Goal: Contribute content: Contribute content

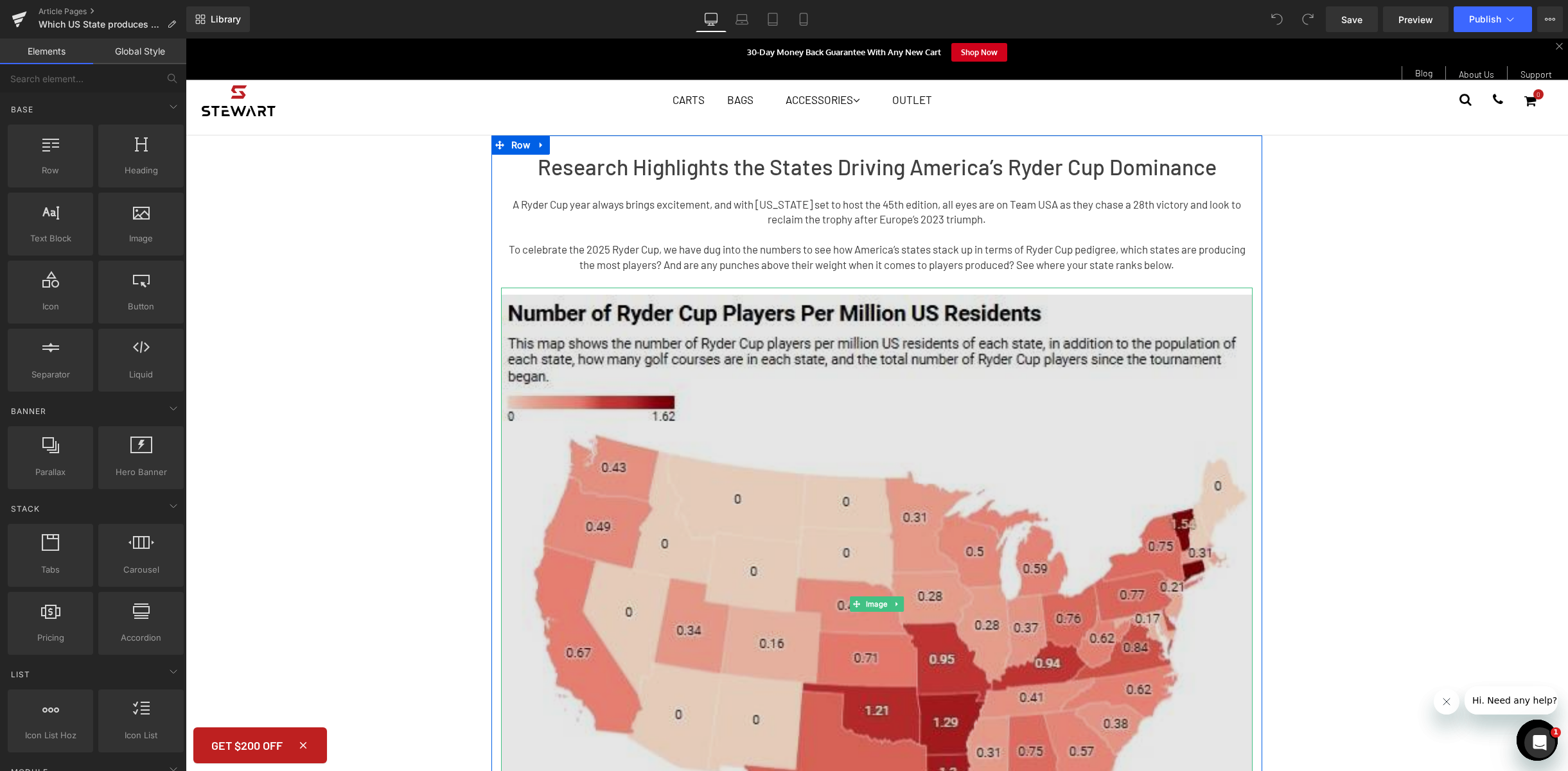
click at [889, 483] on img at bounding box center [877, 603] width 752 height 632
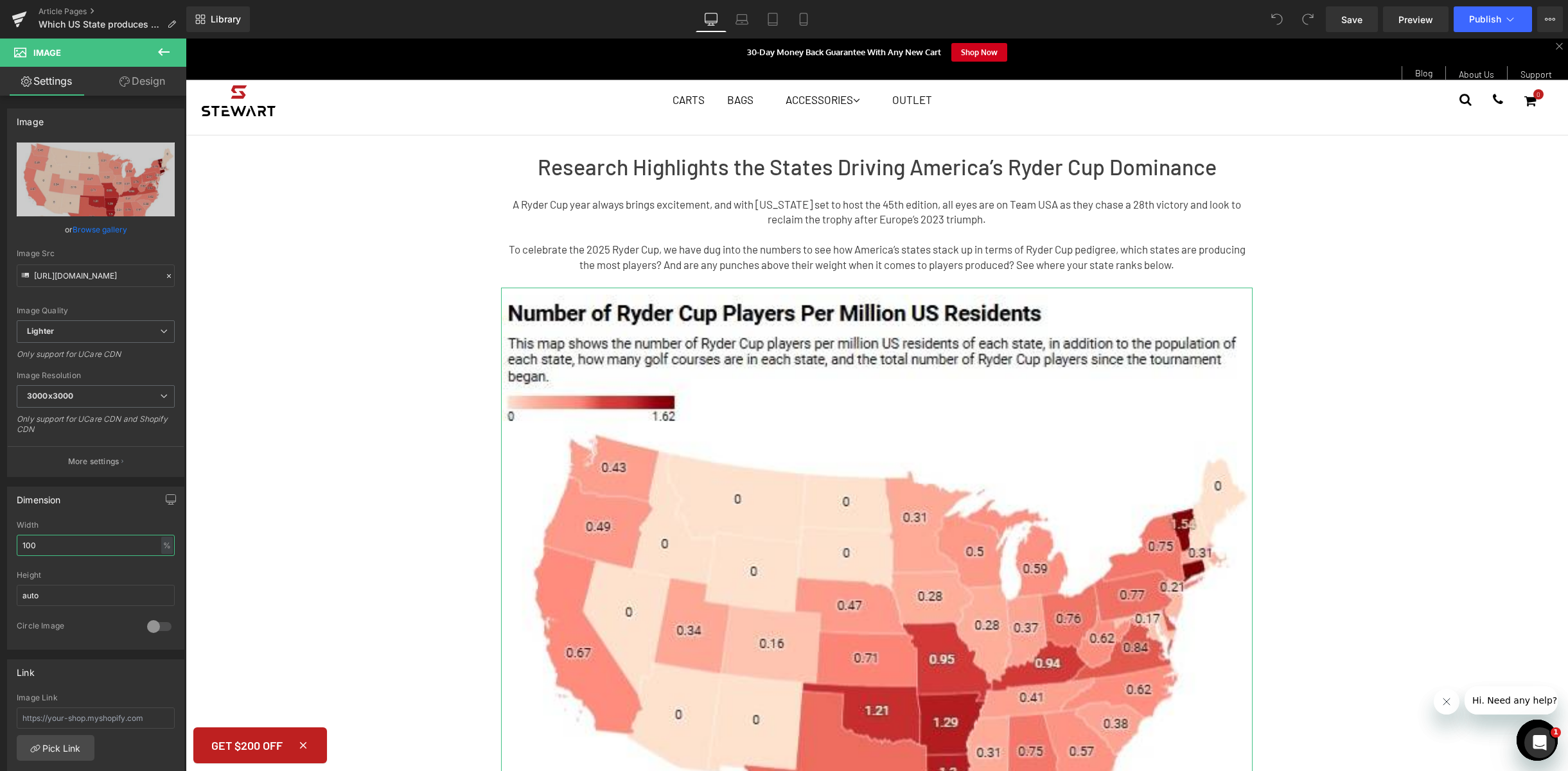
click at [0, 536] on html "You are previewing how the will restyle your page. You can not edit Elements in…" at bounding box center [784, 385] width 1568 height 771
type input "75"
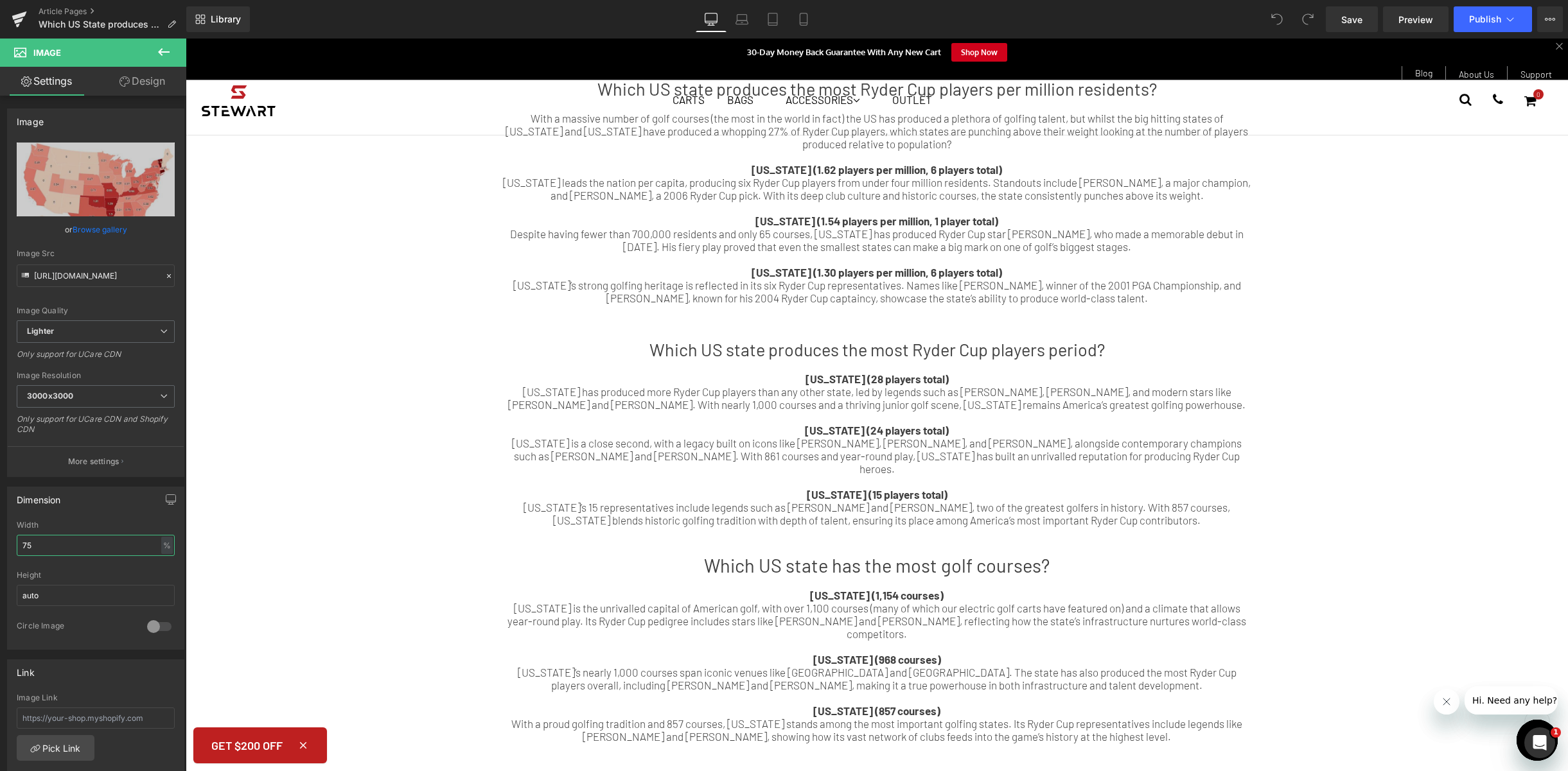
scroll to position [1255, 0]
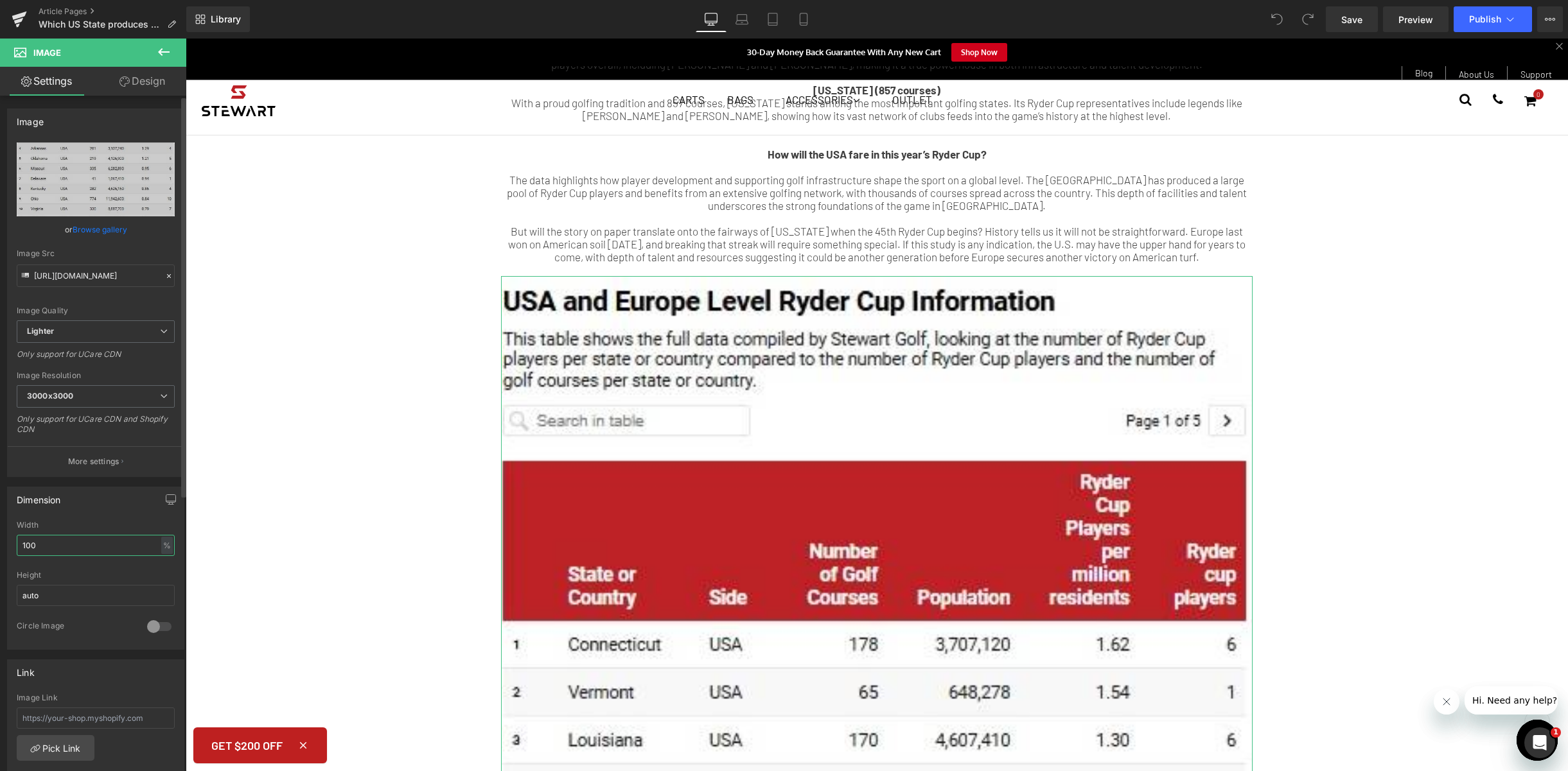
drag, startPoint x: 55, startPoint y: 550, endPoint x: 1, endPoint y: 539, distance: 55.1
click at [1, 539] on div "Dimension 100% Width 100 % % px auto Height auto 0 Circle Image" at bounding box center [96, 563] width 192 height 173
type input "60"
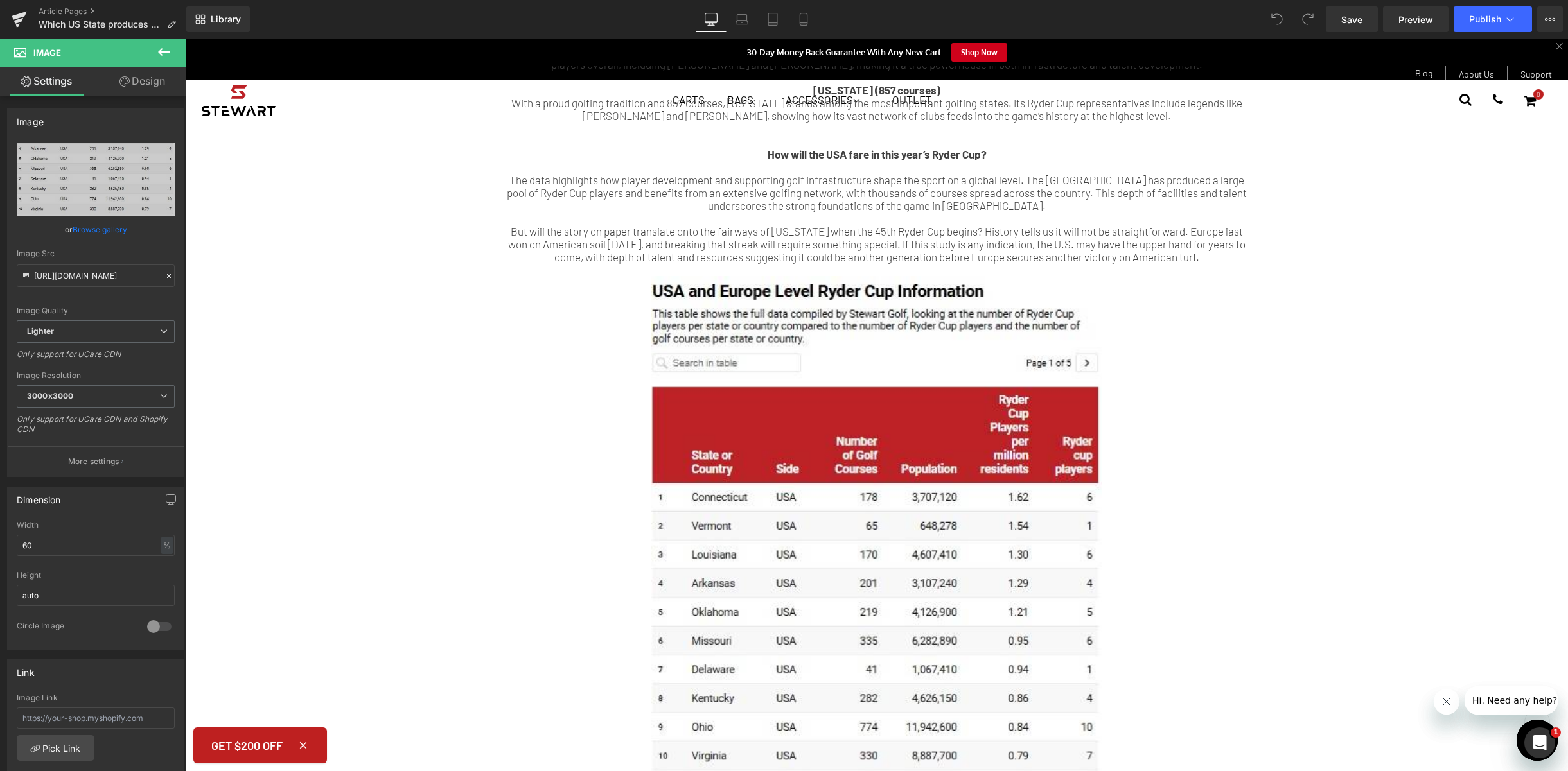
click at [1279, 426] on div "Research Highlights the States Driving America’s Ryder Cup Dominance Heading A …" at bounding box center [877, 129] width 1382 height 2636
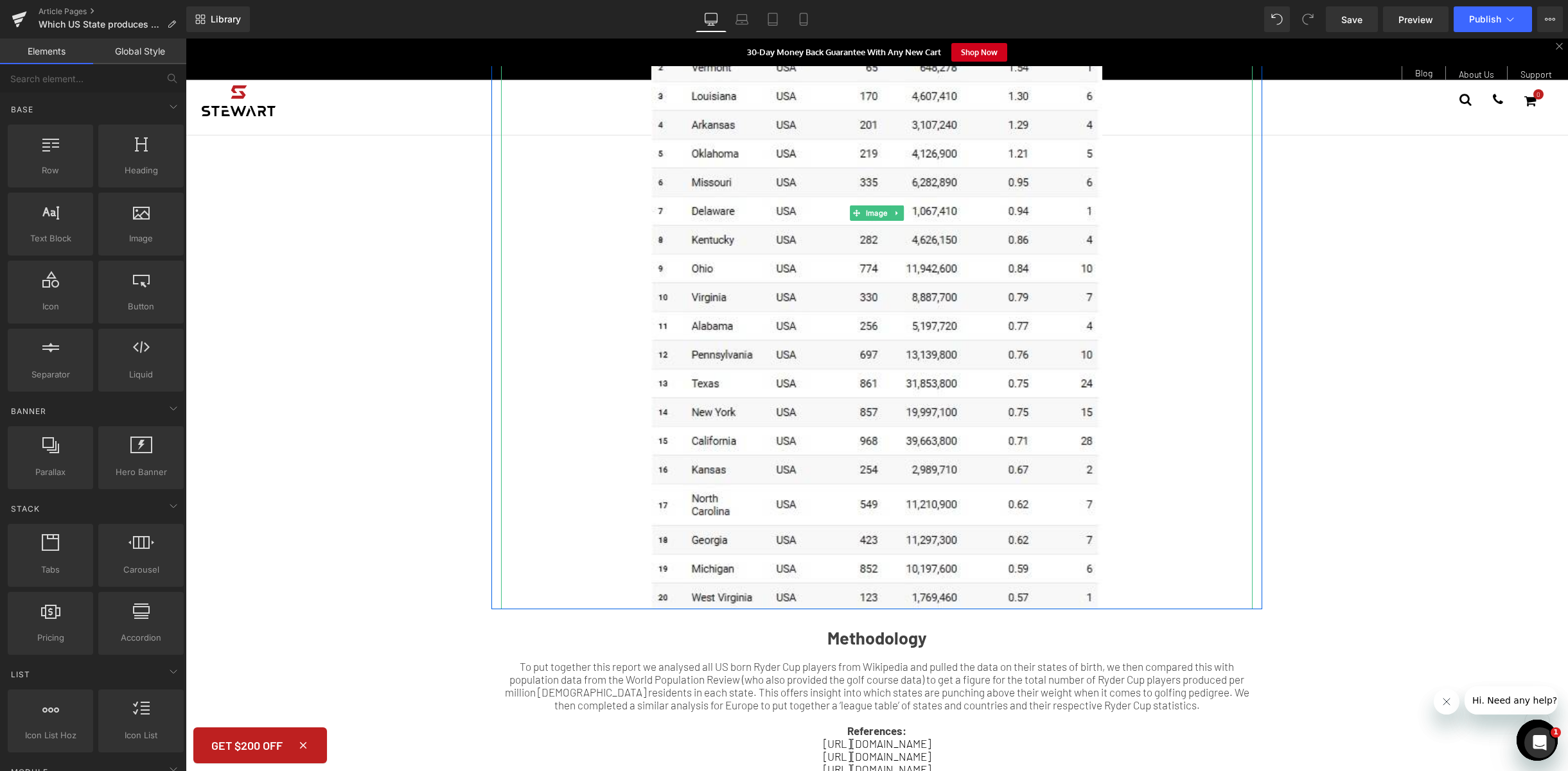
scroll to position [1869, 0]
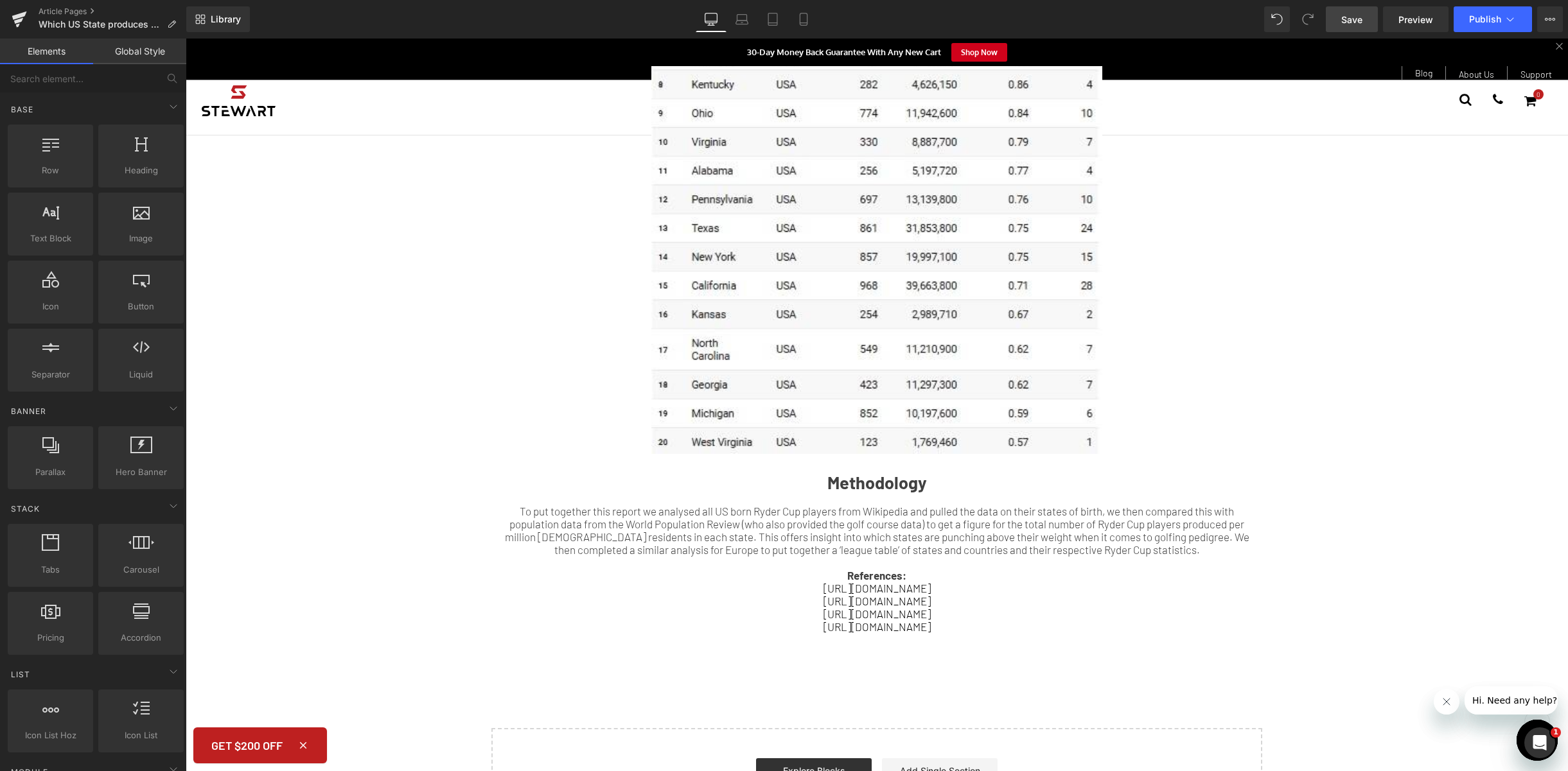
click at [1353, 27] on link "Save" at bounding box center [1351, 19] width 52 height 25
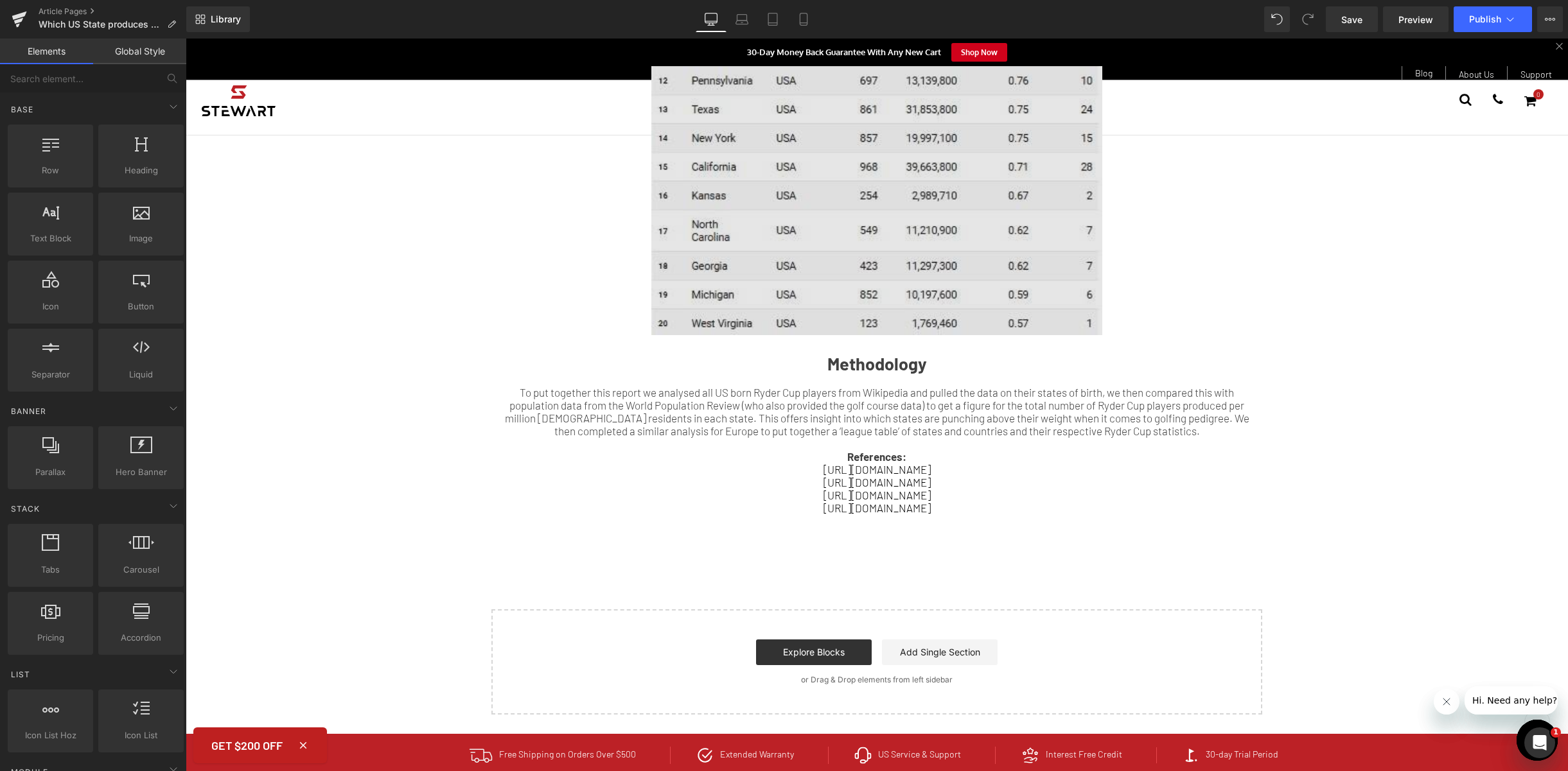
scroll to position [1988, 0]
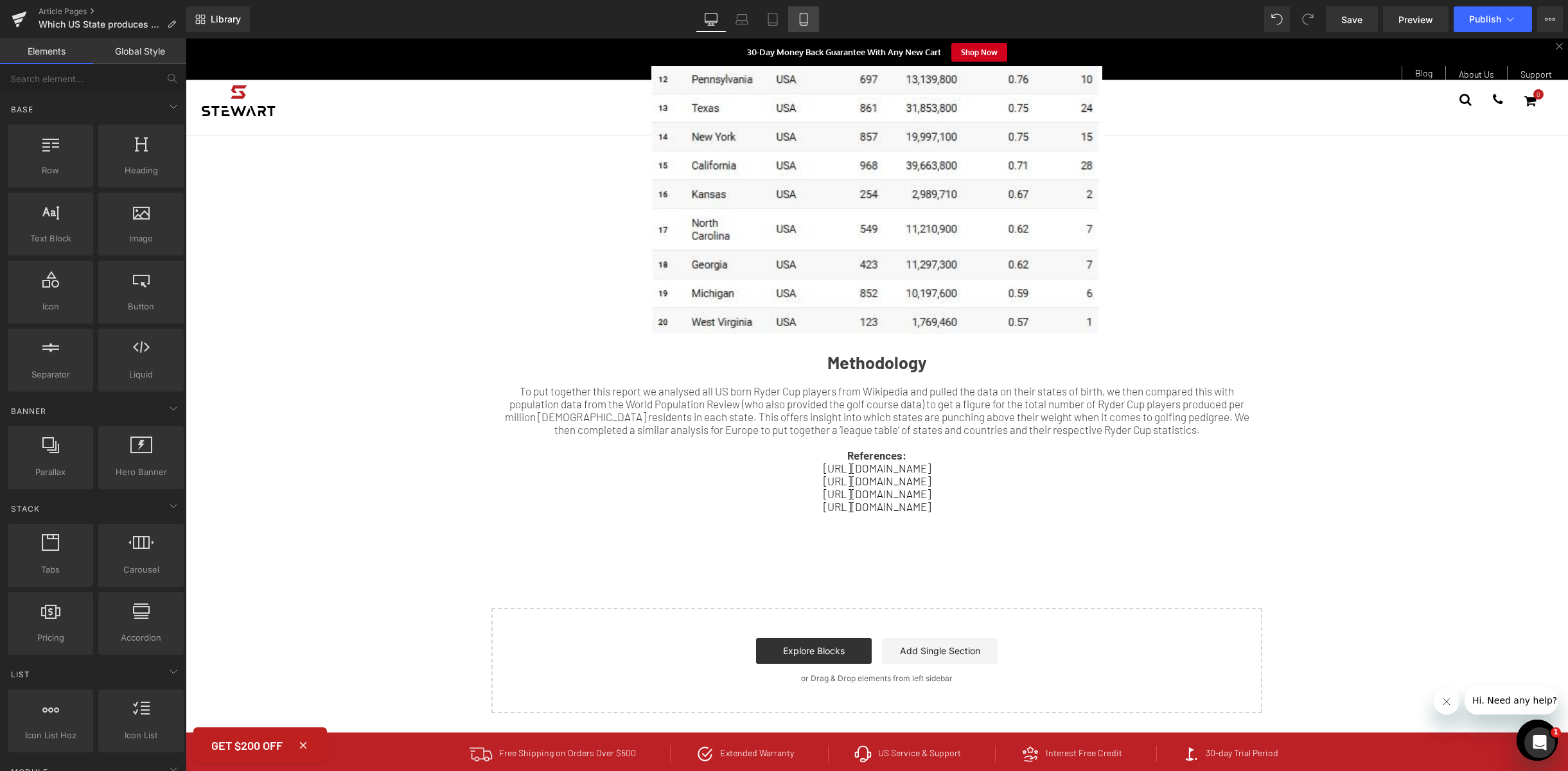
click at [811, 17] on link "Mobile" at bounding box center [803, 19] width 31 height 25
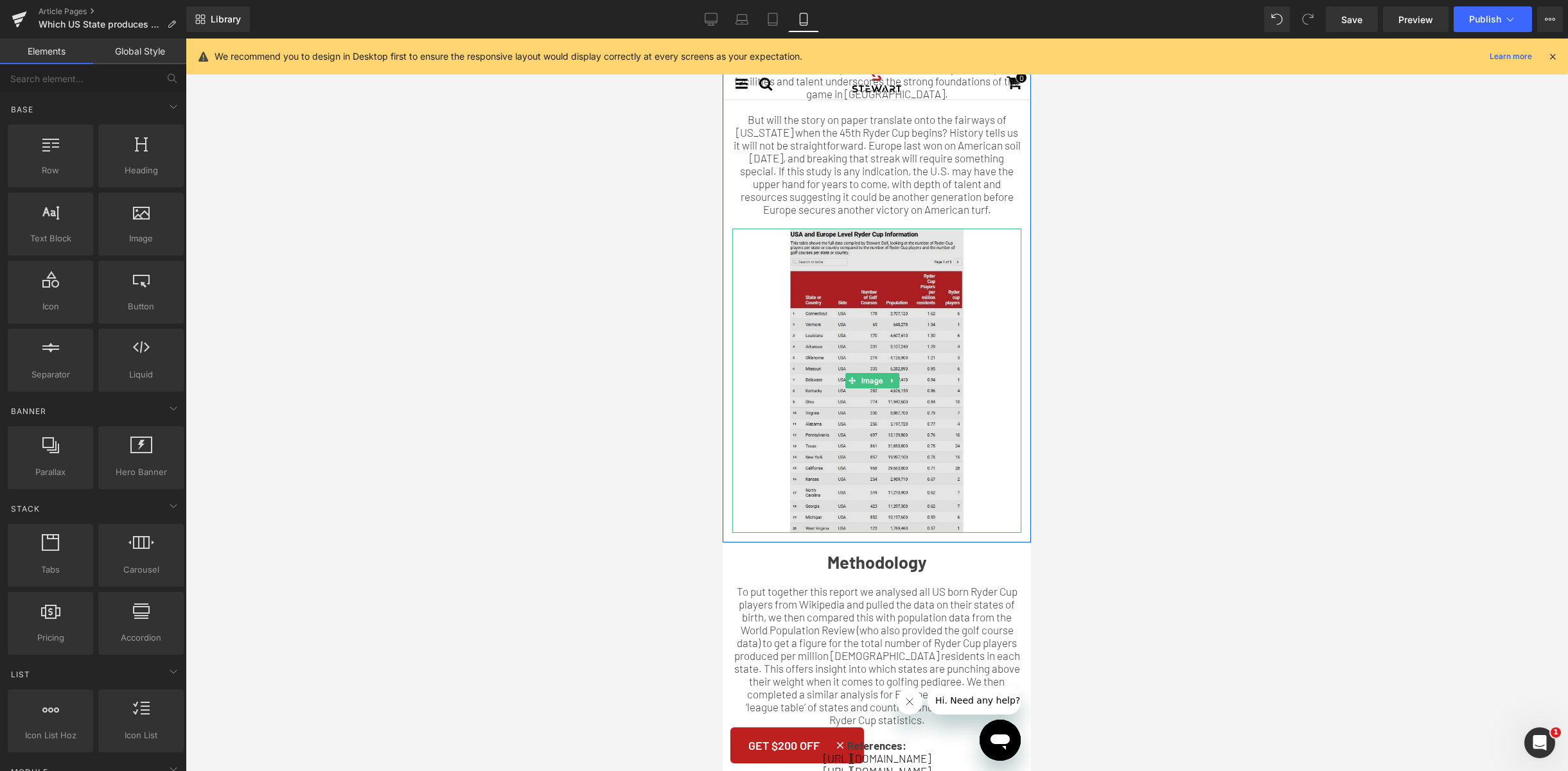
scroll to position [1939, 0]
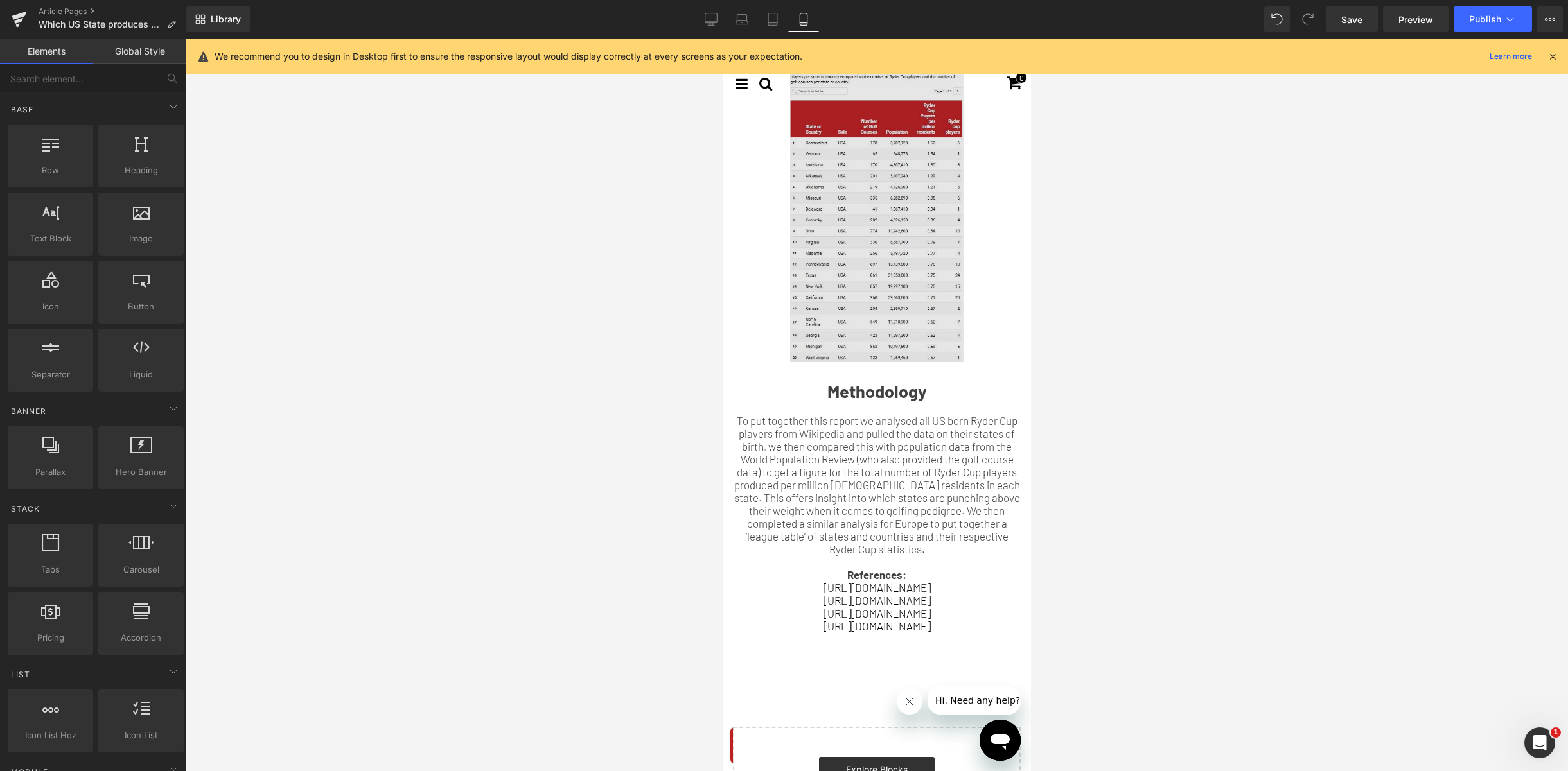
click at [873, 238] on img at bounding box center [877, 210] width 174 height 304
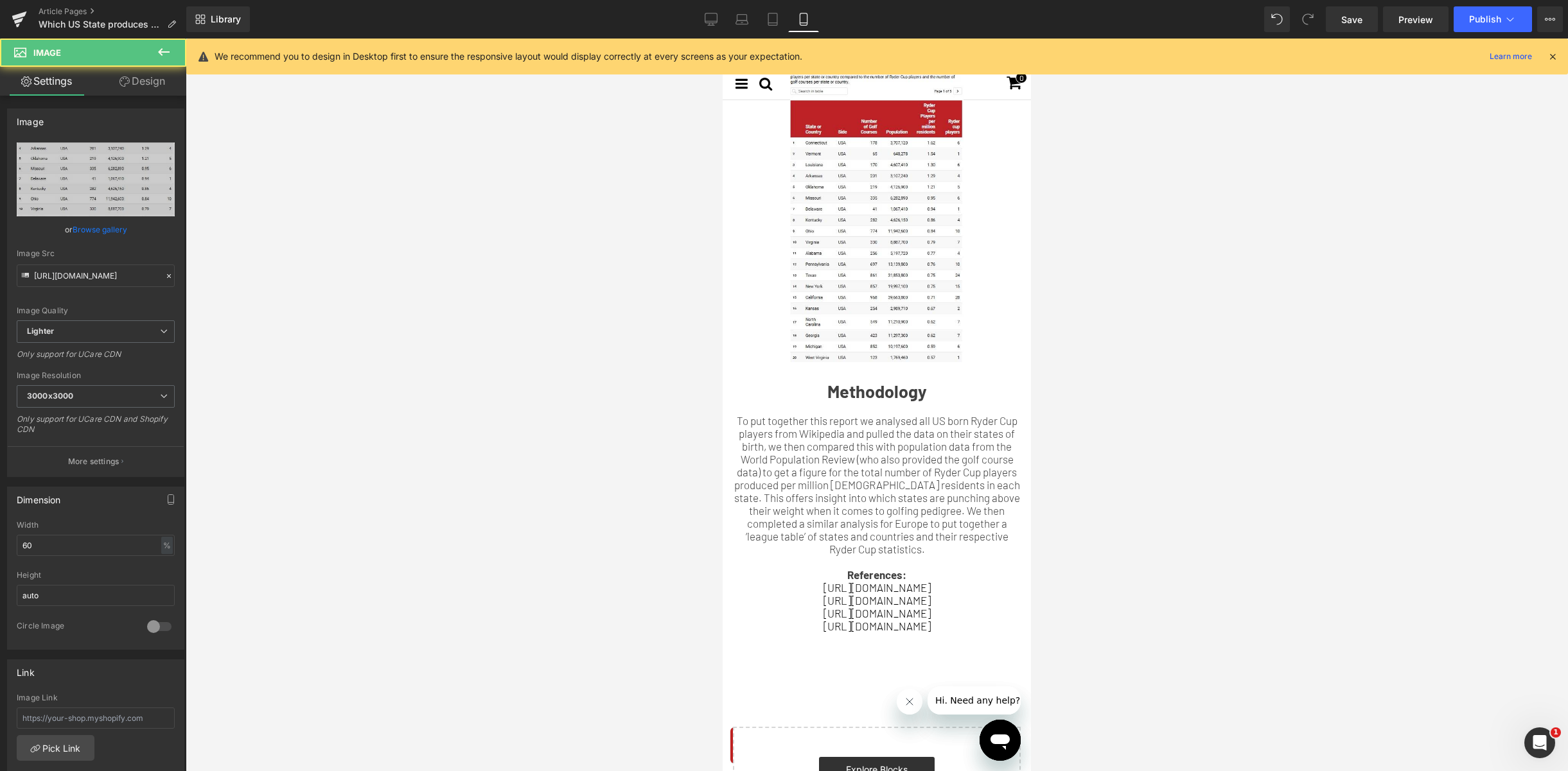
click at [1069, 227] on div at bounding box center [877, 405] width 1382 height 732
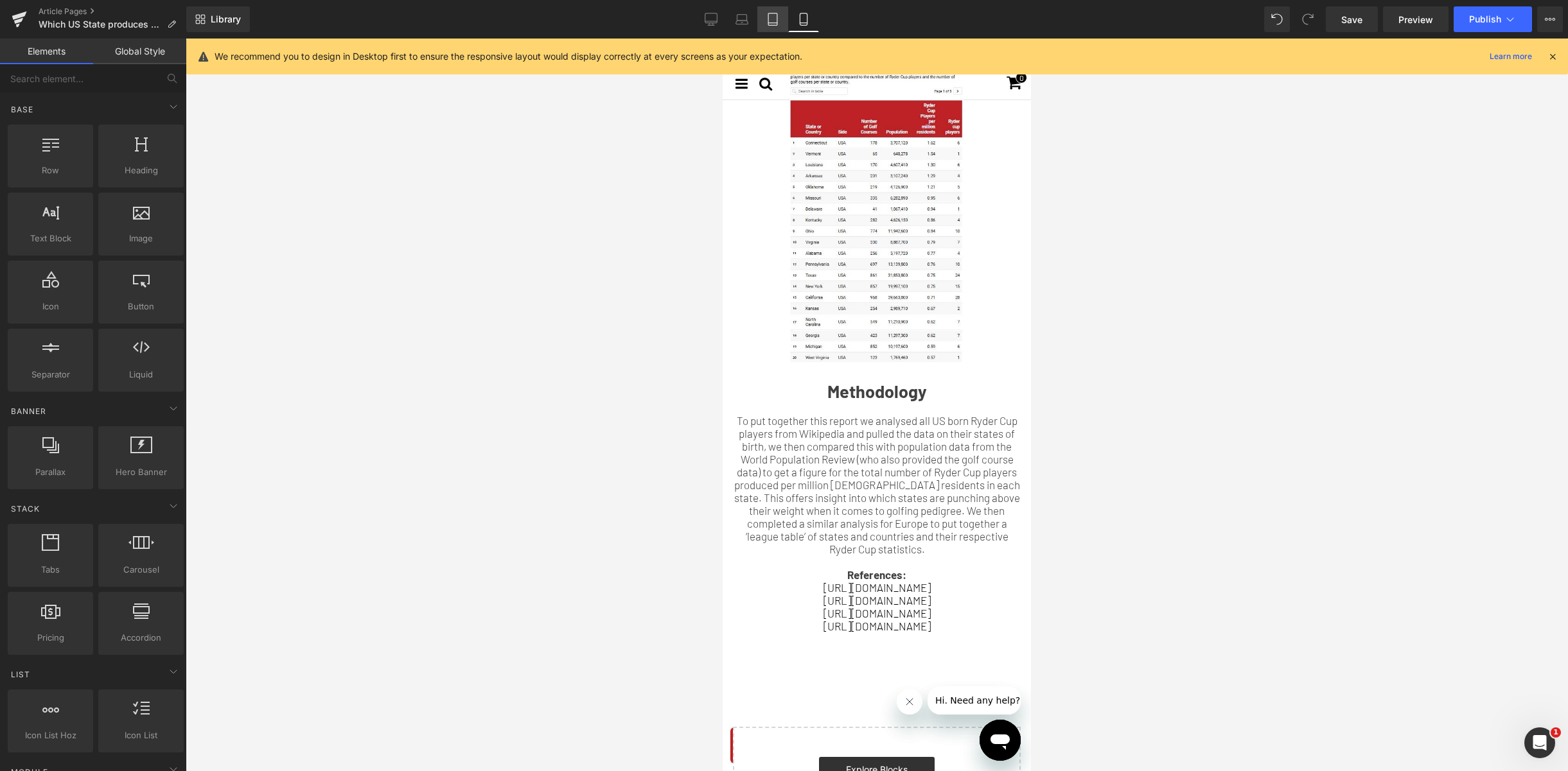
click at [773, 16] on icon at bounding box center [773, 20] width 13 height 13
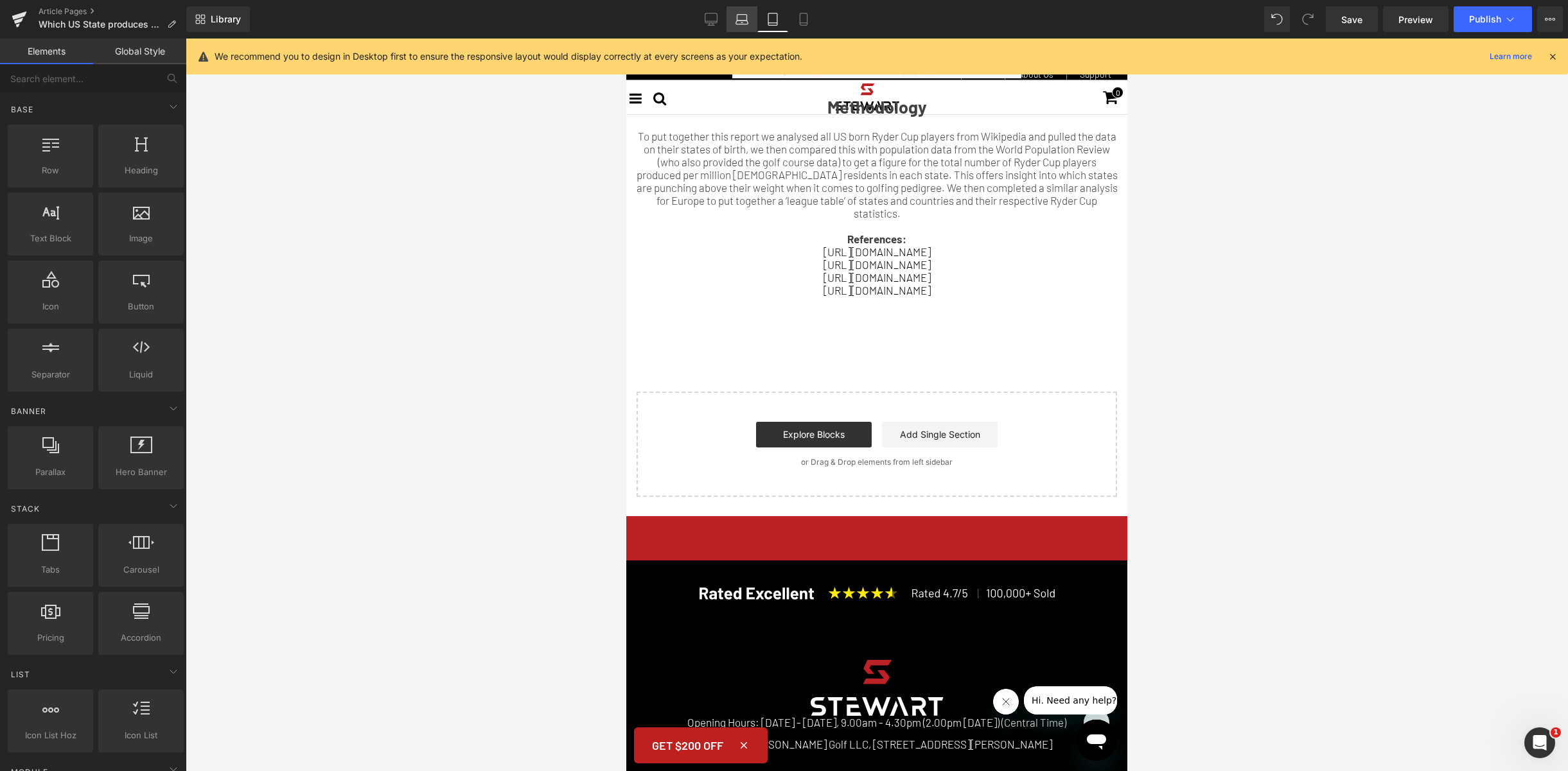
drag, startPoint x: 754, startPoint y: 20, endPoint x: 267, endPoint y: 195, distance: 517.5
click at [754, 20] on link "Laptop" at bounding box center [741, 19] width 31 height 25
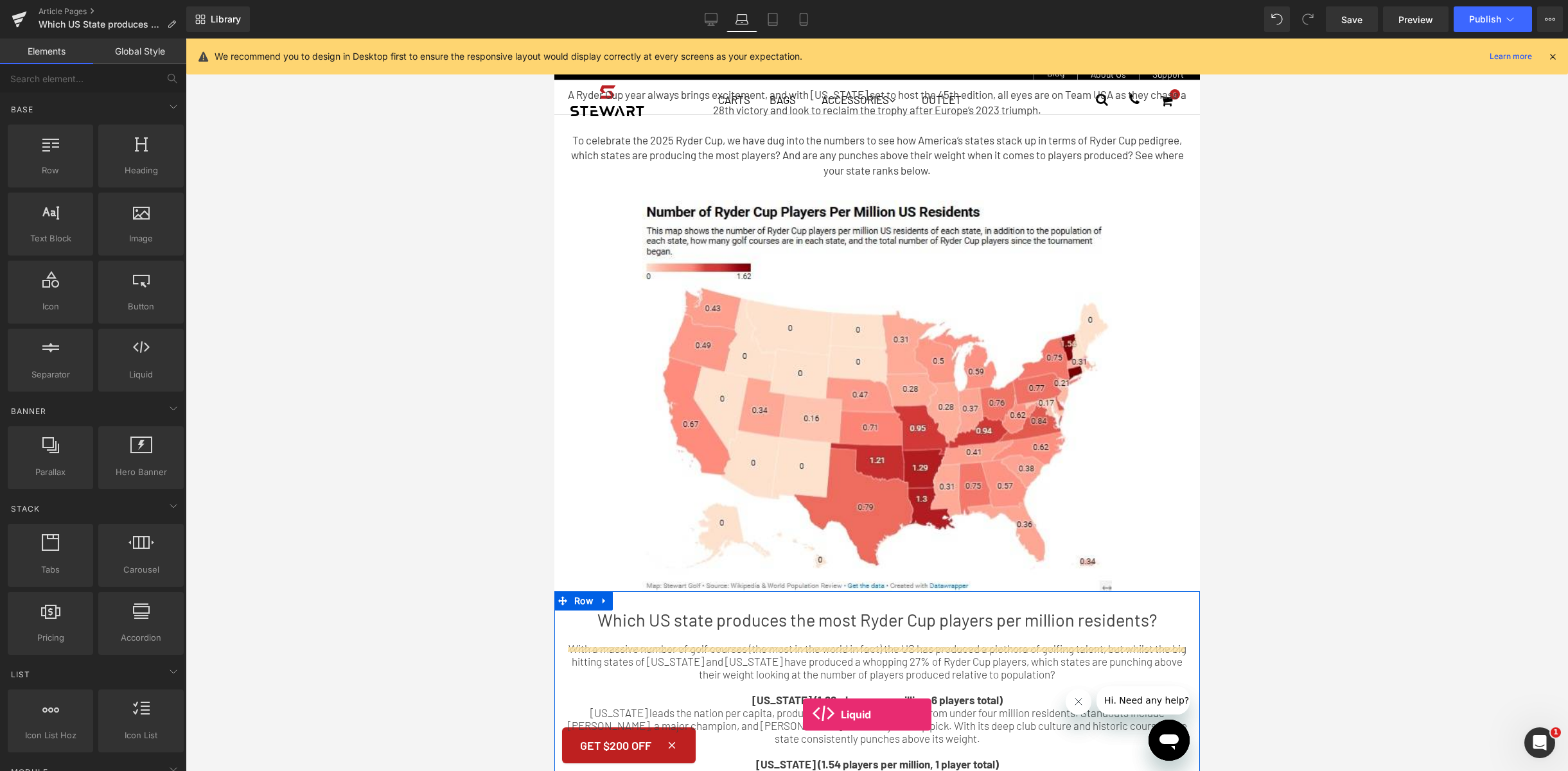
scroll to position [102, 0]
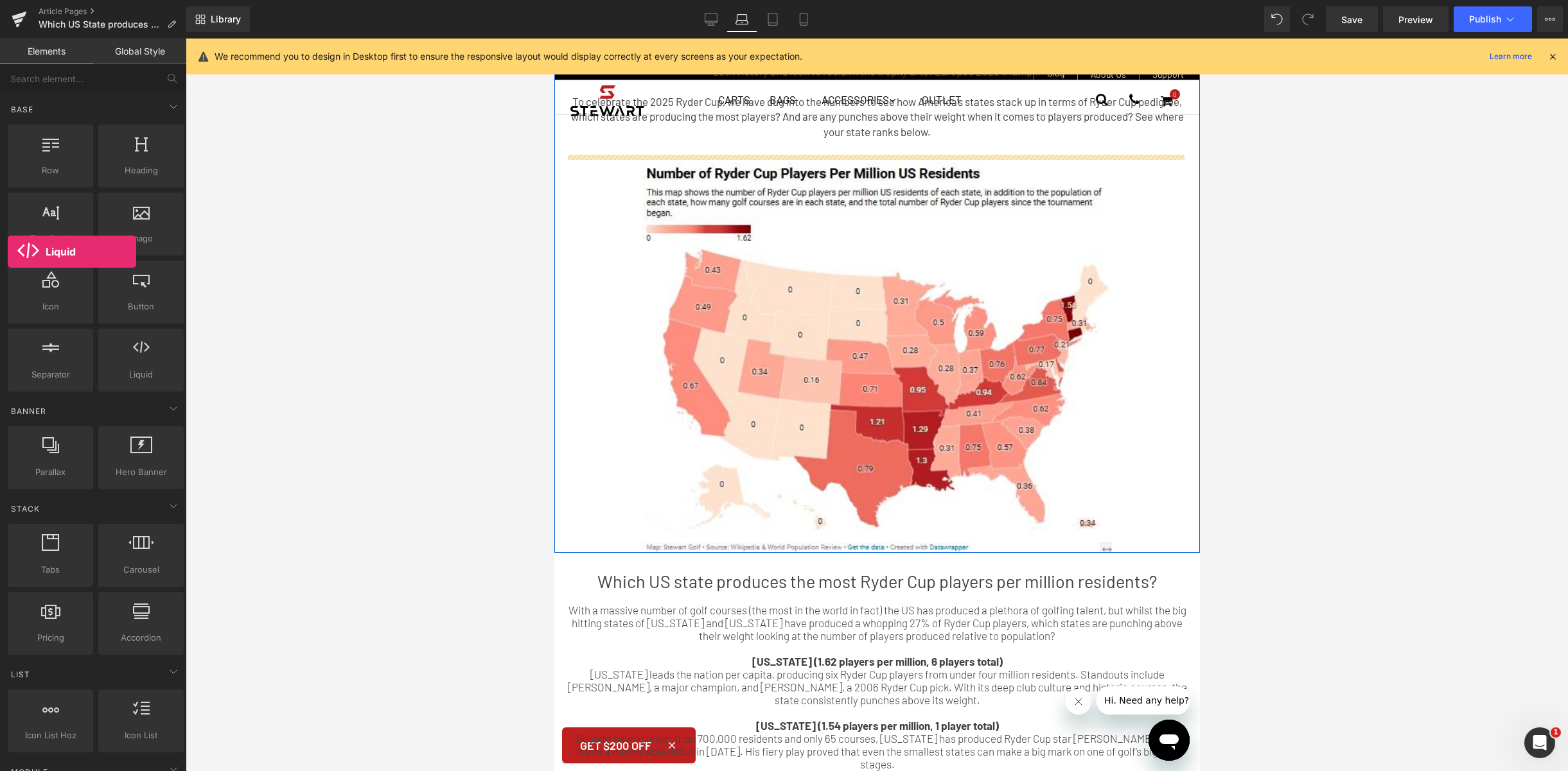
drag, startPoint x: 128, startPoint y: 361, endPoint x: -62, endPoint y: 274, distance: 209.0
click at [0, 274] on html "Liquid You are previewing how the will restyle your page. You can not edit Elem…" at bounding box center [784, 385] width 1568 height 771
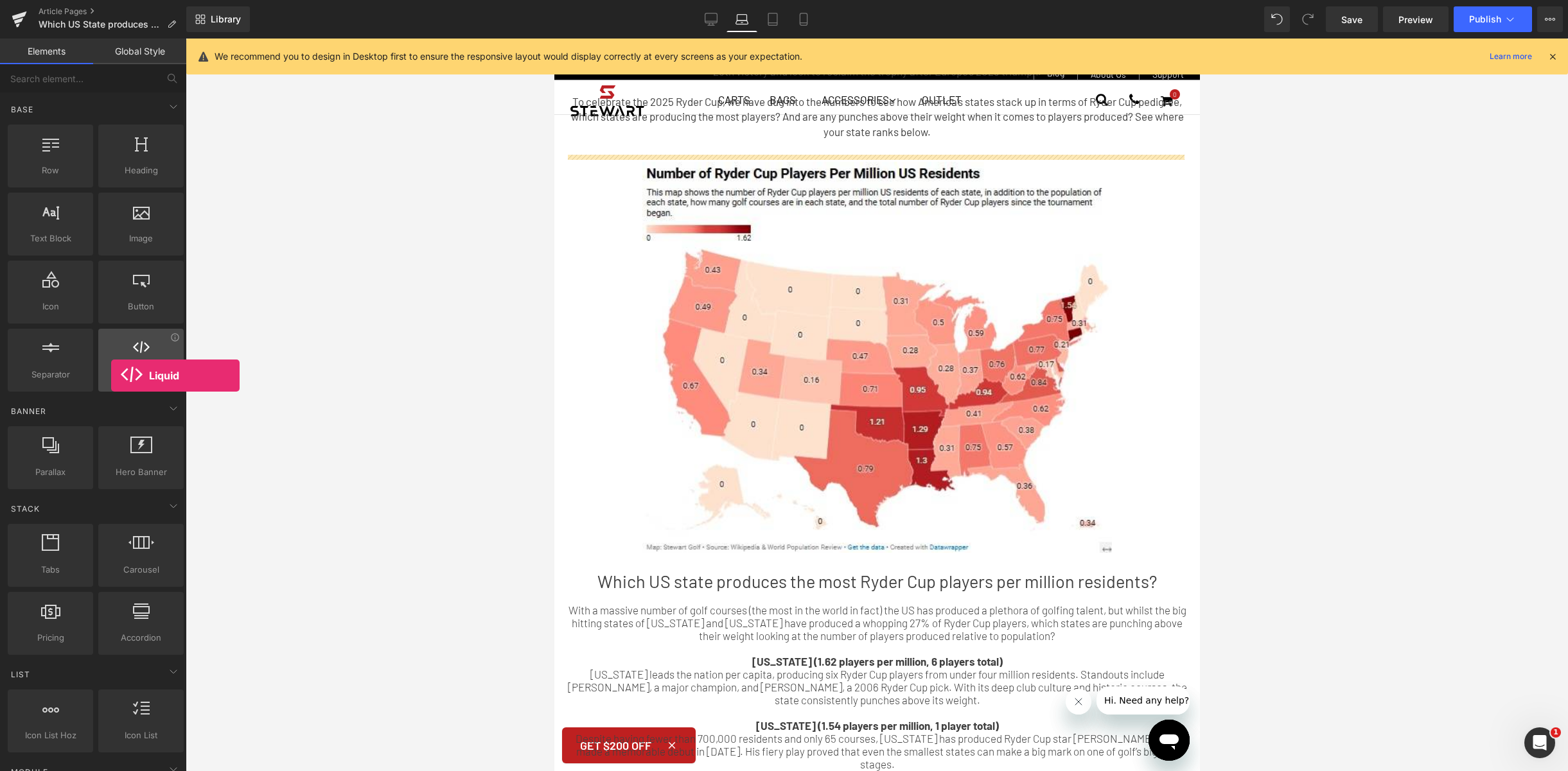
click at [111, 376] on span "Liquid" at bounding box center [141, 375] width 78 height 13
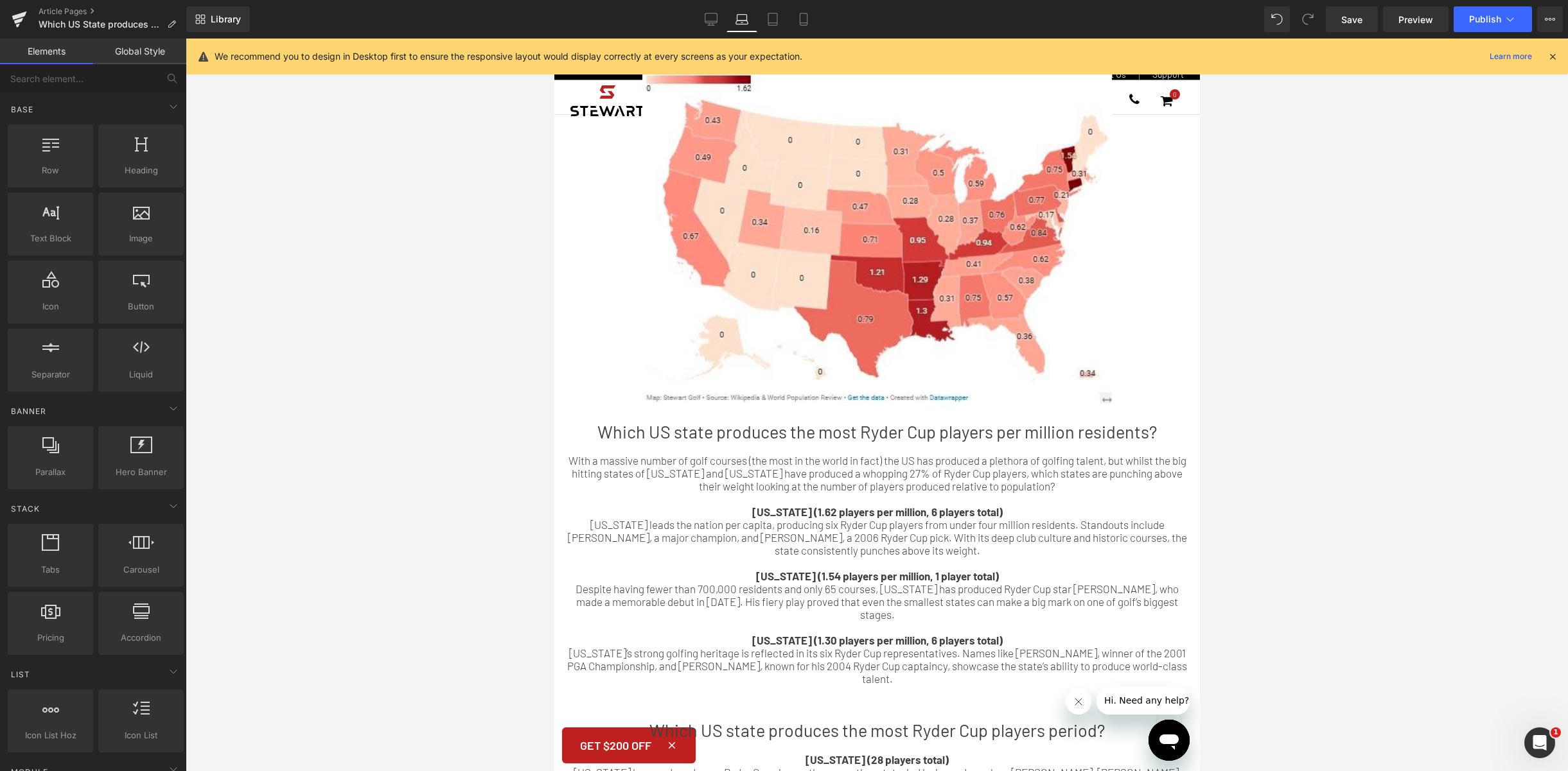
scroll to position [277, 0]
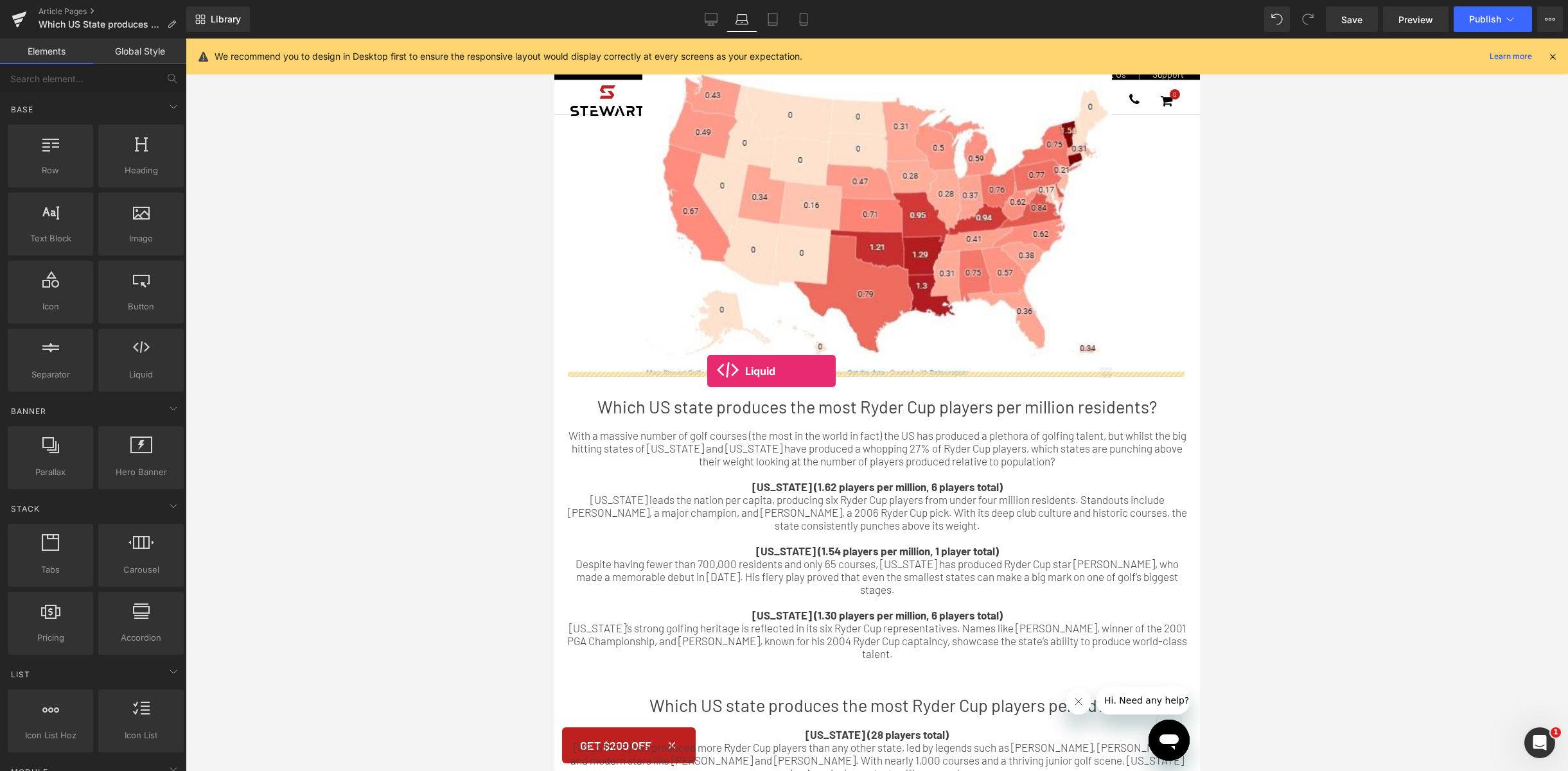
drag, startPoint x: 694, startPoint y: 389, endPoint x: 706, endPoint y: 373, distance: 20.0
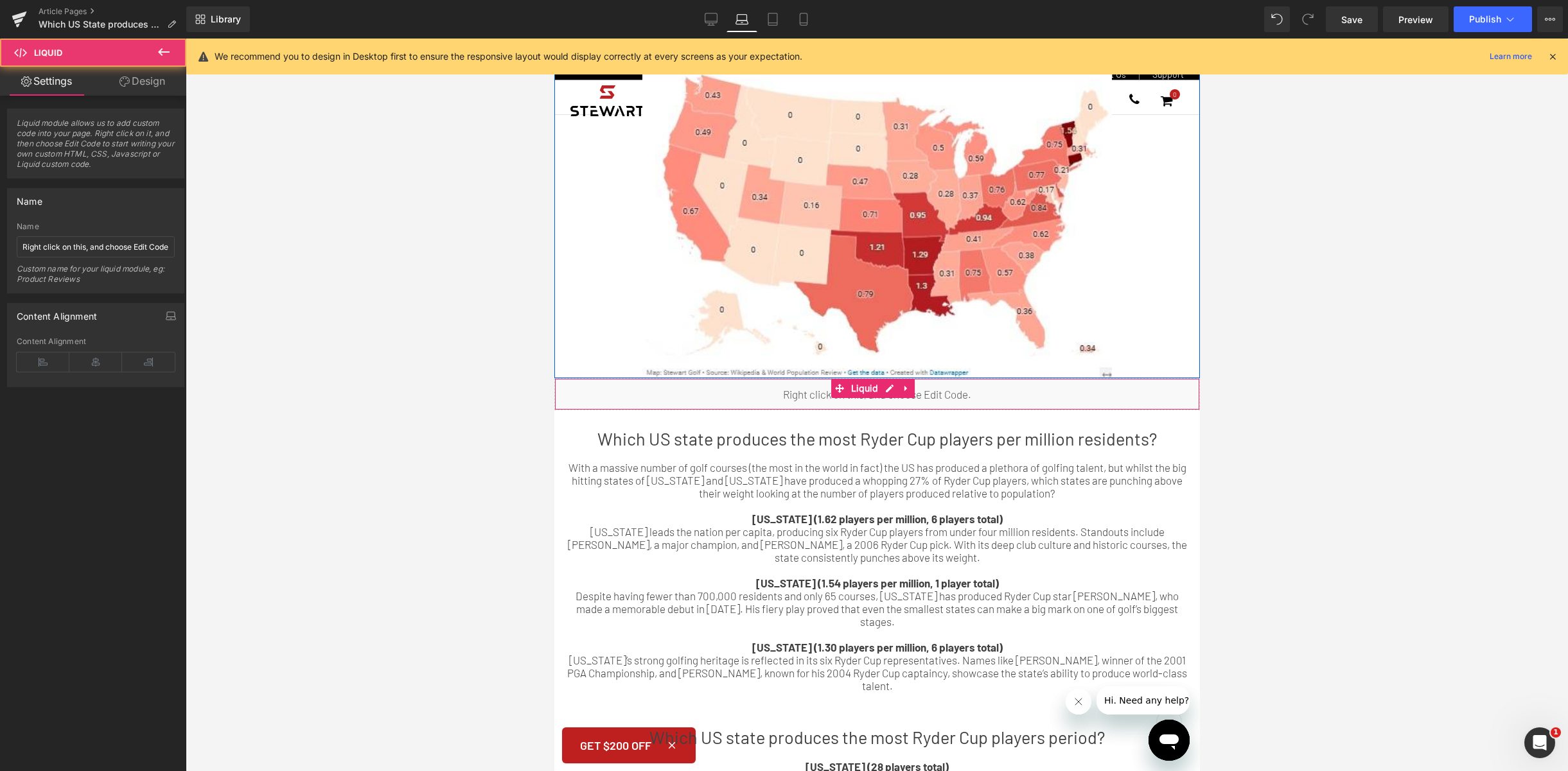
click at [800, 379] on div "Liquid" at bounding box center [876, 394] width 645 height 32
click at [858, 385] on span "Liquid" at bounding box center [864, 388] width 34 height 20
click at [911, 381] on link at bounding box center [906, 388] width 17 height 20
click at [749, 392] on div "Liquid" at bounding box center [876, 394] width 645 height 32
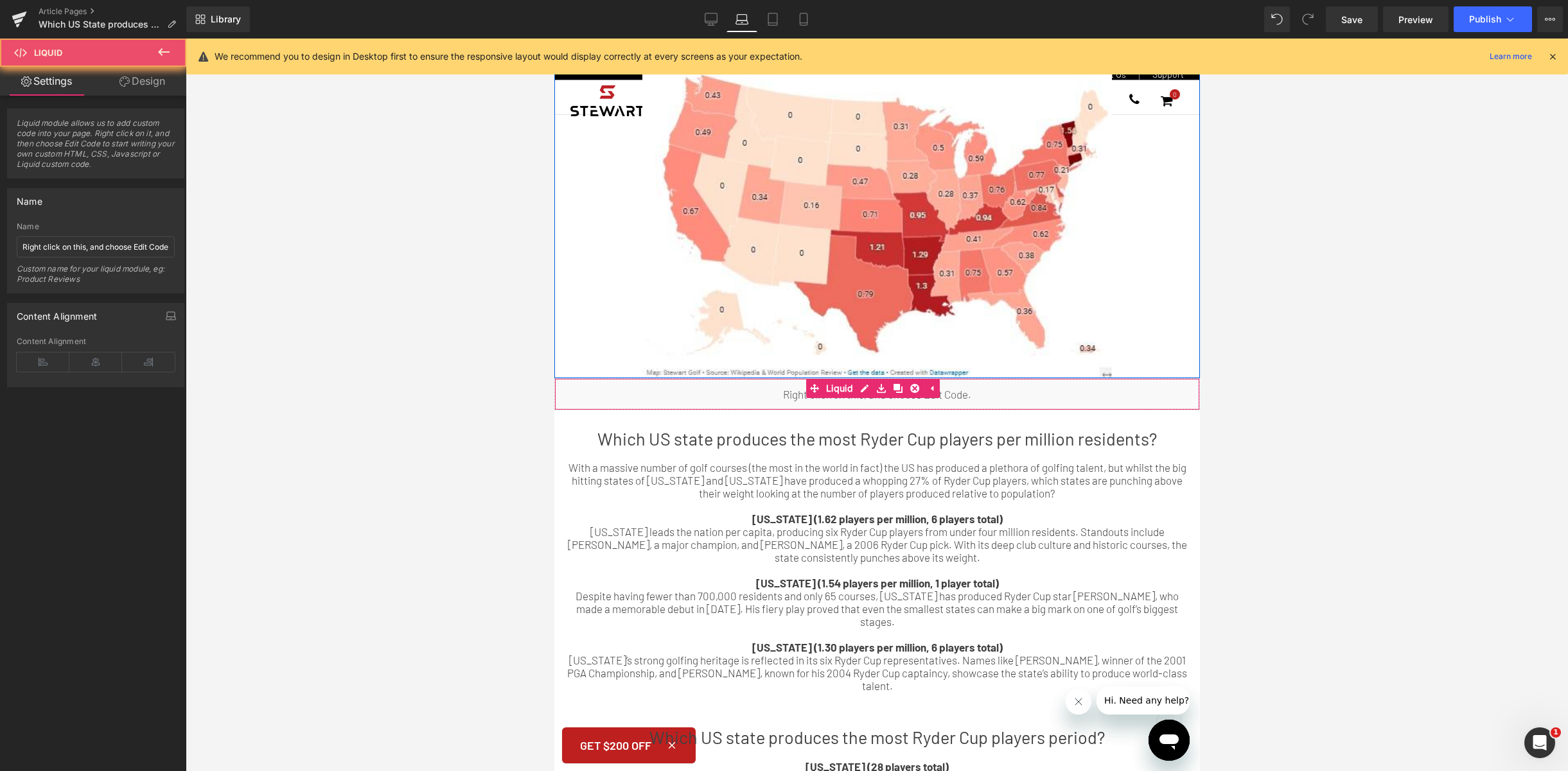
click at [771, 389] on div "Liquid" at bounding box center [876, 394] width 645 height 32
click at [795, 389] on div "Liquid" at bounding box center [876, 394] width 645 height 32
click at [119, 79] on icon at bounding box center [124, 81] width 10 height 10
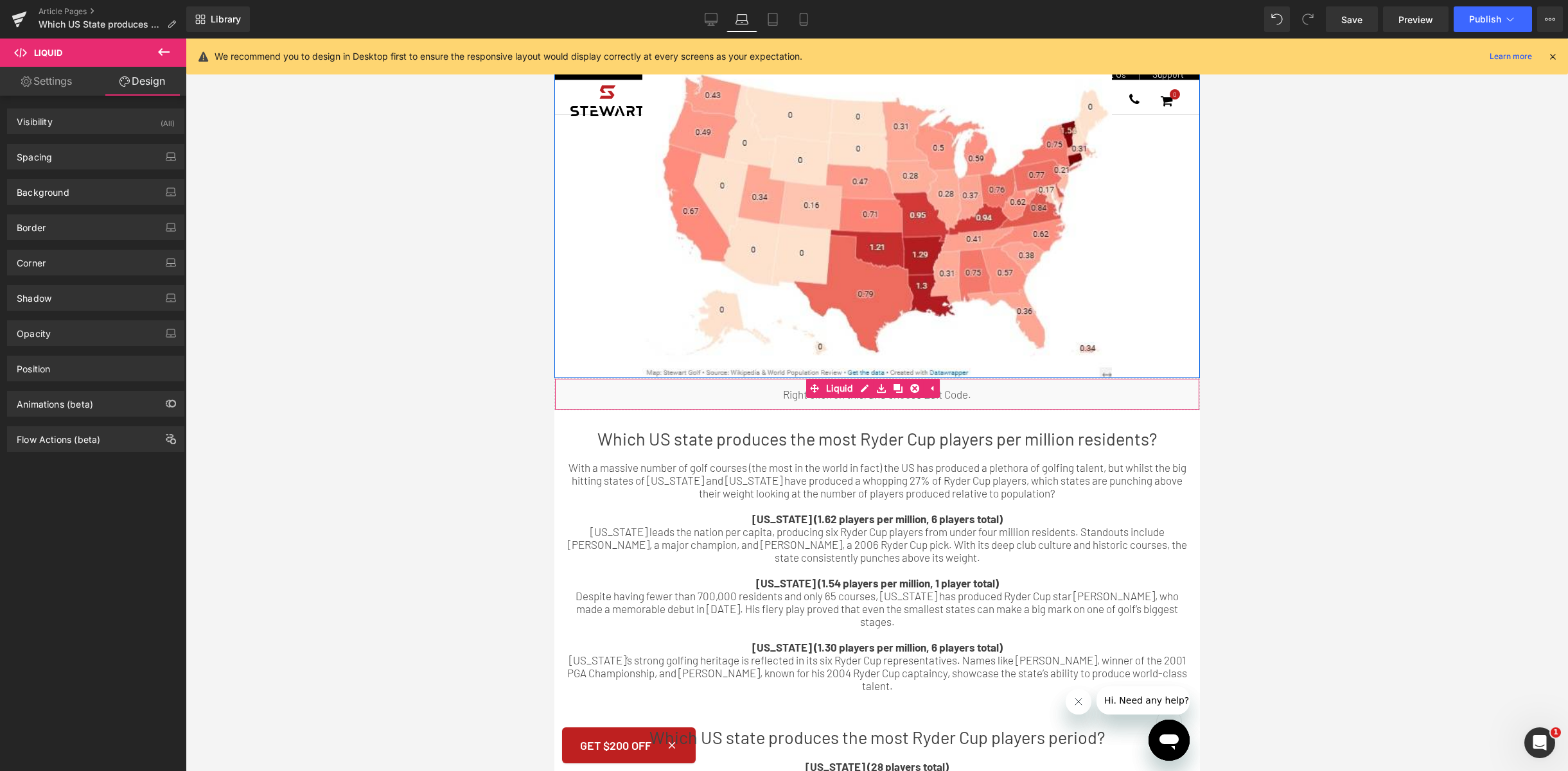
click at [43, 90] on link "Settings" at bounding box center [46, 81] width 93 height 29
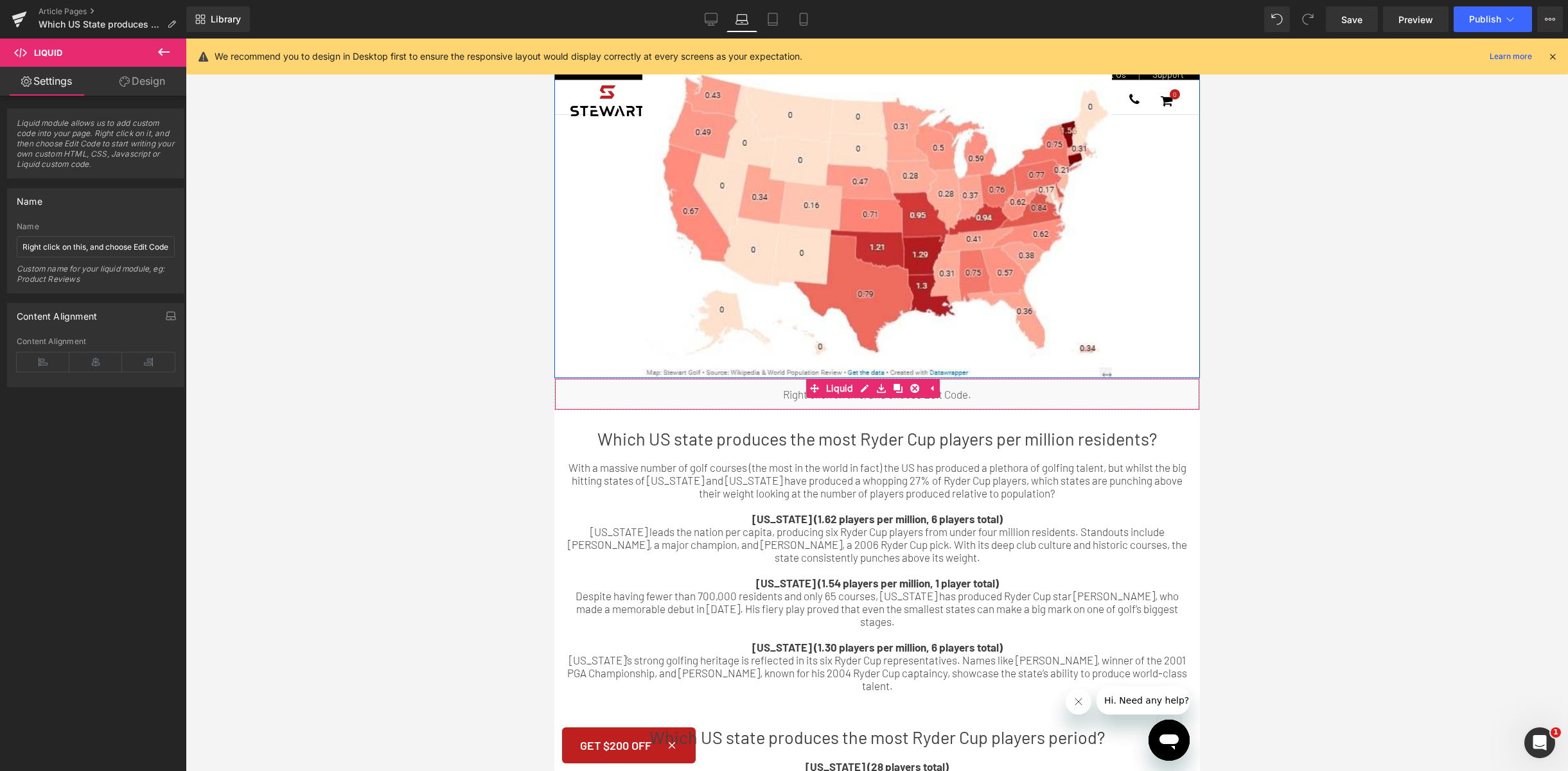
click at [52, 142] on span "Liquid module allows us to add custom code into your page. Right click on it, a…" at bounding box center [96, 148] width 158 height 60
click at [54, 141] on span "Liquid module allows us to add custom code into your page. Right click on it, a…" at bounding box center [96, 148] width 158 height 60
click at [934, 383] on icon at bounding box center [931, 388] width 9 height 9
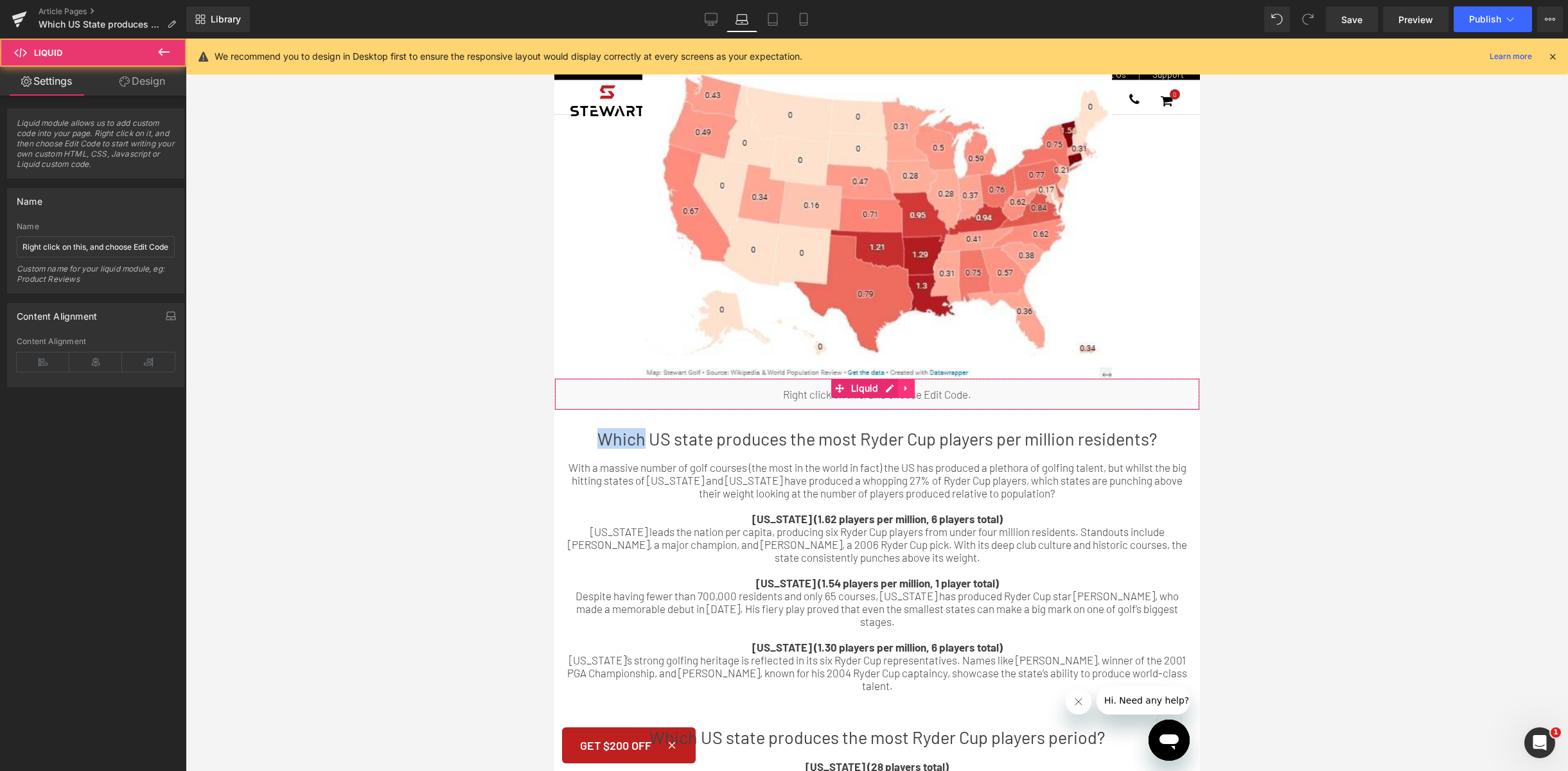
click at [934, 382] on div "Liquid" at bounding box center [876, 394] width 645 height 32
click at [903, 385] on icon at bounding box center [906, 388] width 9 height 9
click at [918, 385] on icon at bounding box center [914, 388] width 9 height 9
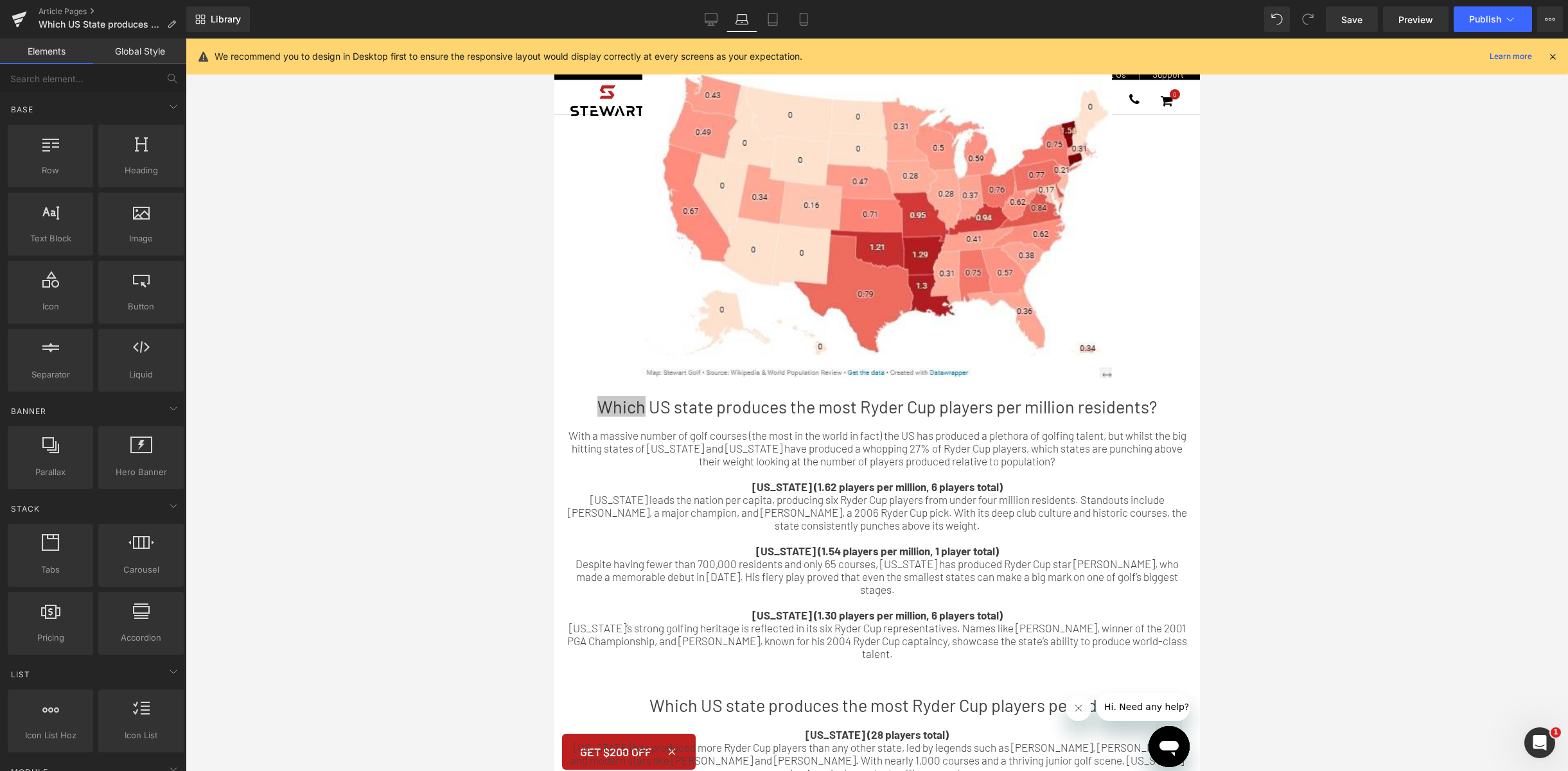
click at [344, 348] on div at bounding box center [877, 405] width 1382 height 732
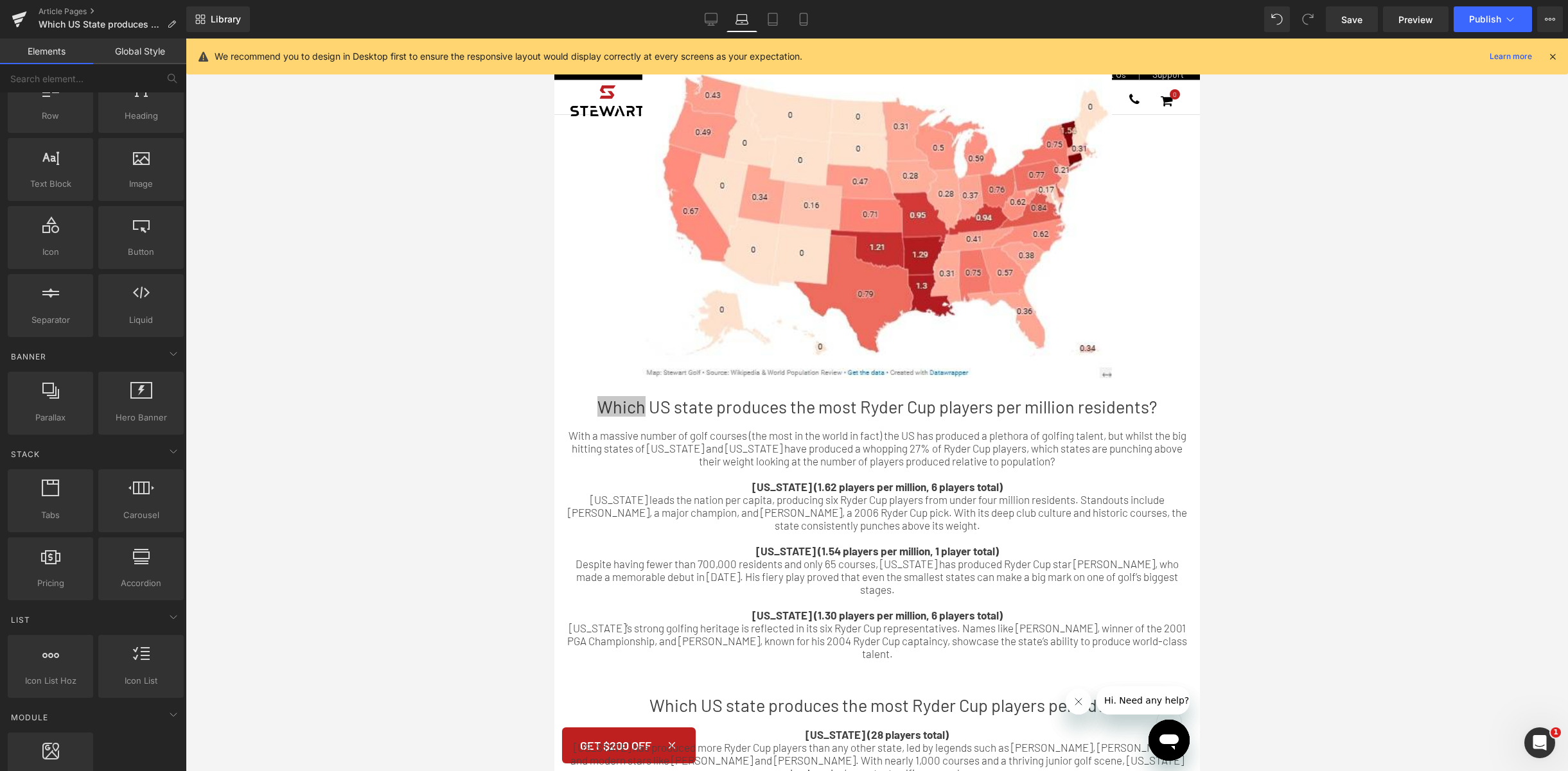
scroll to position [0, 0]
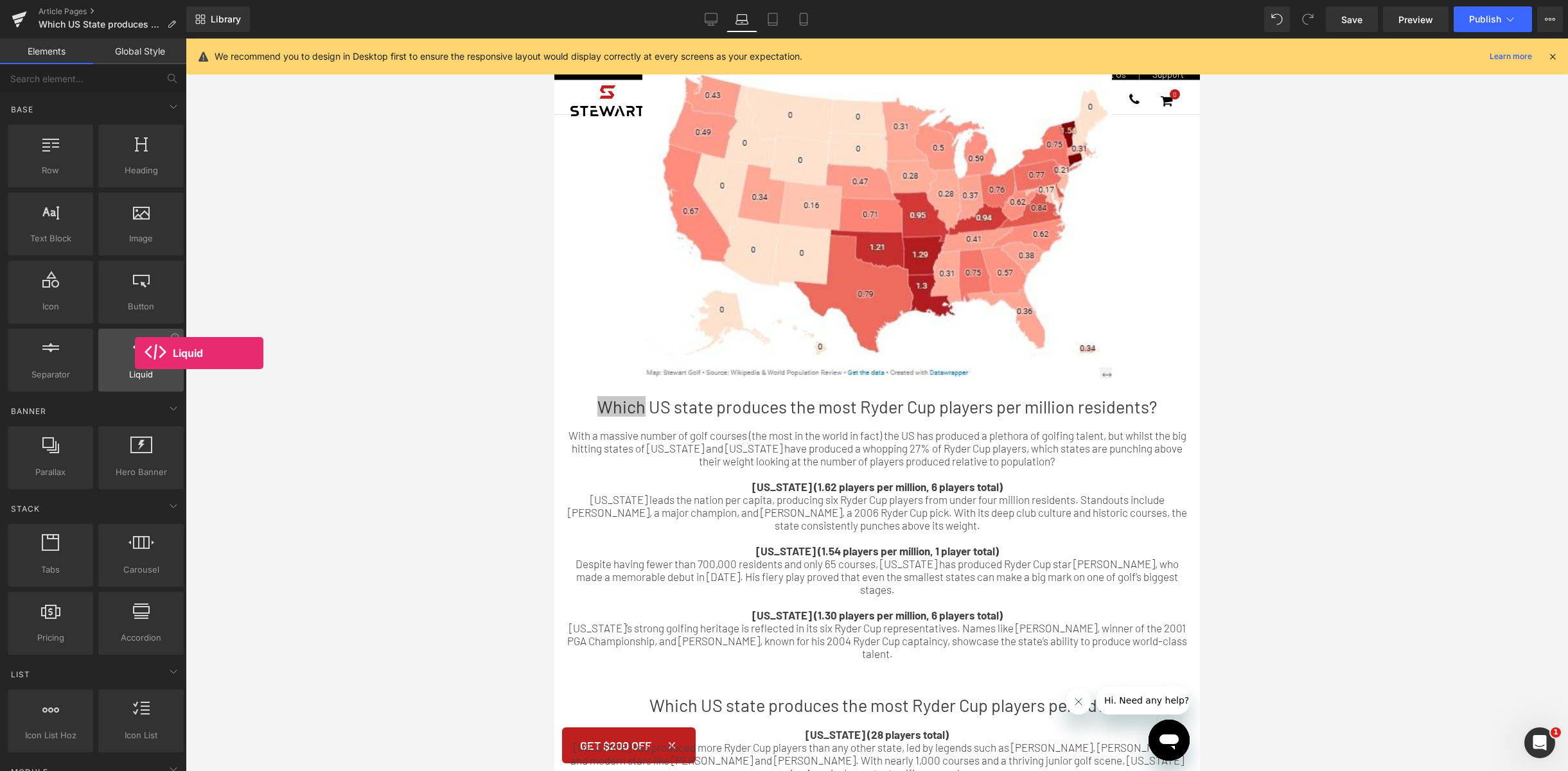
click at [135, 353] on icon at bounding box center [142, 347] width 17 height 17
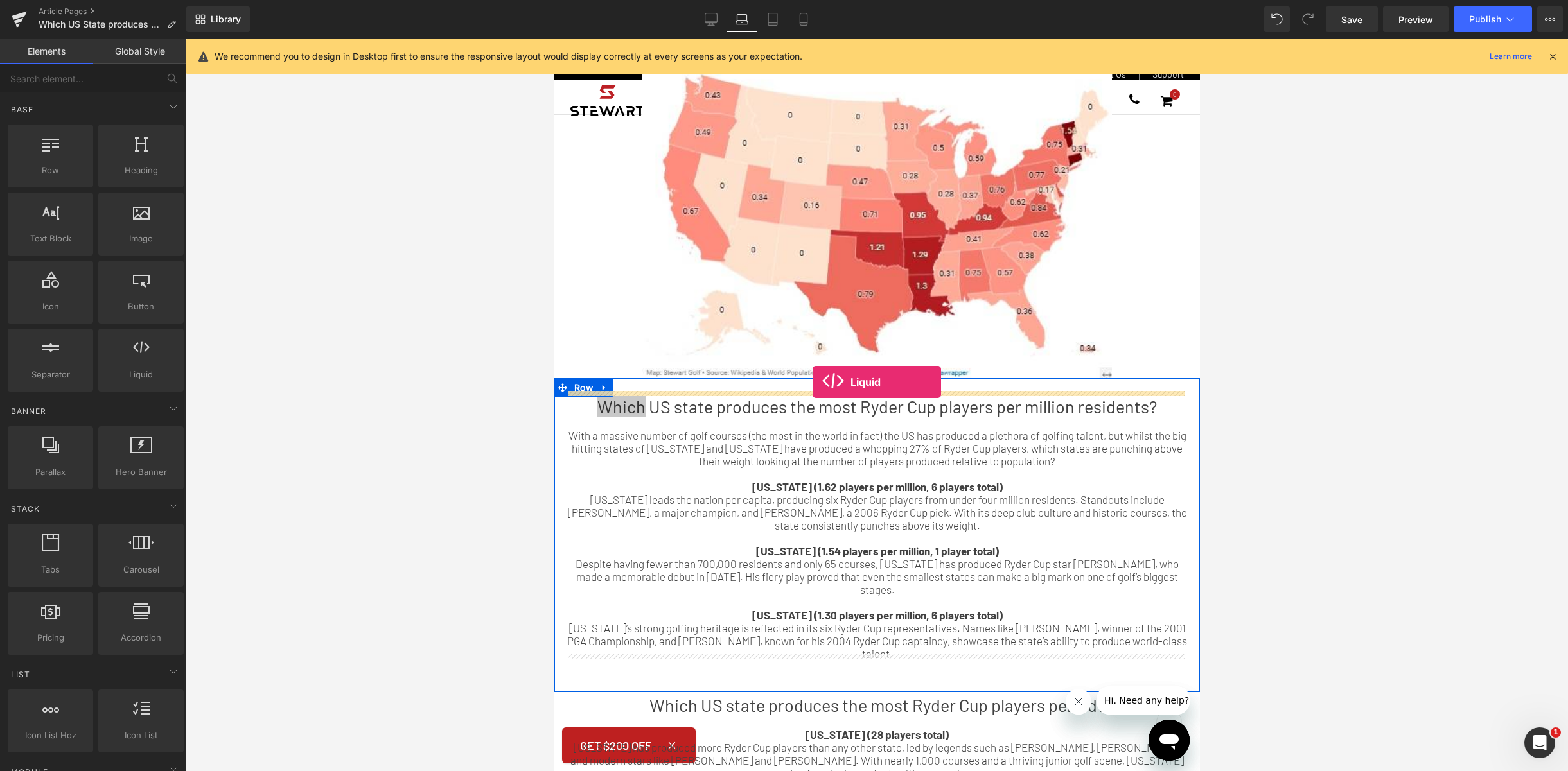
drag, startPoint x: 679, startPoint y: 401, endPoint x: 812, endPoint y: 382, distance: 134.4
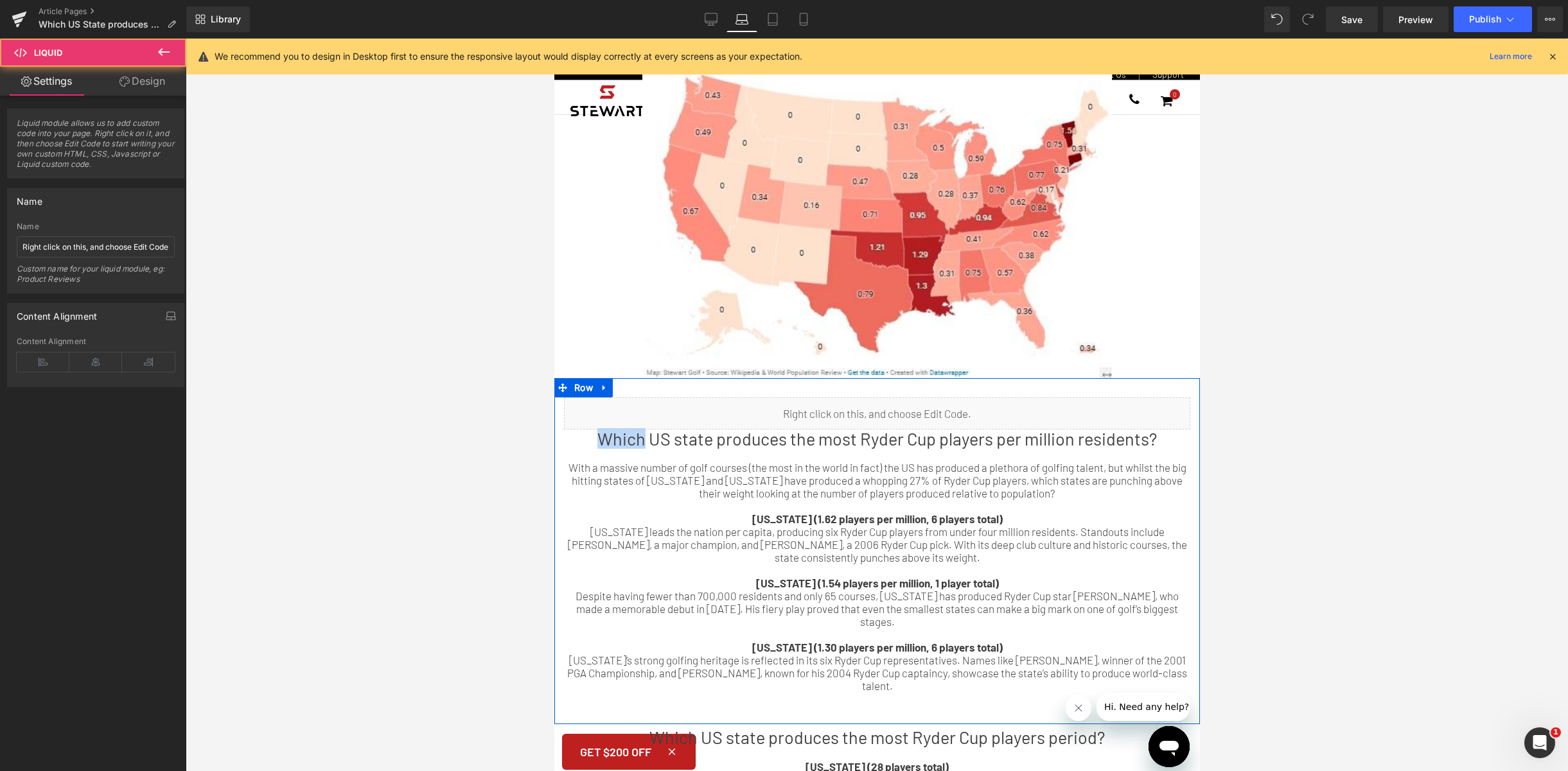
click at [844, 406] on li "Liquid" at bounding box center [863, 408] width 39 height 15
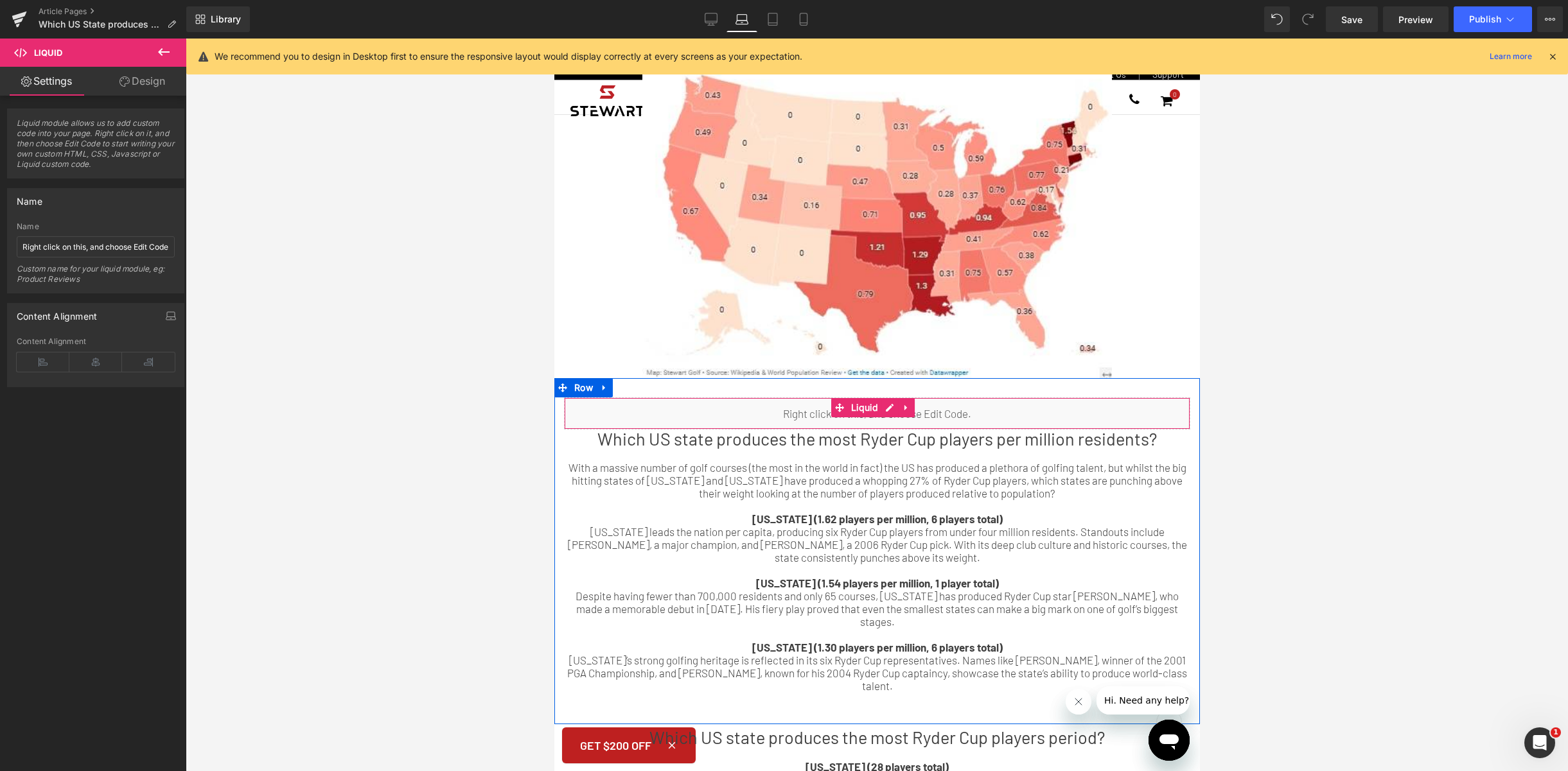
click at [822, 407] on div "Liquid" at bounding box center [877, 413] width 627 height 32
click at [104, 162] on span "Liquid module allows us to add custom code into your page. Right click on it, a…" at bounding box center [96, 148] width 158 height 60
click at [100, 154] on span "Liquid module allows us to add custom code into your page. Right click on it, a…" at bounding box center [96, 148] width 158 height 60
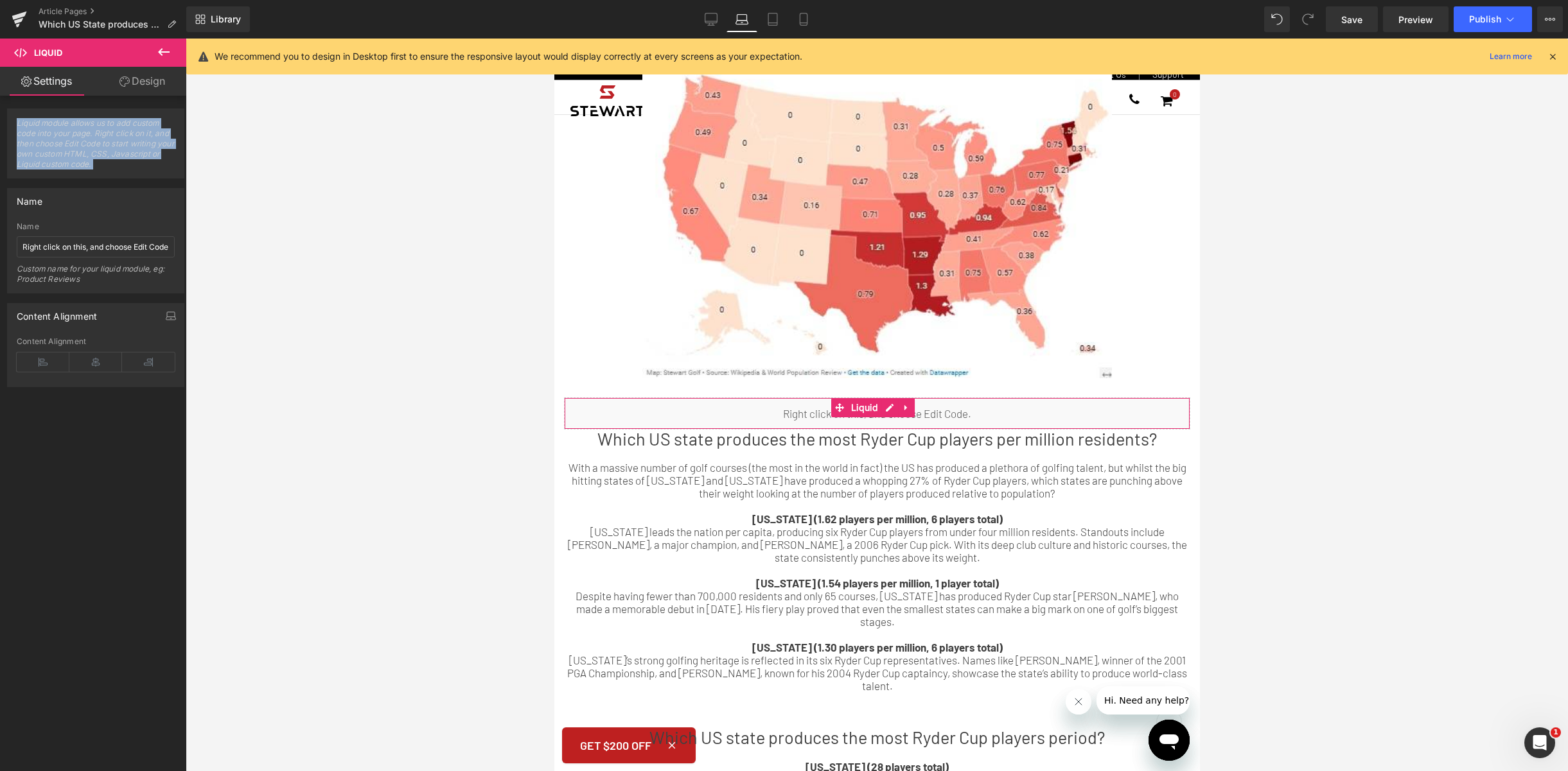
click at [100, 154] on span "Liquid module allows us to add custom code into your page. Right click on it, a…" at bounding box center [96, 148] width 158 height 60
click at [139, 89] on link "Design" at bounding box center [142, 81] width 93 height 29
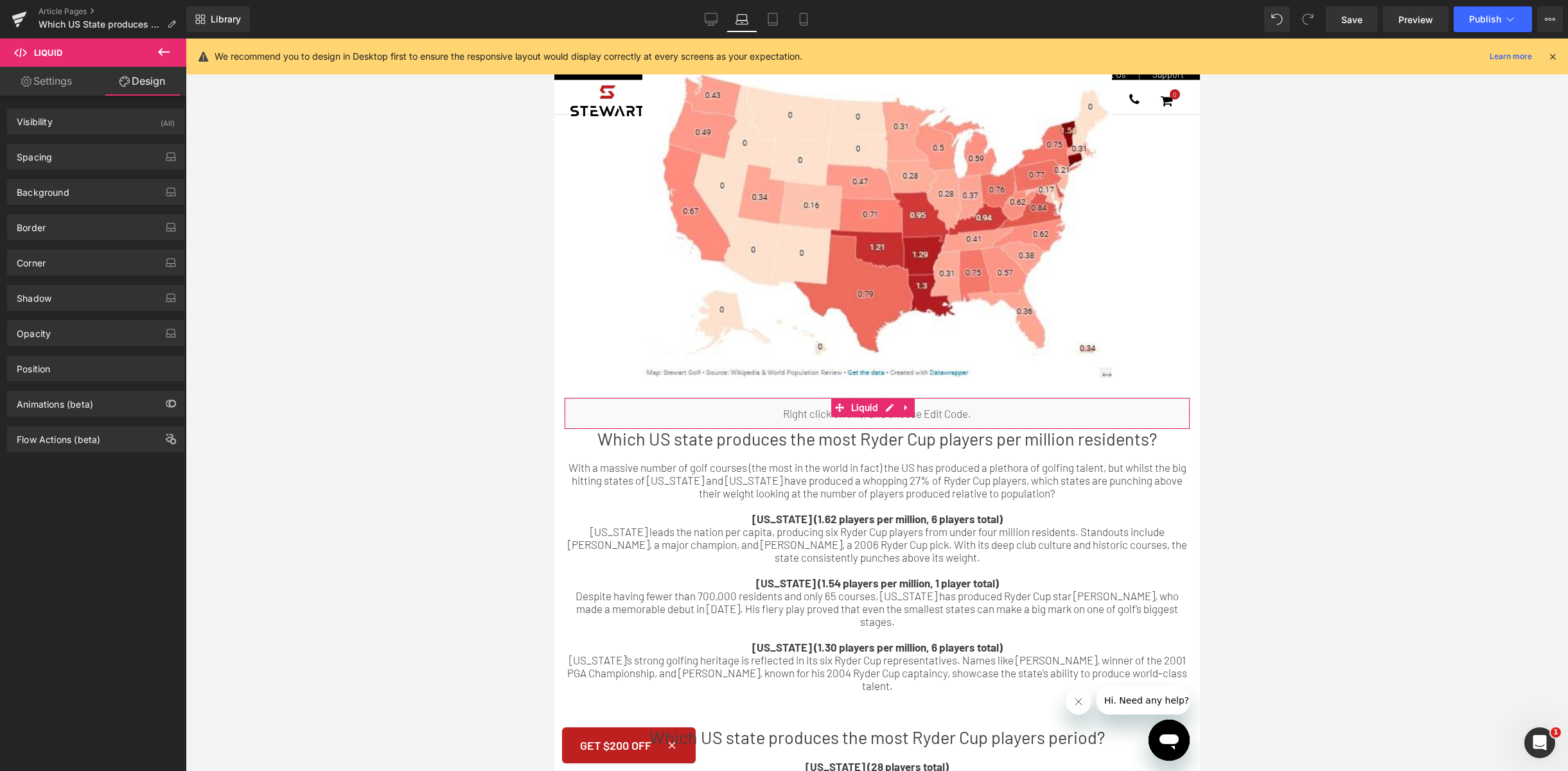
click at [36, 87] on link "Settings" at bounding box center [46, 81] width 93 height 29
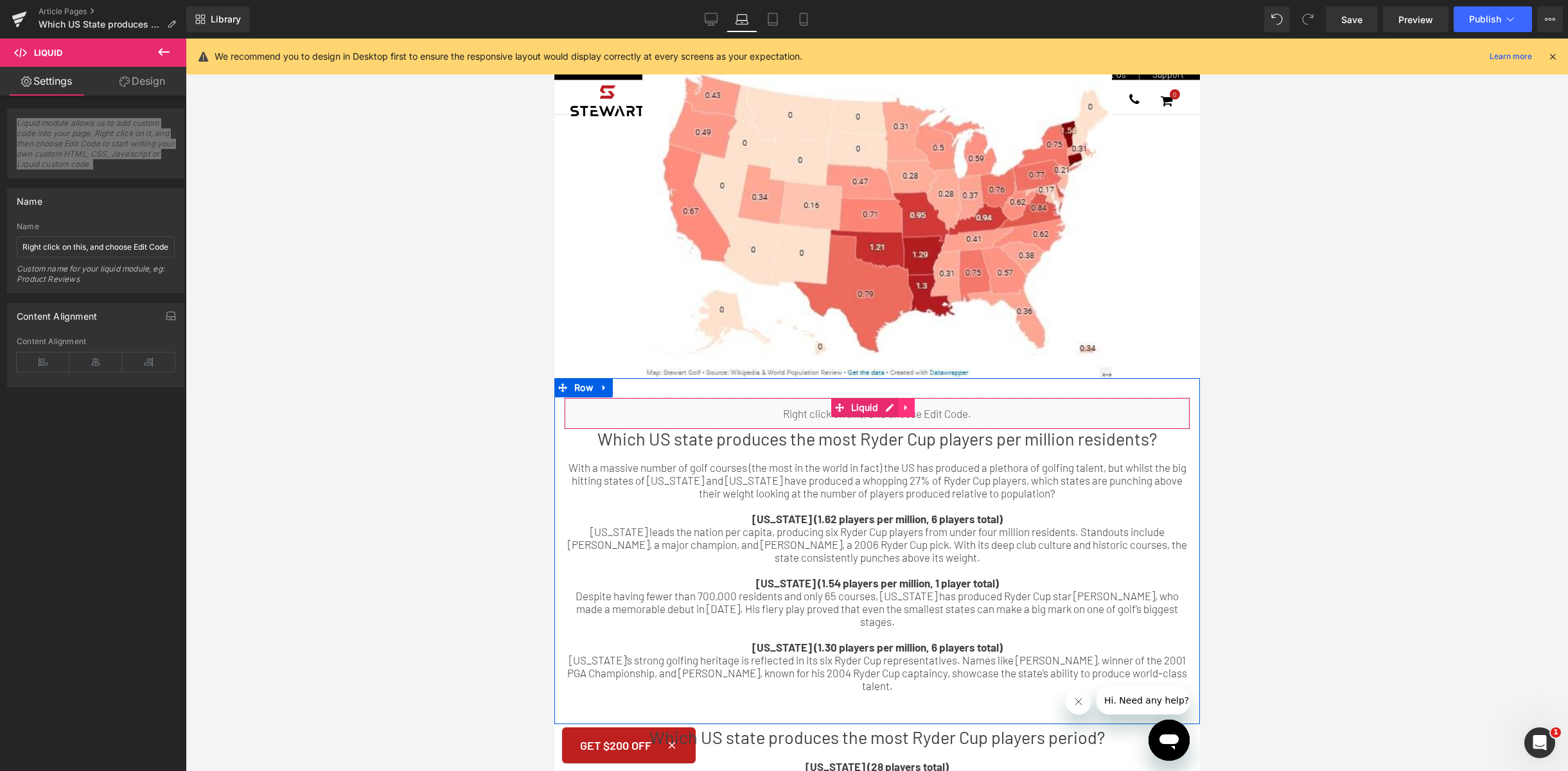
click at [911, 404] on link at bounding box center [906, 408] width 17 height 20
click at [913, 405] on icon at bounding box center [914, 408] width 9 height 9
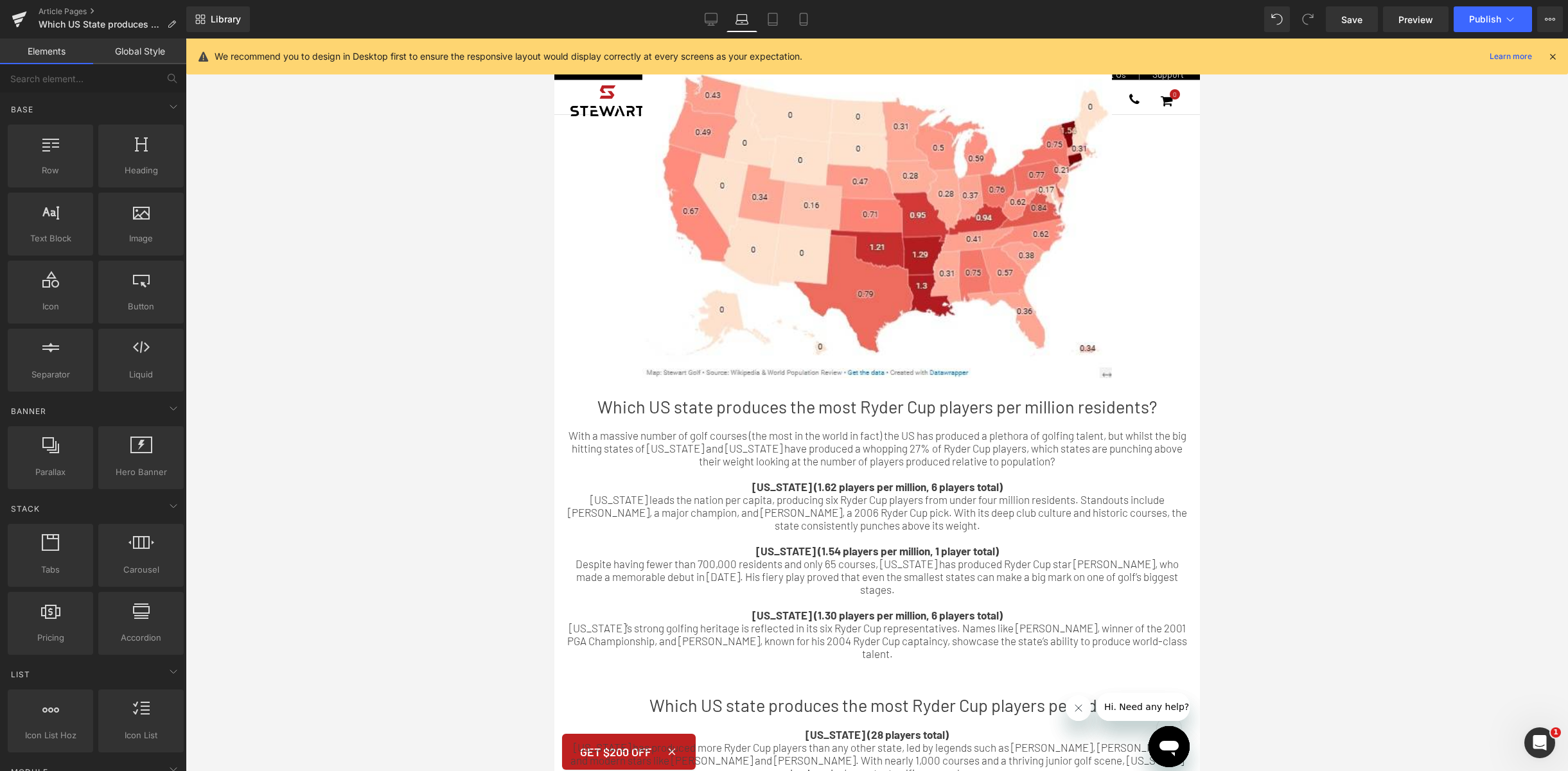
click at [1321, 348] on div at bounding box center [877, 405] width 1382 height 732
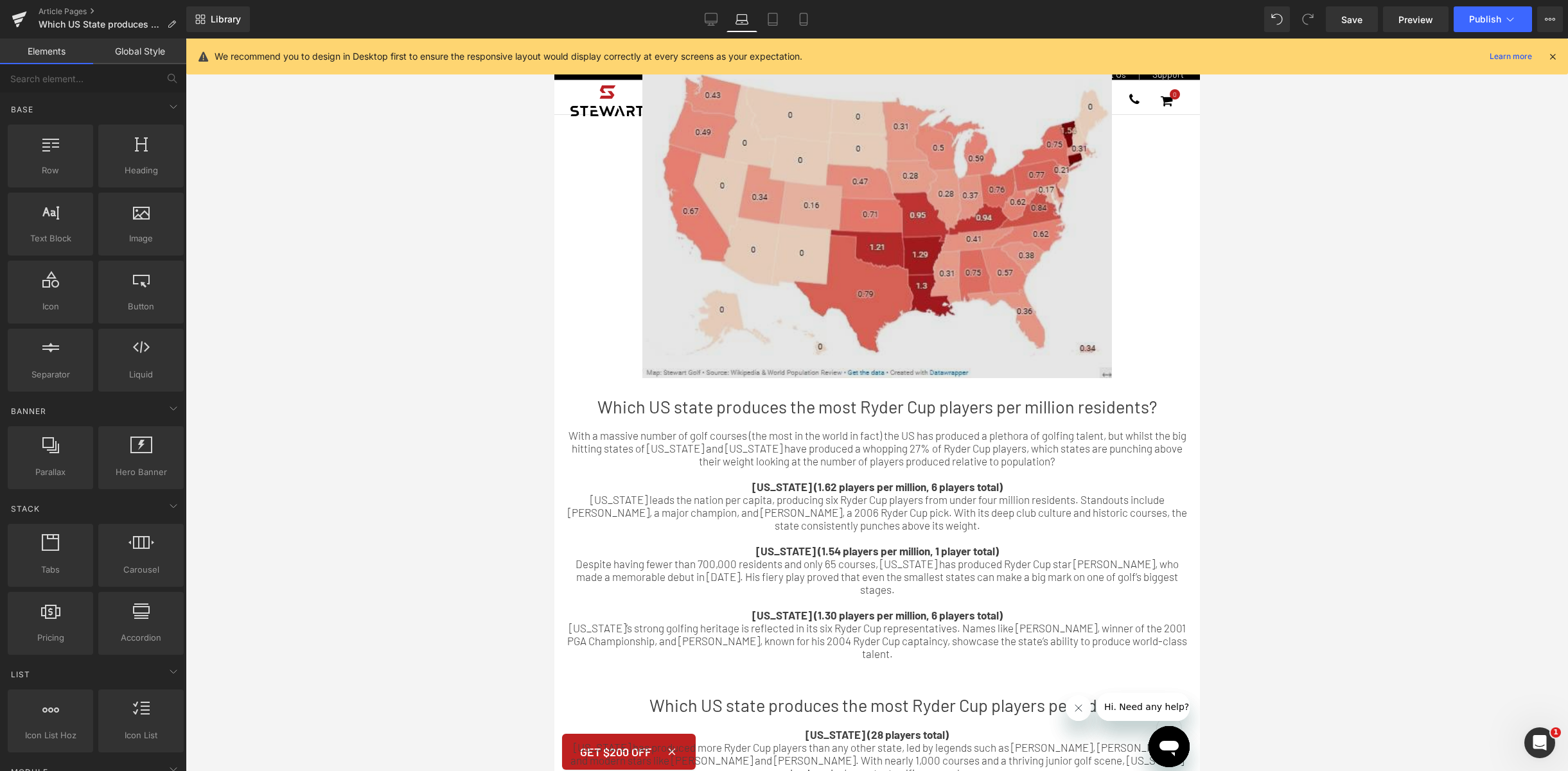
click at [1078, 288] on img at bounding box center [877, 179] width 470 height 398
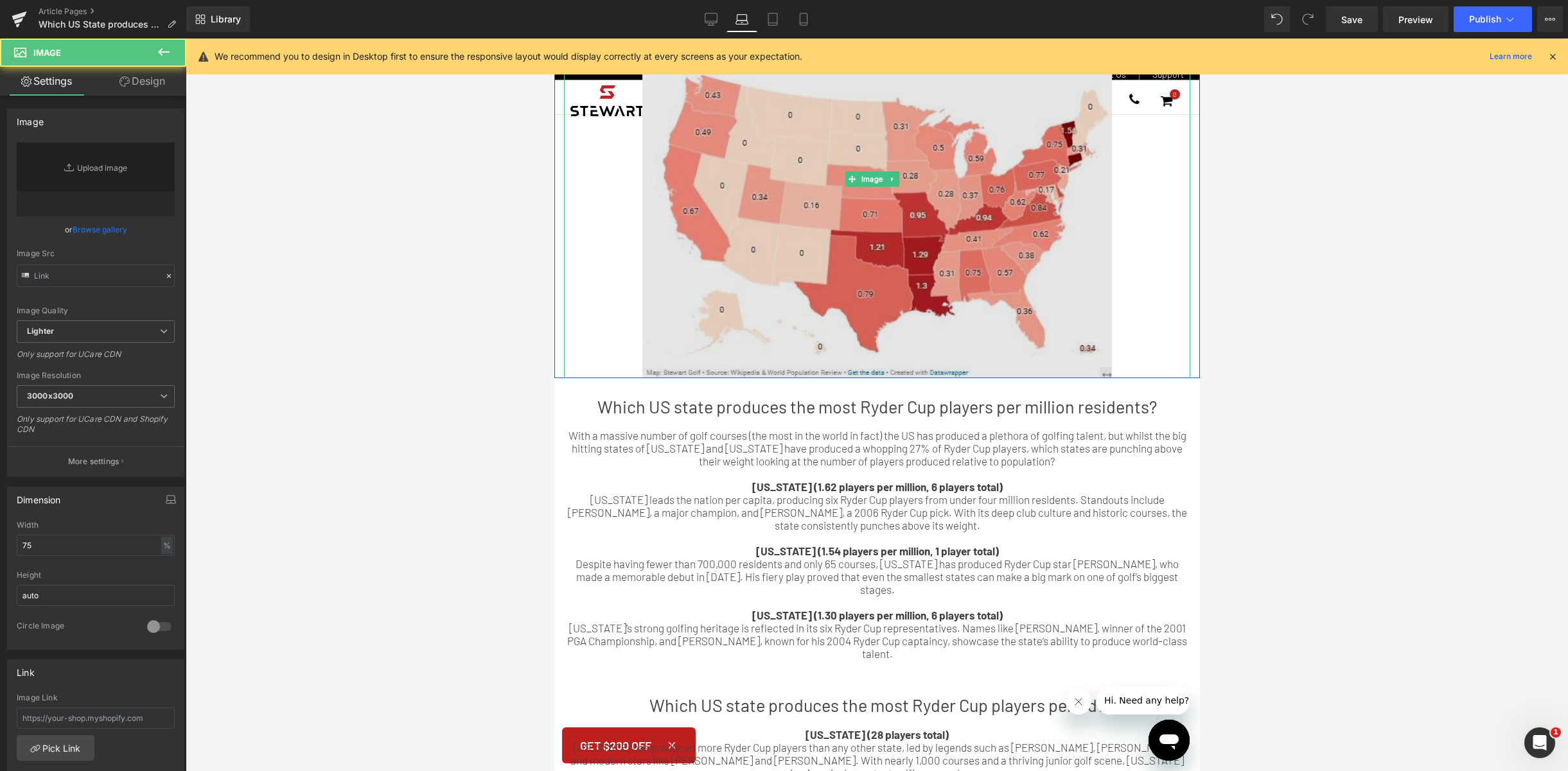
type input "[URL][DOMAIN_NAME]"
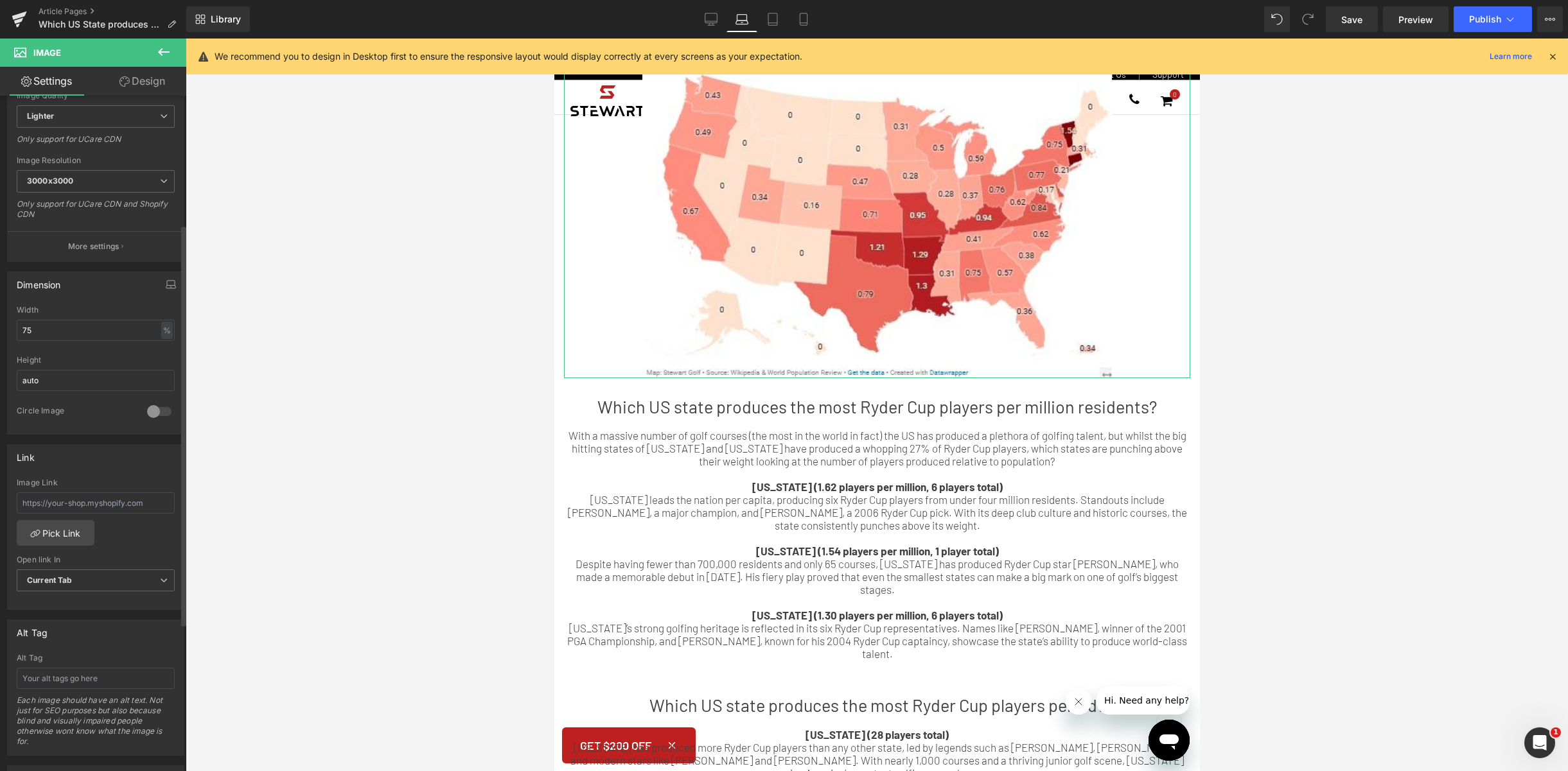
scroll to position [216, 0]
click at [92, 569] on span "Current Tab" at bounding box center [96, 579] width 158 height 23
click at [139, 550] on div "Image Link Pick Link Current Tab New Tab Open link In Current Tab Current Tab N…" at bounding box center [93, 543] width 171 height 131
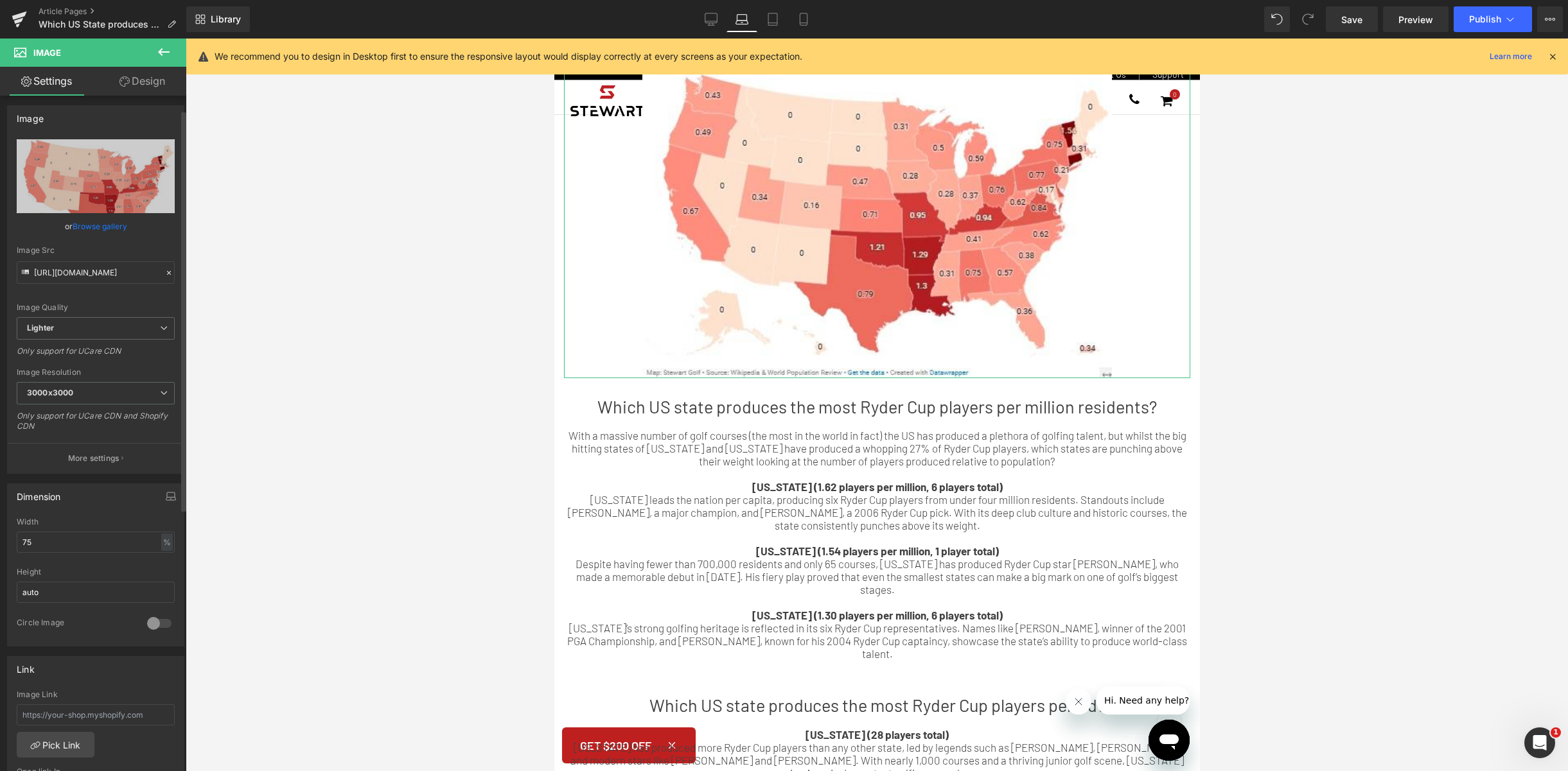
scroll to position [0, 0]
click at [162, 54] on icon at bounding box center [163, 52] width 15 height 15
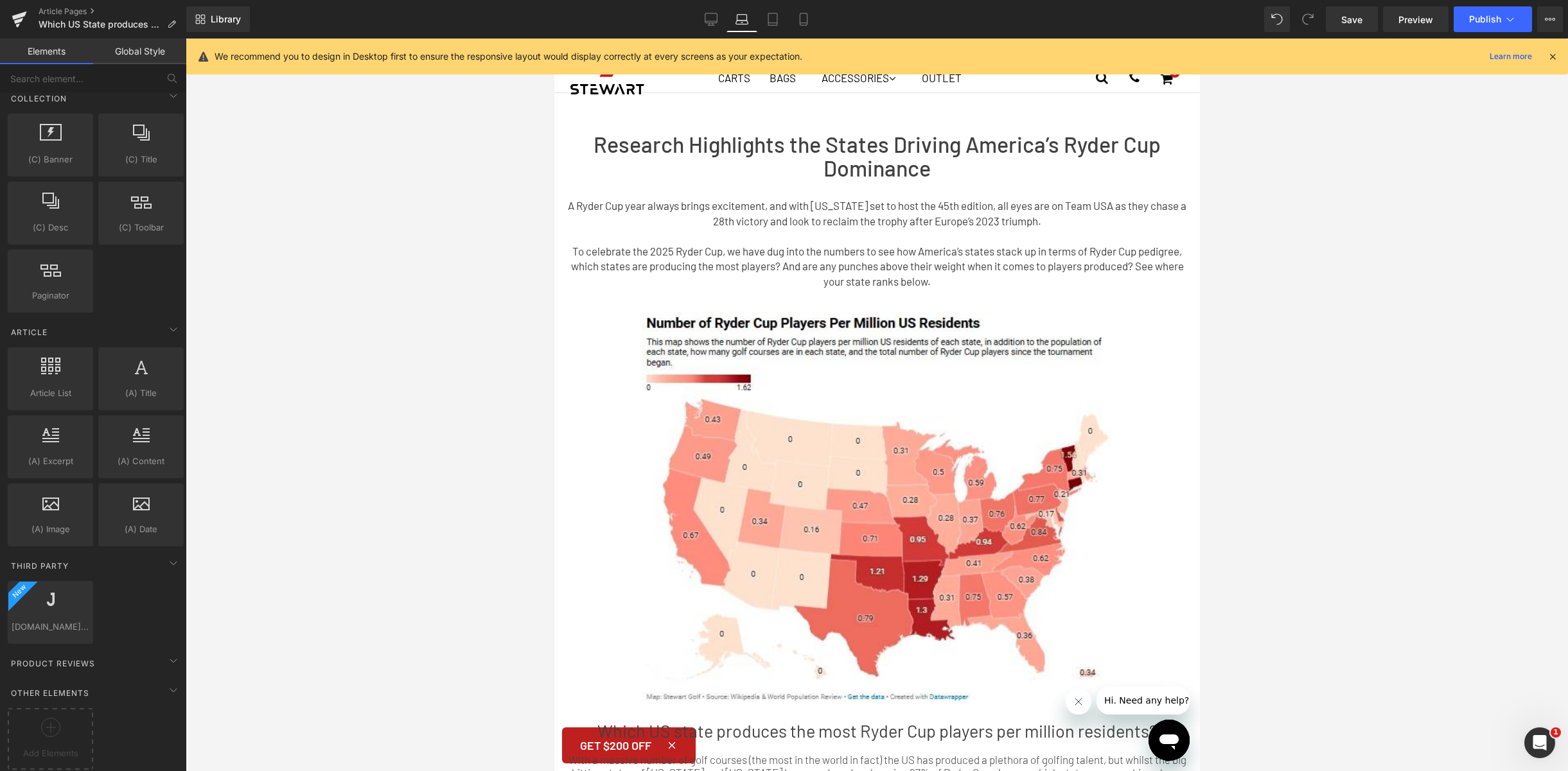
scroll to position [23, 0]
click at [139, 279] on div "(C) Banner collections, banners, images, photos (C) Title collections, titles, …" at bounding box center [95, 212] width 181 height 204
click at [46, 722] on icon at bounding box center [51, 727] width 20 height 20
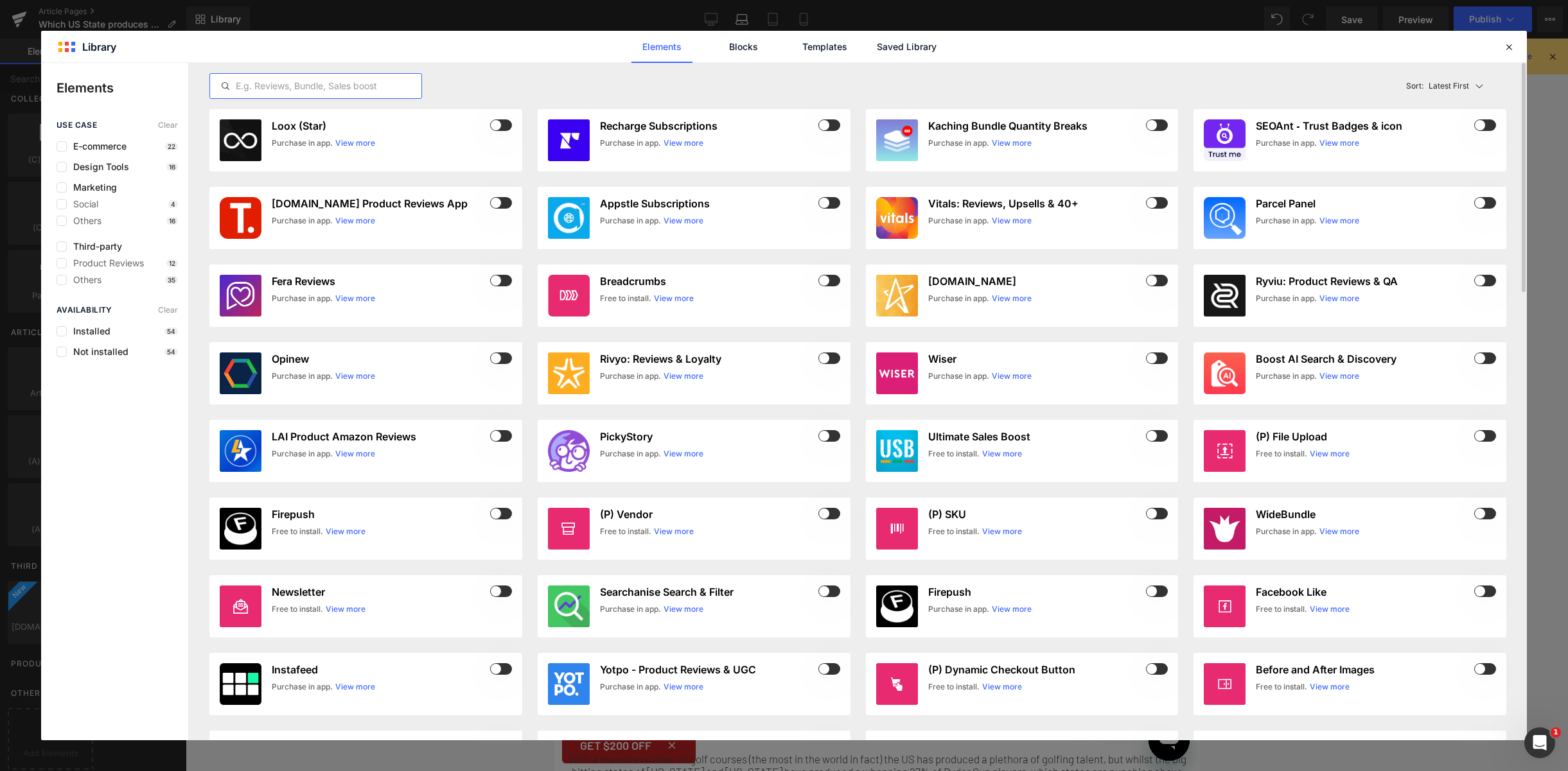
click at [352, 84] on input "text" at bounding box center [316, 85] width 211 height 15
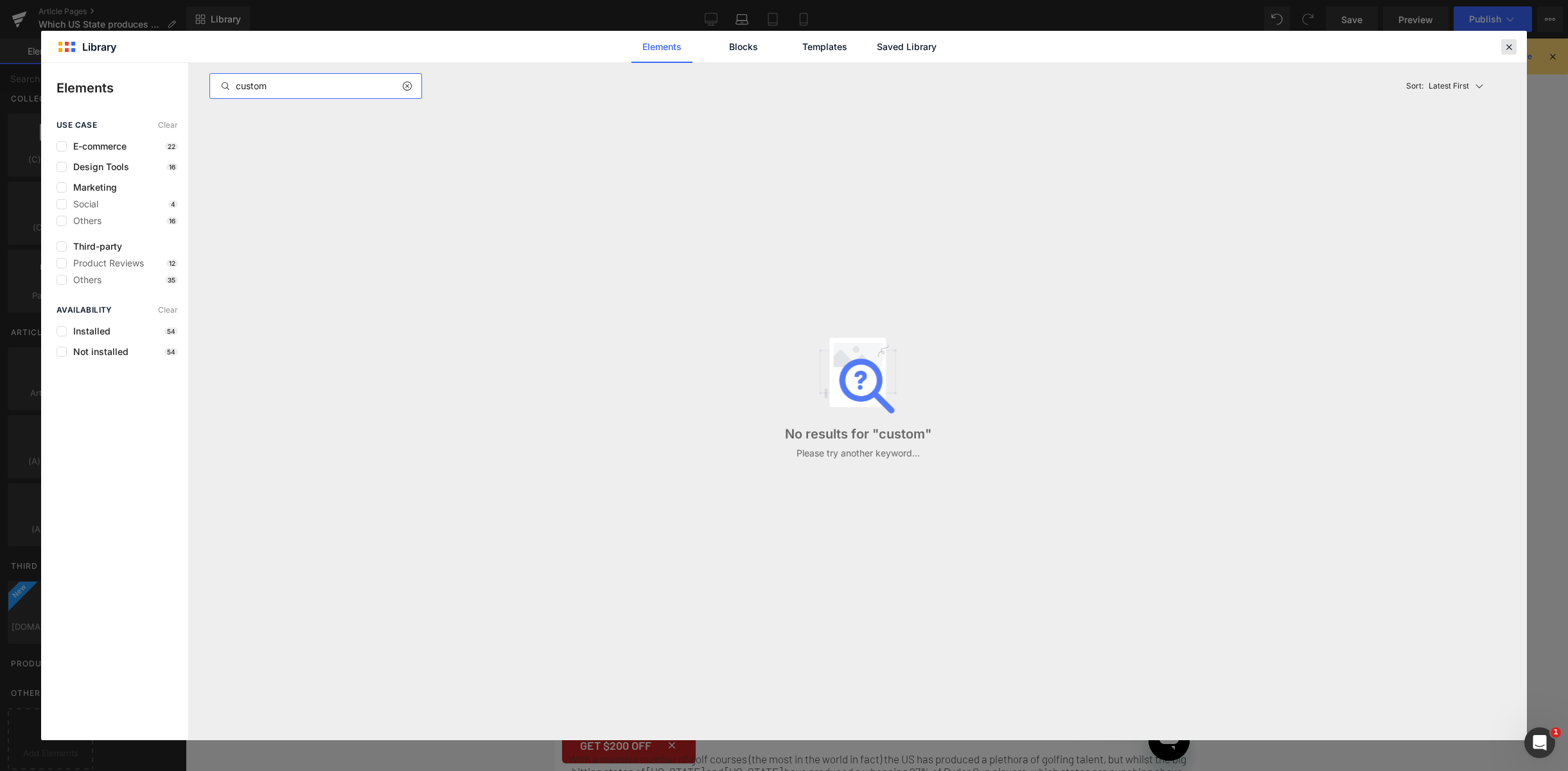
type input "custom"
click at [1514, 49] on icon at bounding box center [1509, 47] width 11 height 11
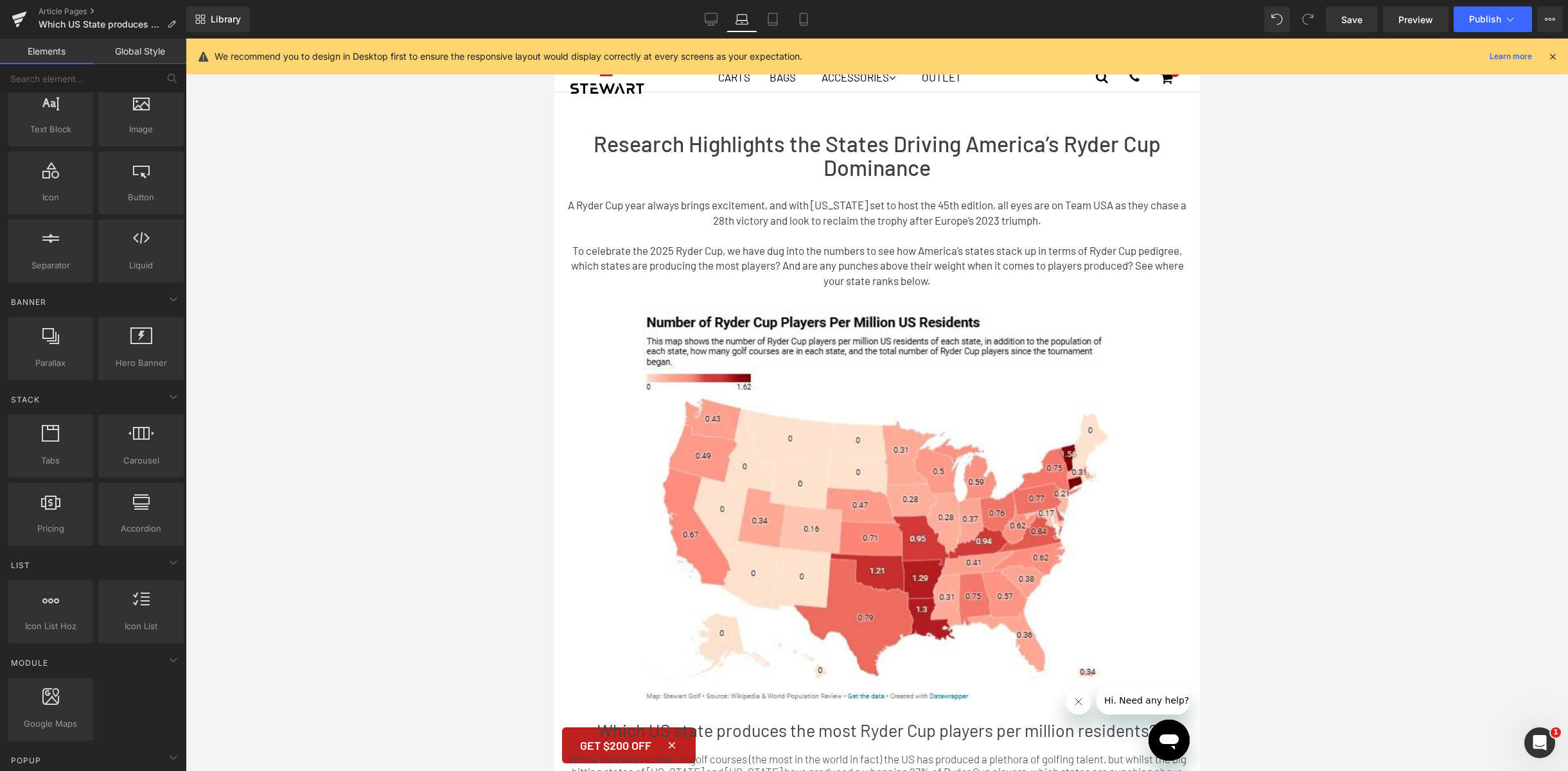
scroll to position [0, 0]
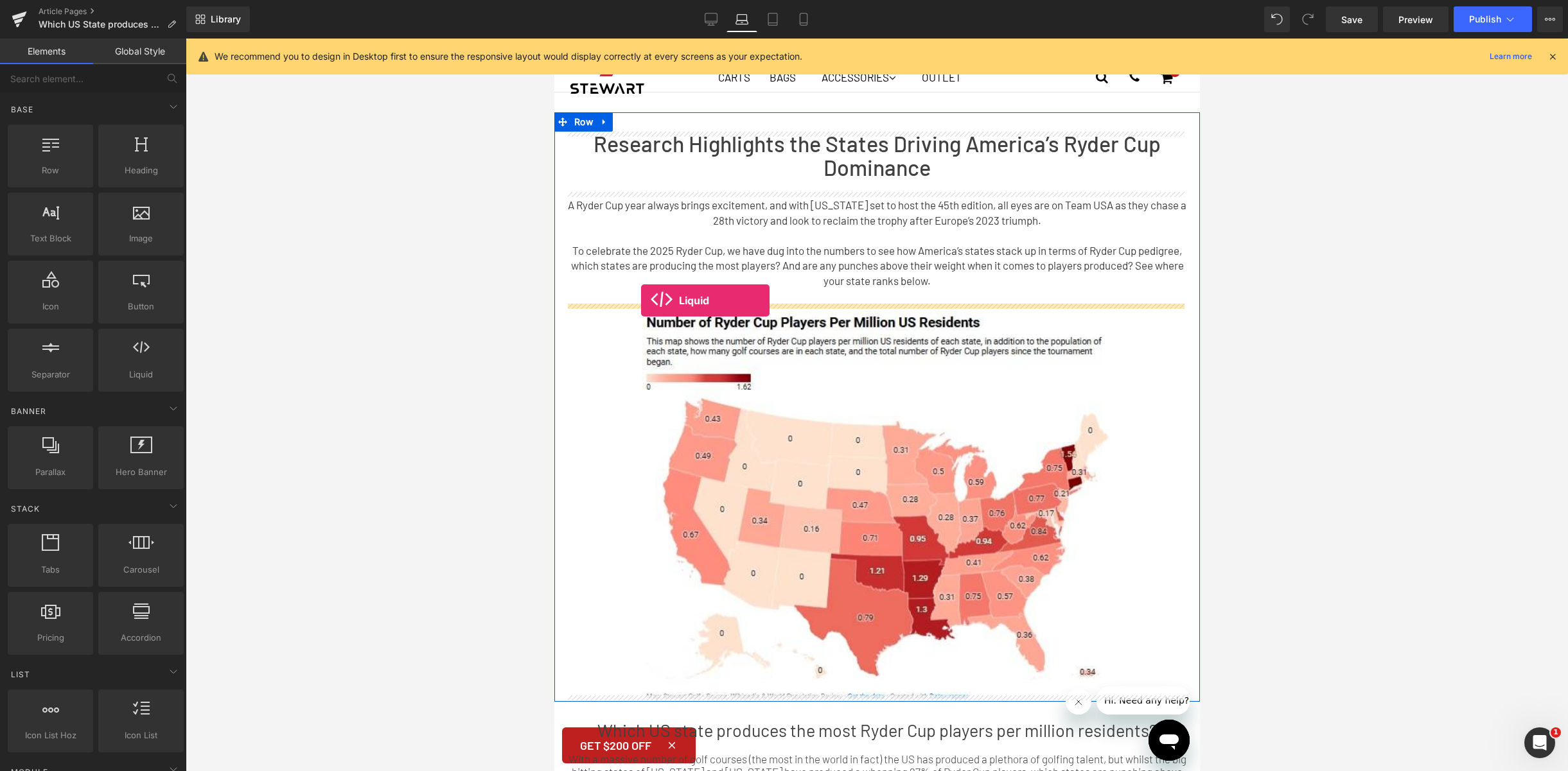
drag, startPoint x: 681, startPoint y: 393, endPoint x: 641, endPoint y: 301, distance: 100.3
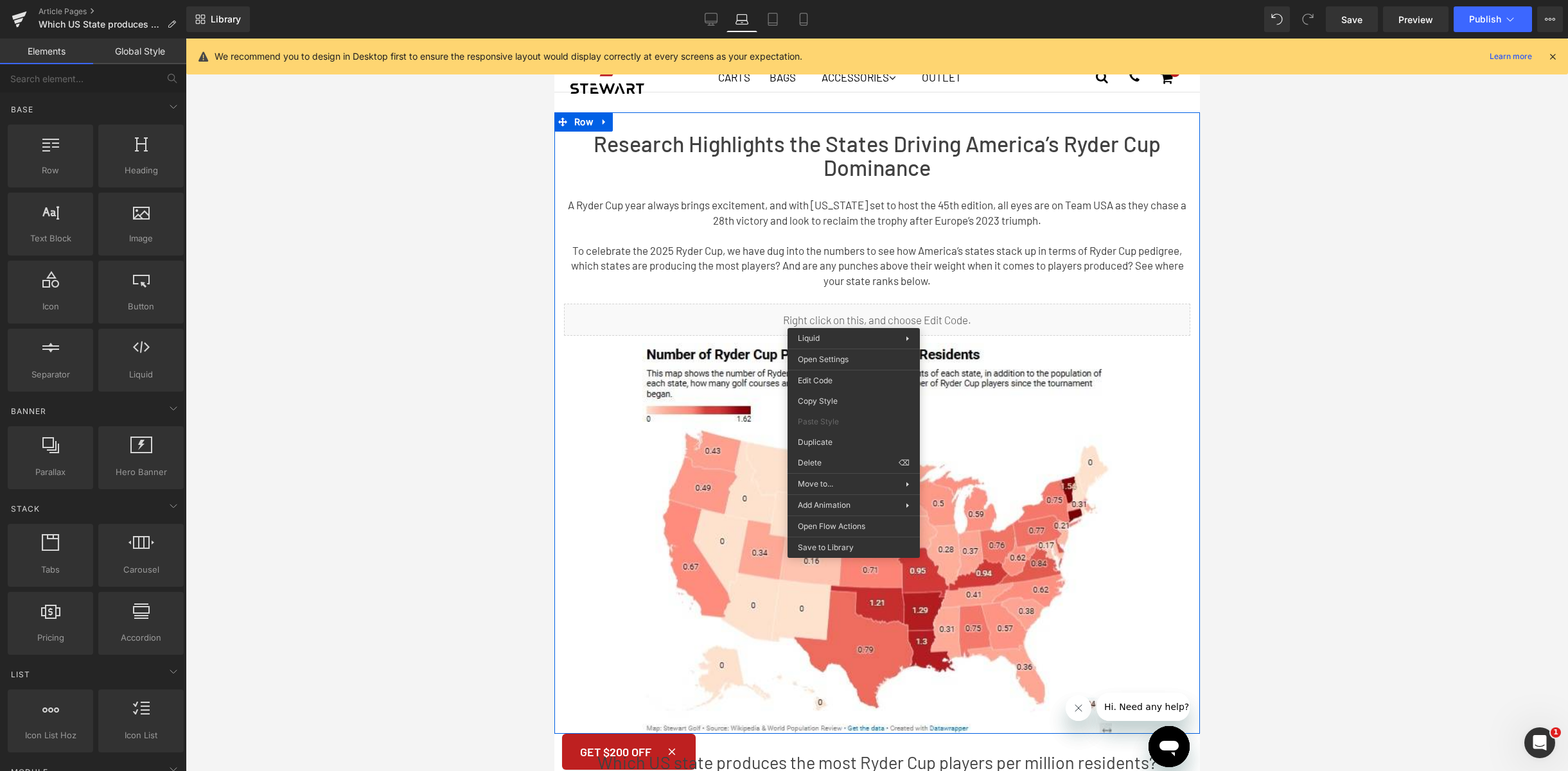
drag, startPoint x: 853, startPoint y: 318, endPoint x: 1408, endPoint y: 369, distance: 557.3
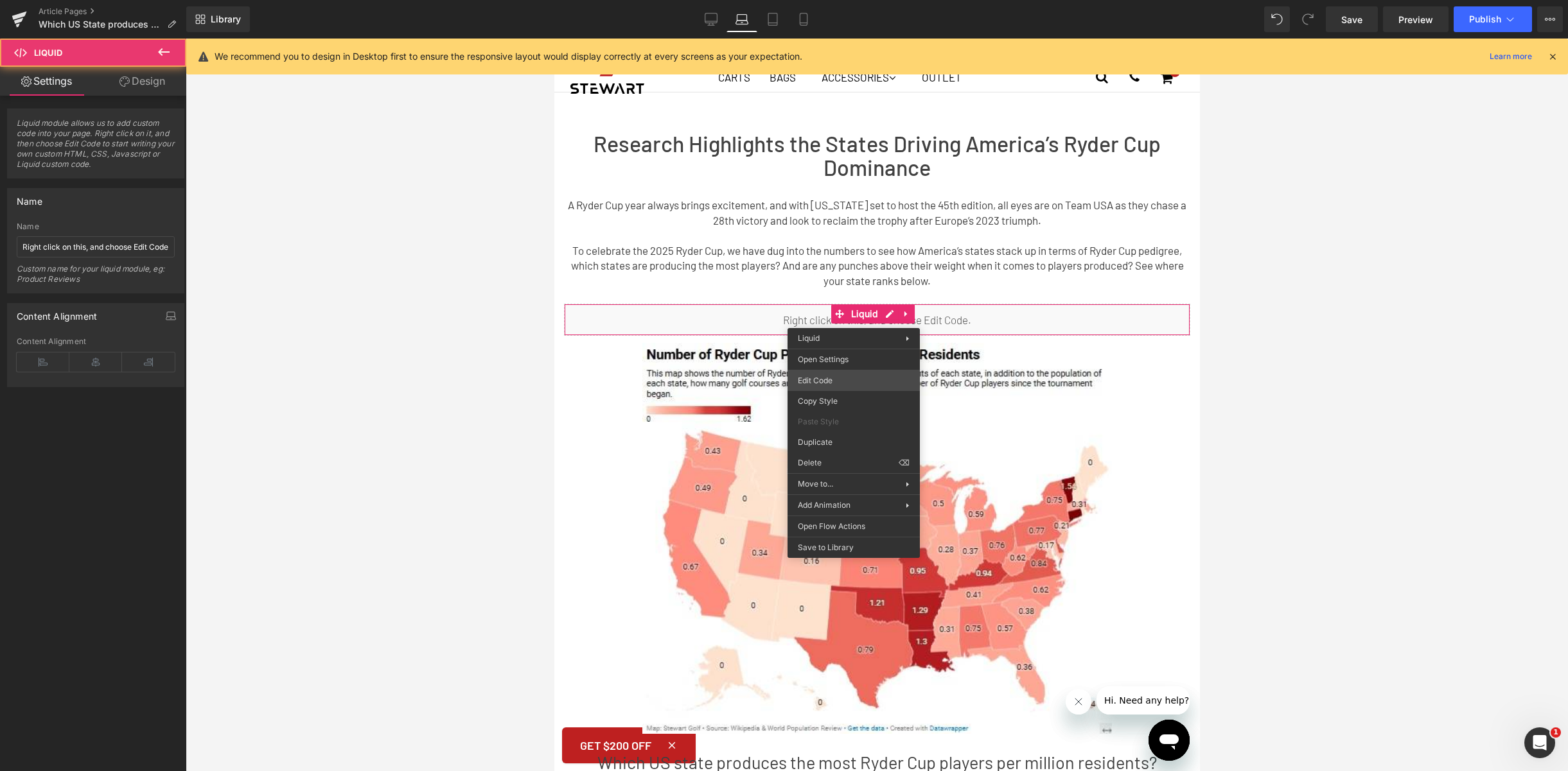
click at [847, 0] on div "Liquid You are previewing how the will restyle your page. You can not edit Elem…" at bounding box center [784, 0] width 1568 height 0
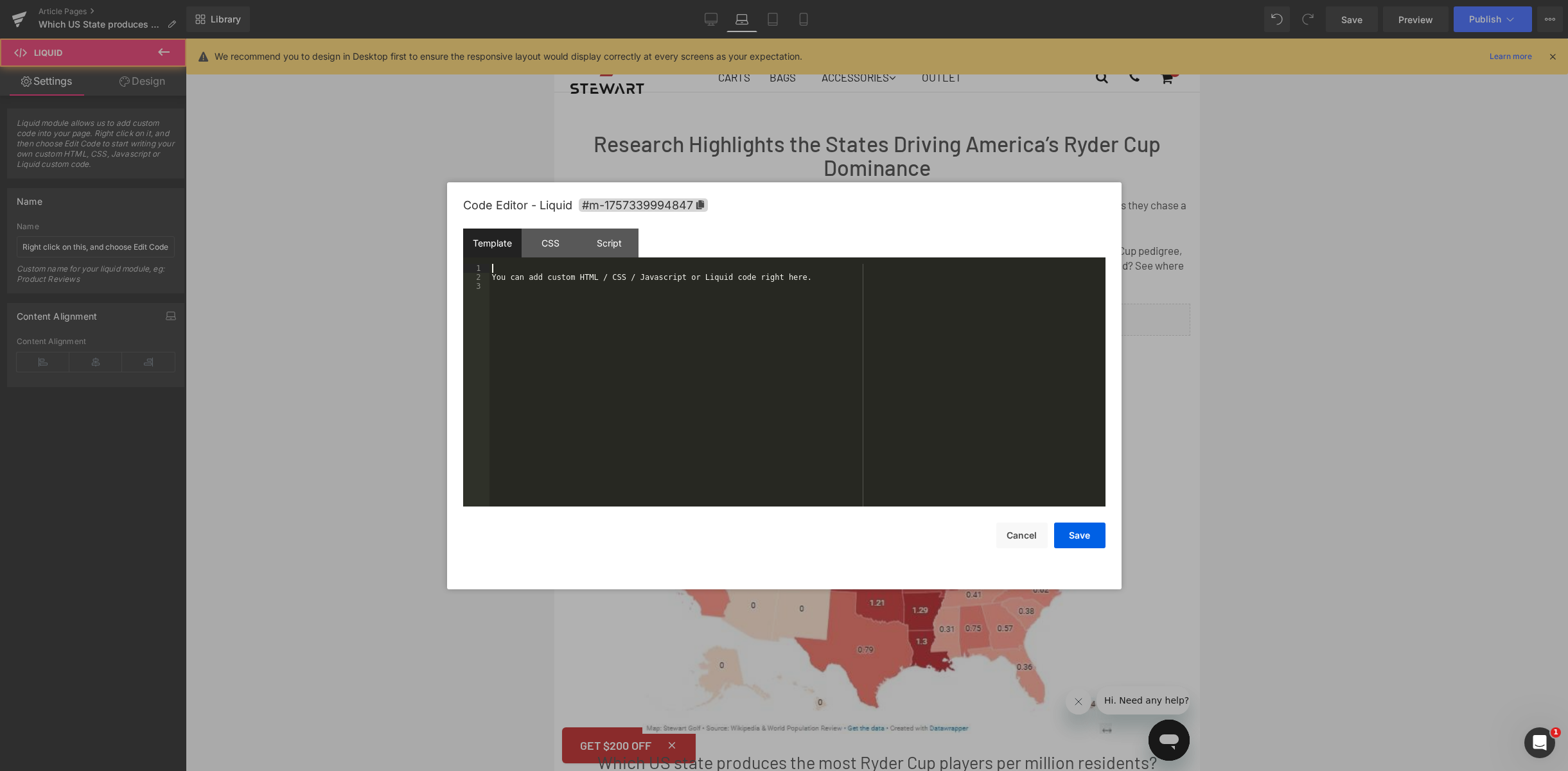
click at [605, 285] on div "You can add custom HTML / CSS / Javascript or Liquid code right here." at bounding box center [798, 394] width 616 height 261
click at [644, 279] on div "You can add custom HTML / CSS / Javascript or Liquid code right here." at bounding box center [798, 394] width 616 height 261
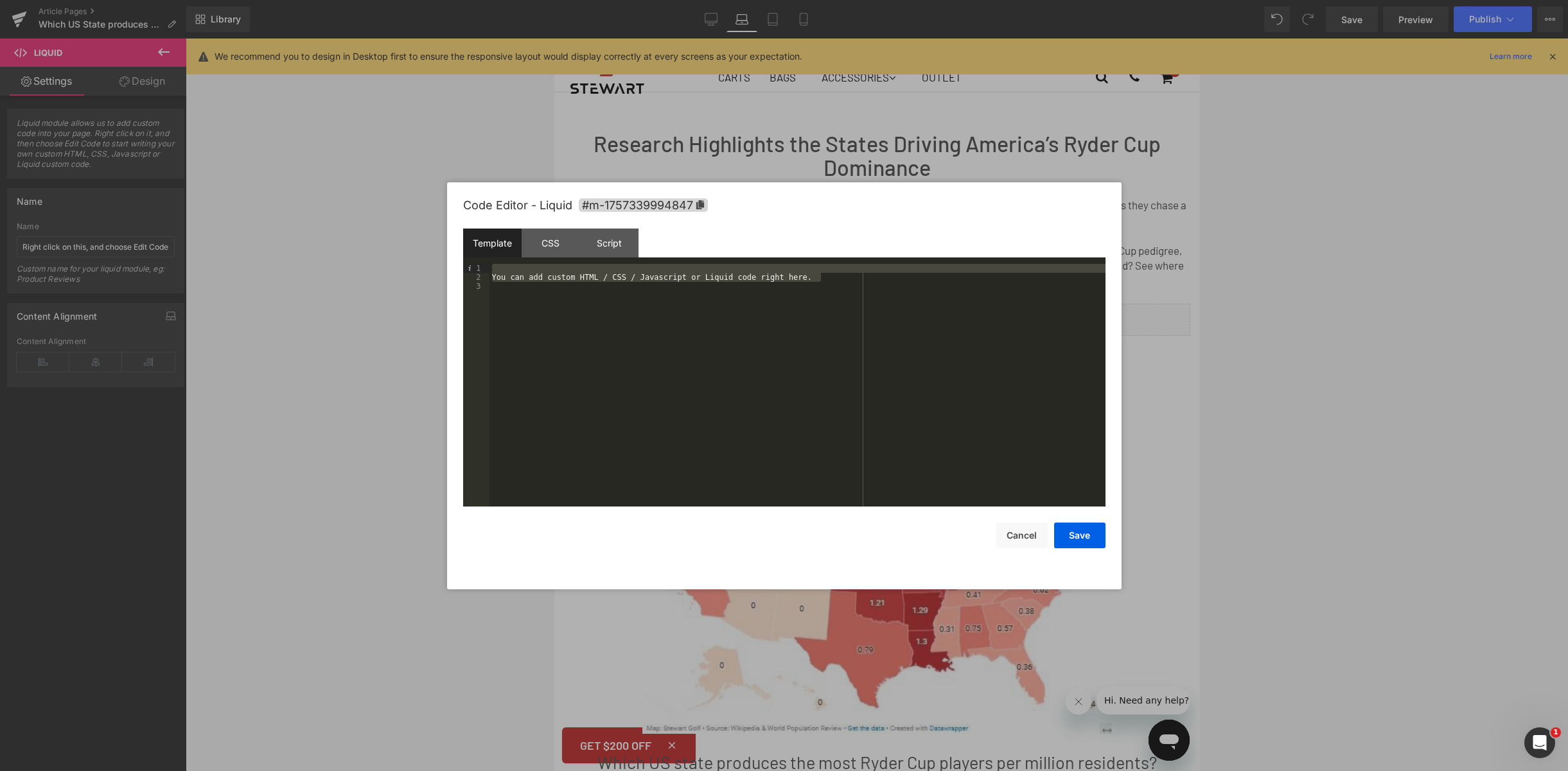
drag, startPoint x: 836, startPoint y: 281, endPoint x: 517, endPoint y: 266, distance: 319.4
click at [517, 266] on div "You can add custom HTML / CSS / Javascript or Liquid code right here." at bounding box center [798, 394] width 616 height 261
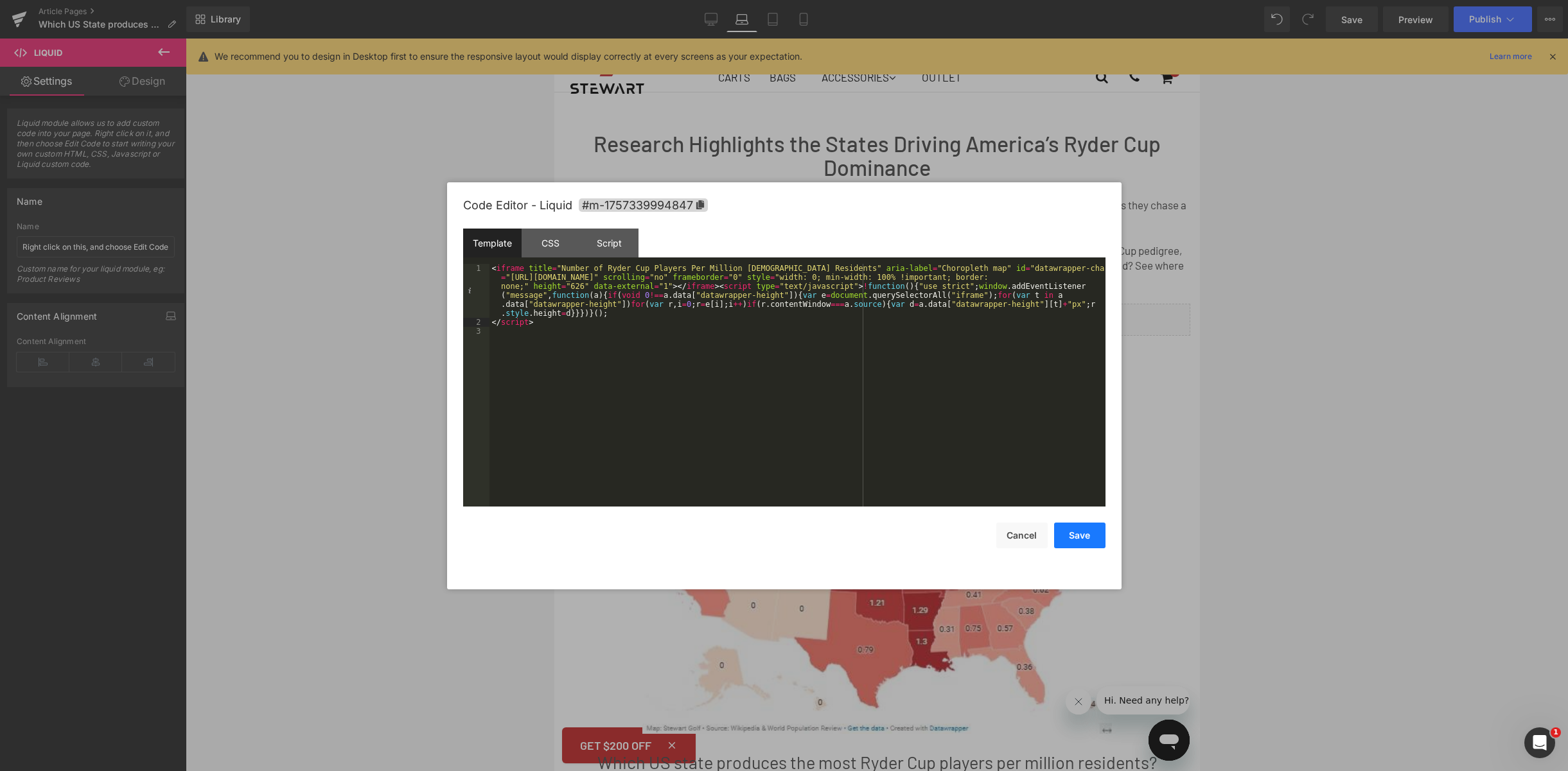
click at [1102, 532] on button "Save" at bounding box center [1079, 535] width 52 height 25
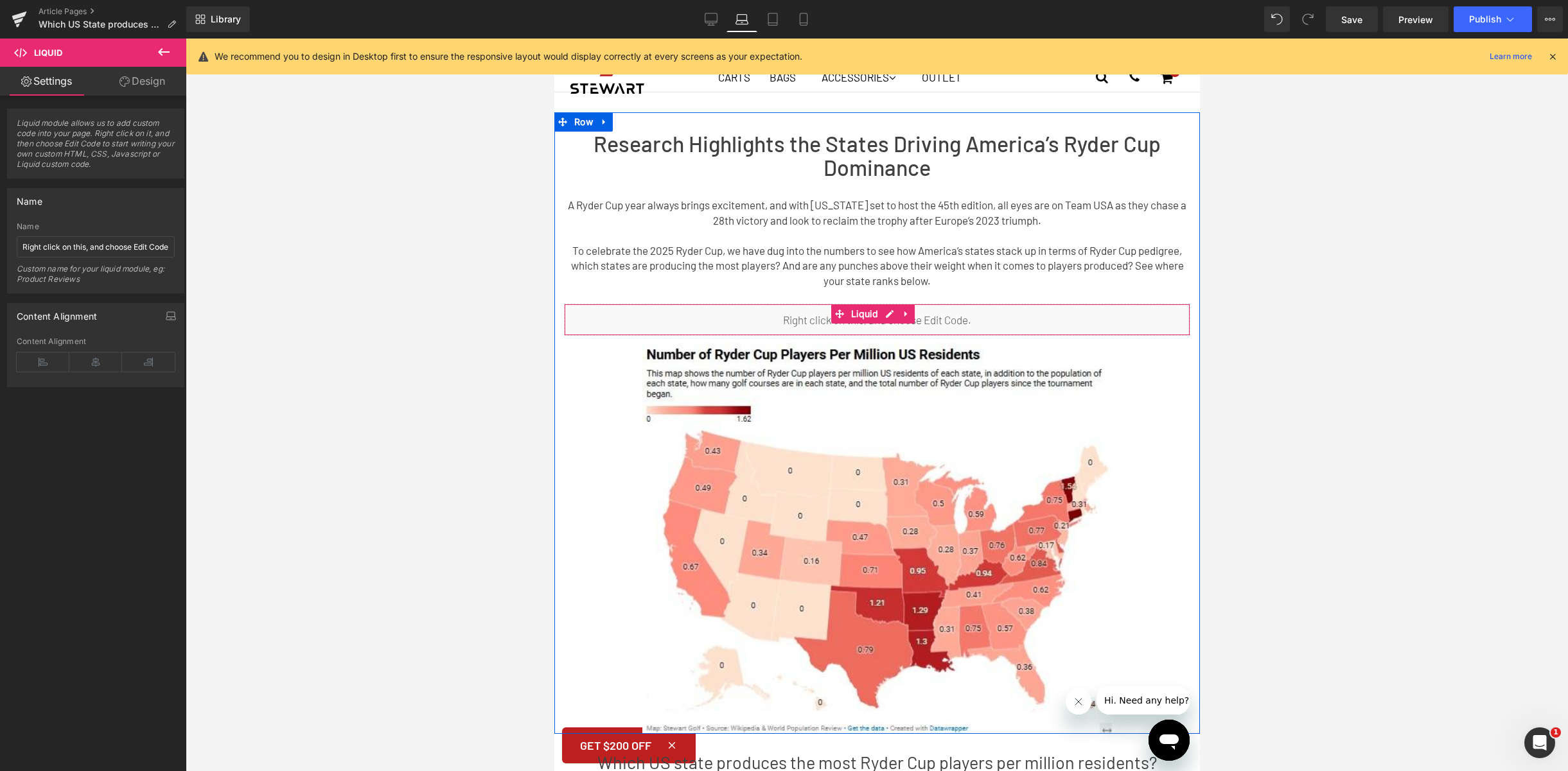
click at [849, 324] on div "Liquid" at bounding box center [877, 319] width 627 height 32
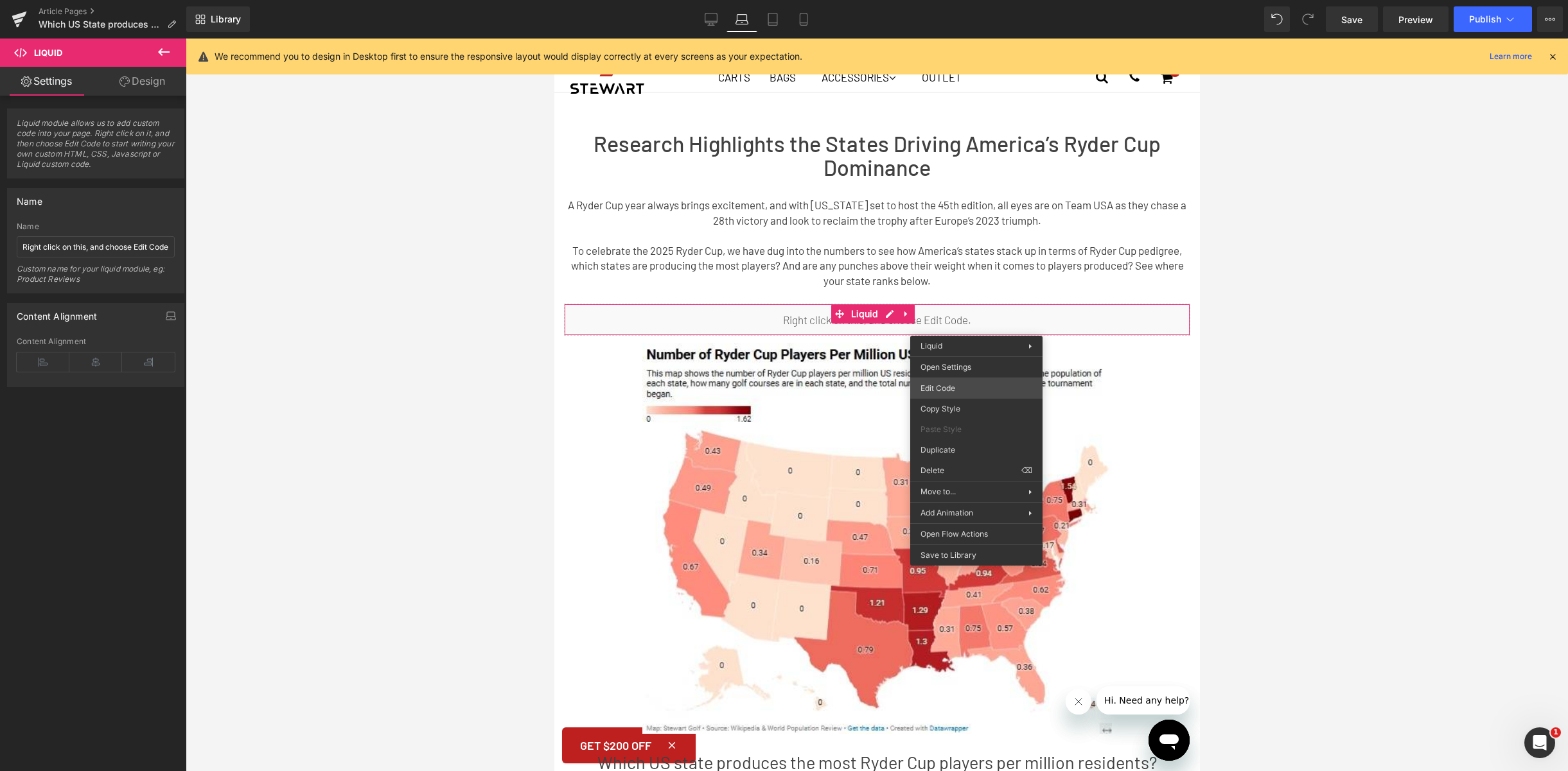
click at [983, 0] on div "Liquid You are previewing how the will restyle your page. You can not edit Elem…" at bounding box center [784, 0] width 1568 height 0
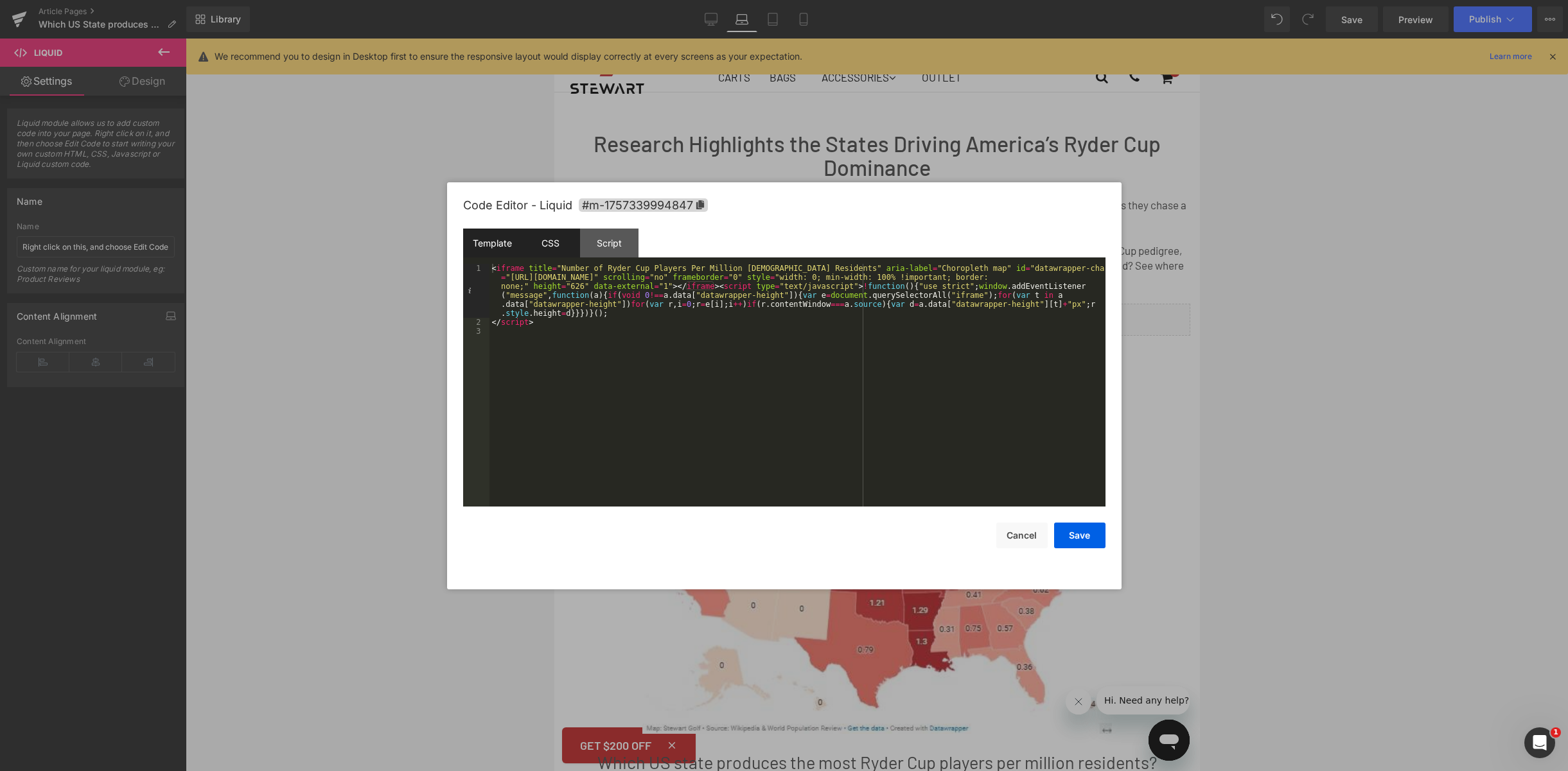
click at [535, 250] on div "CSS" at bounding box center [551, 242] width 58 height 29
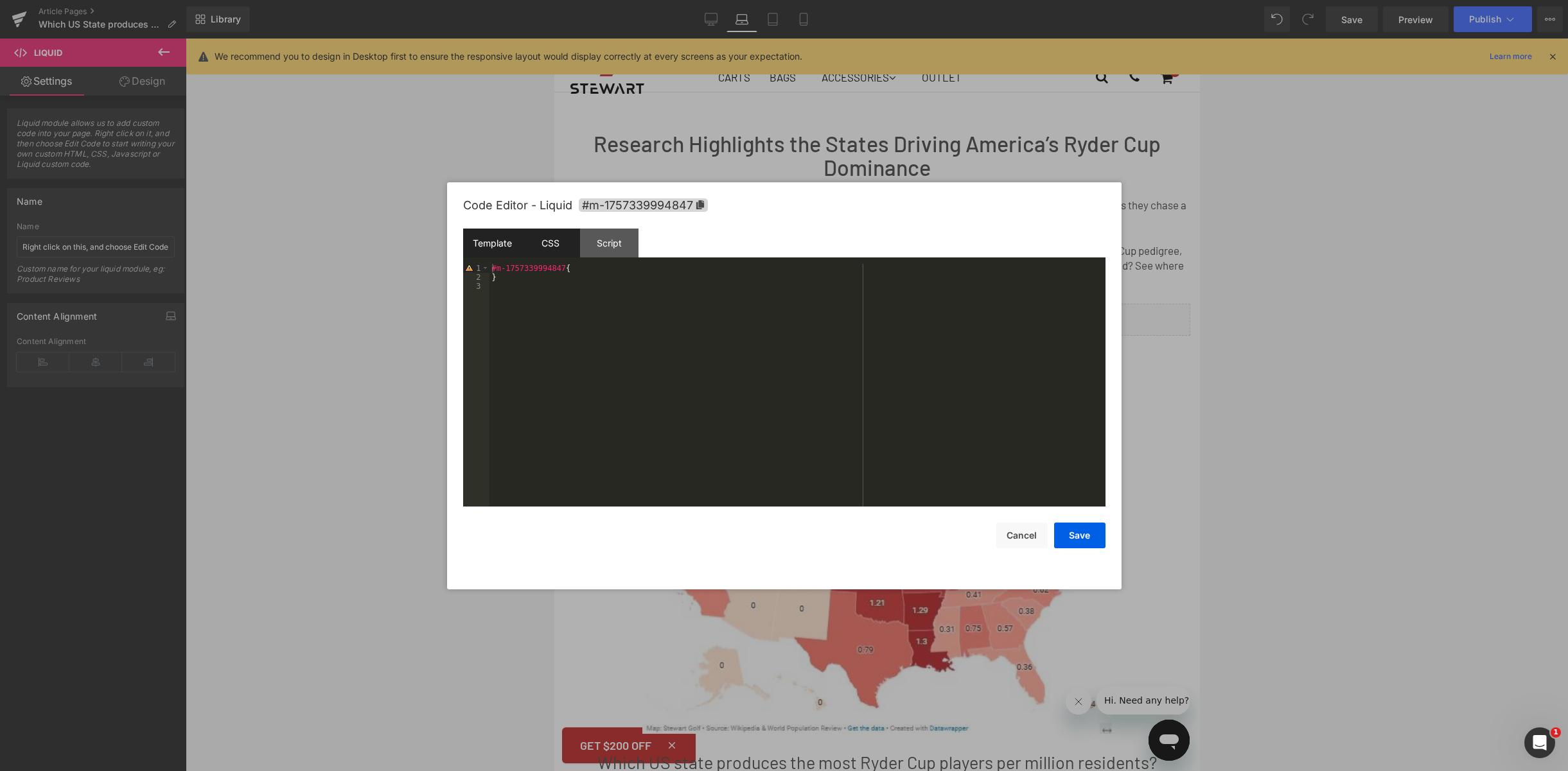
click at [509, 243] on div "Template" at bounding box center [492, 242] width 58 height 29
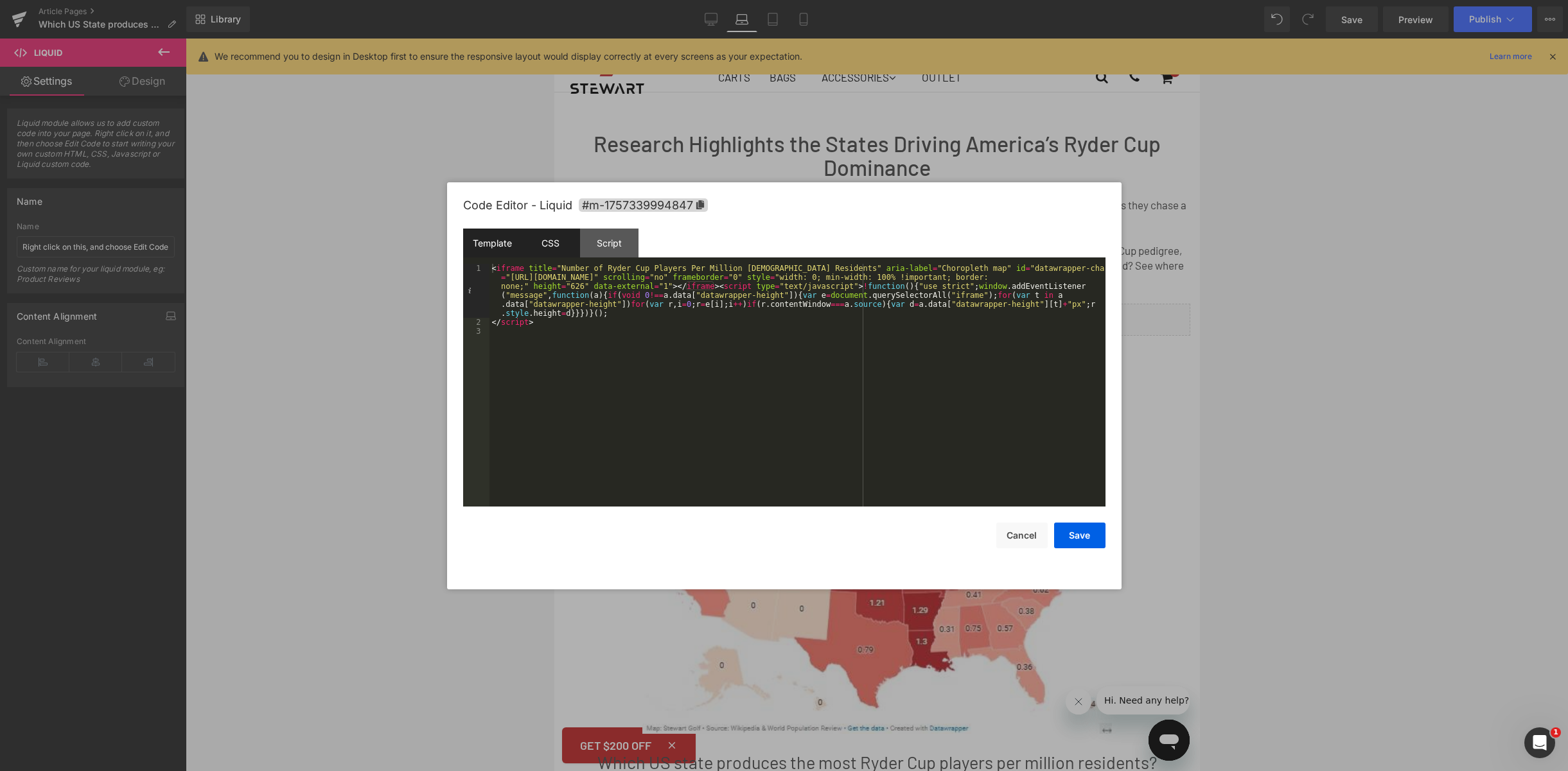
click at [543, 241] on div "CSS" at bounding box center [551, 242] width 58 height 29
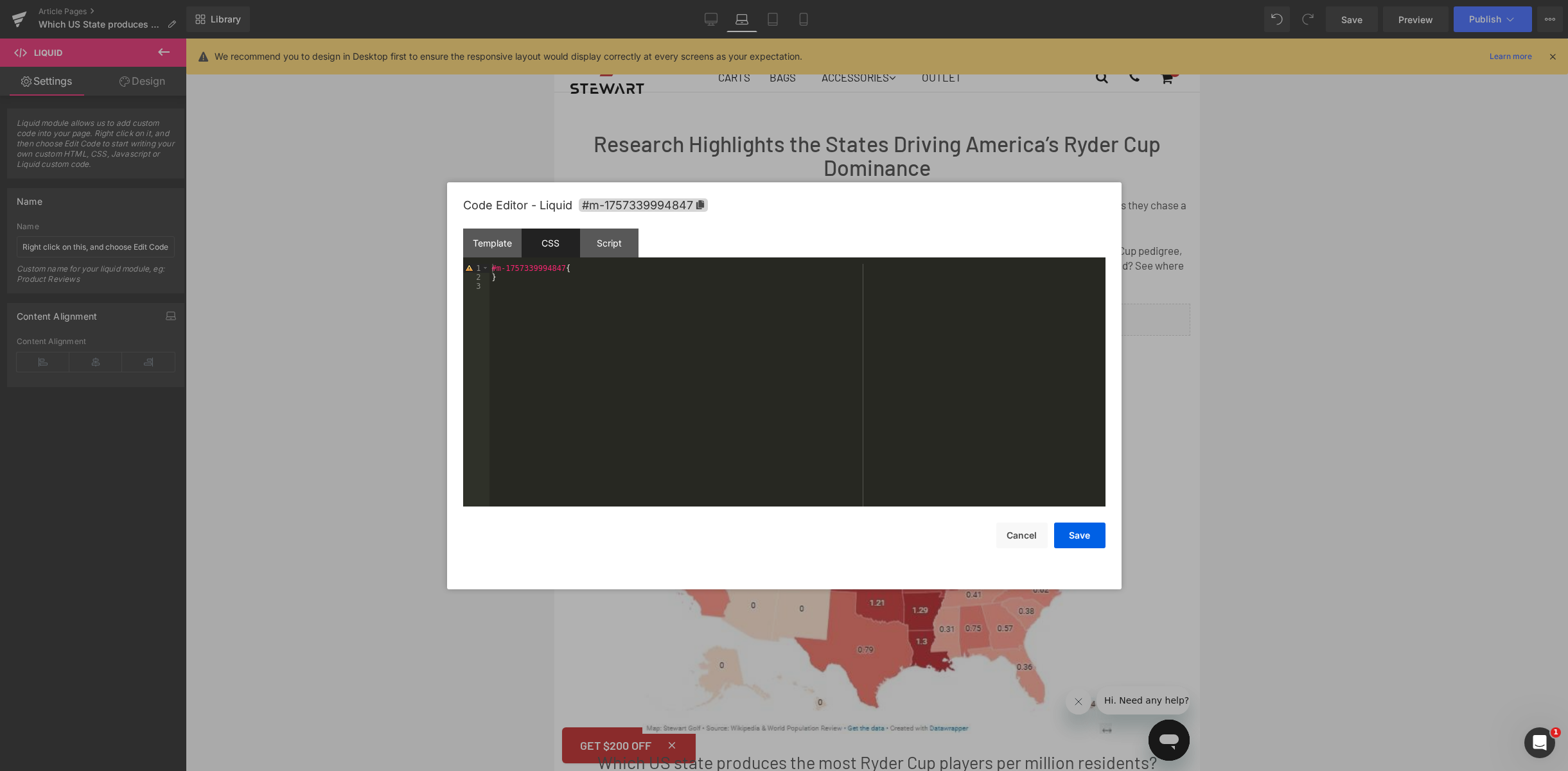
click at [606, 277] on div "#m-1757339994847 { }" at bounding box center [798, 394] width 616 height 261
click at [613, 268] on div "#m-1757339994847 { }" at bounding box center [798, 394] width 616 height 261
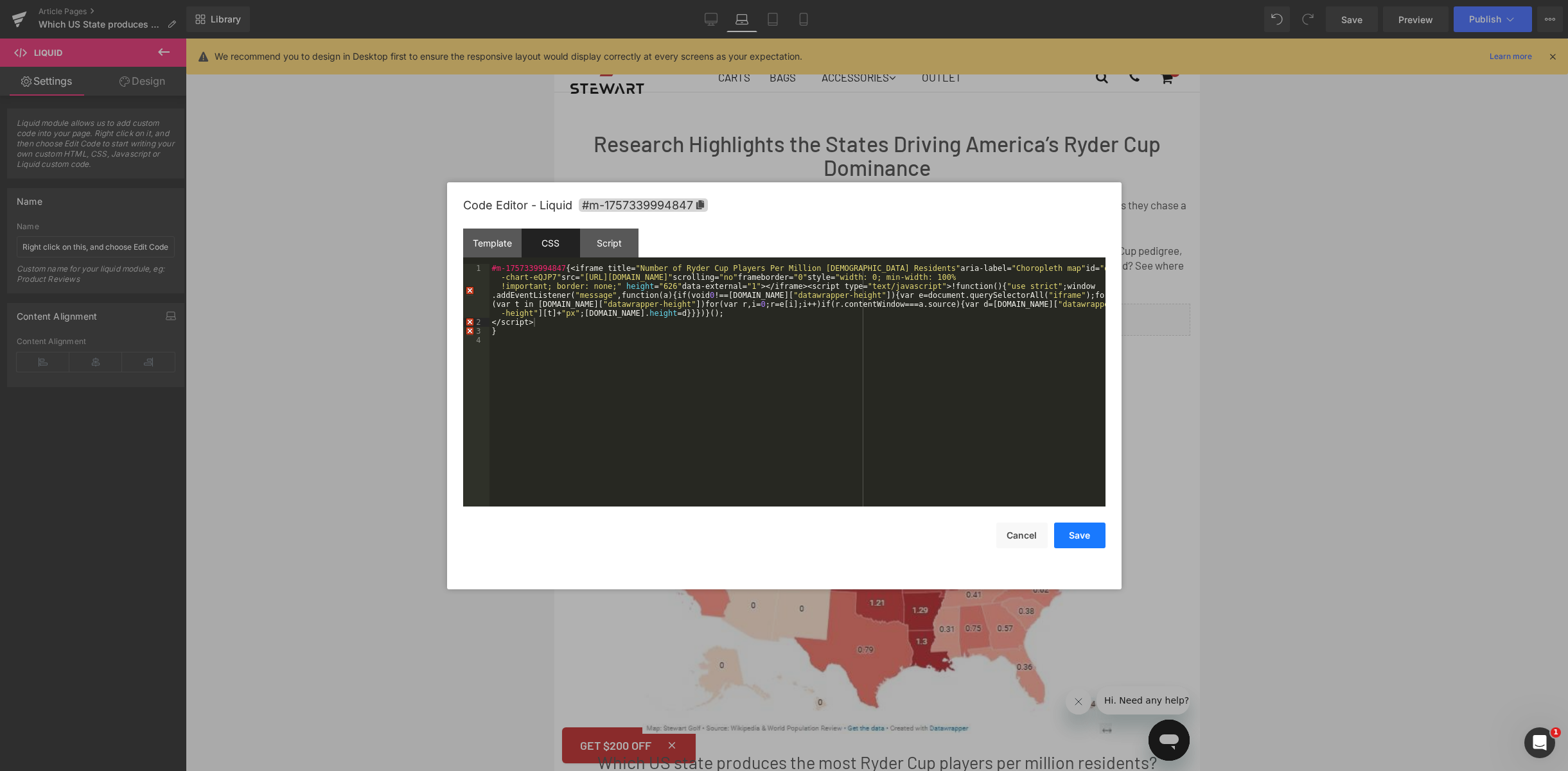
click at [1085, 538] on button "Save" at bounding box center [1079, 535] width 52 height 25
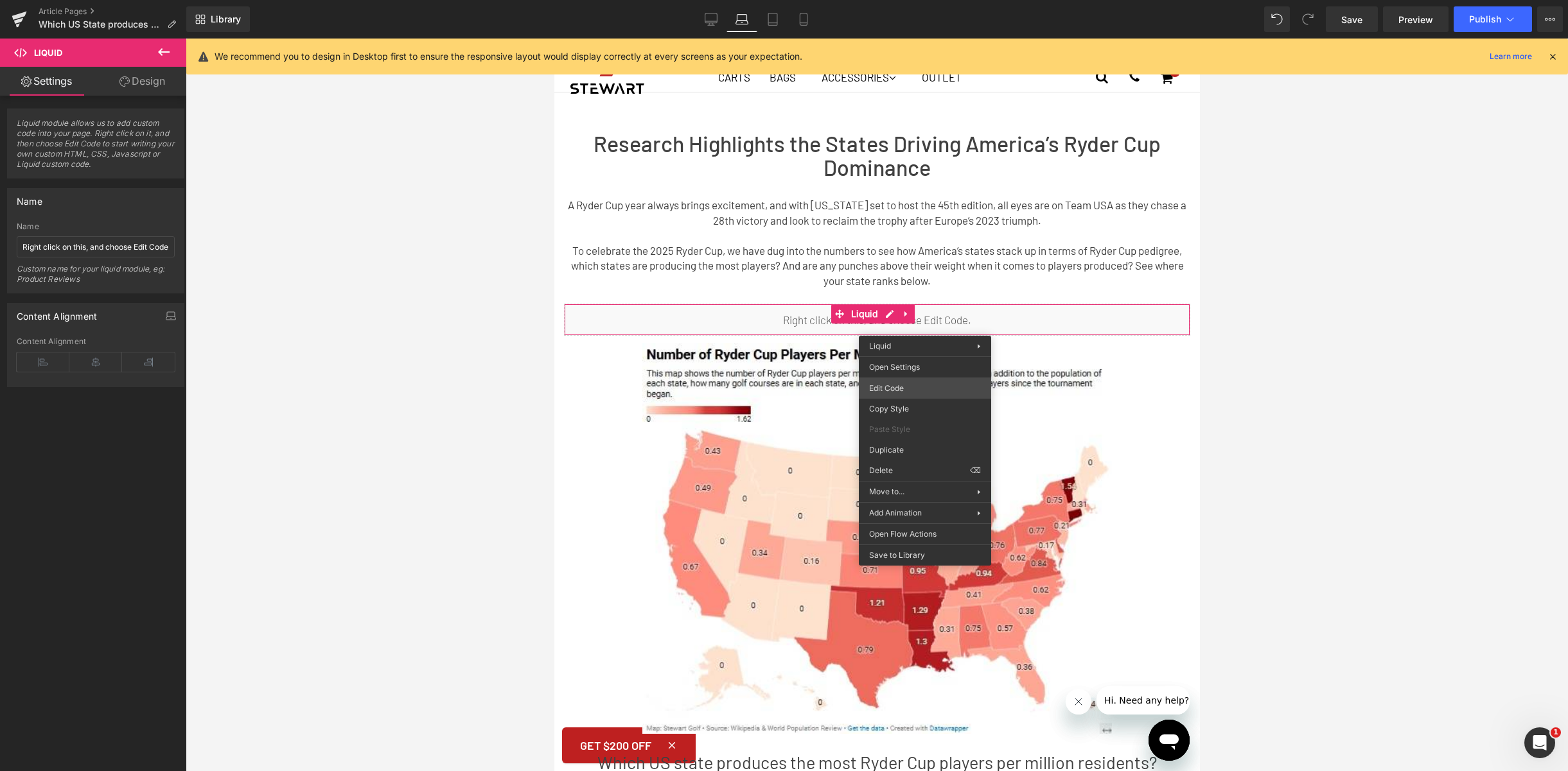
click at [916, 0] on div "Liquid You are previewing how the will restyle your page. You can not edit Elem…" at bounding box center [784, 0] width 1568 height 0
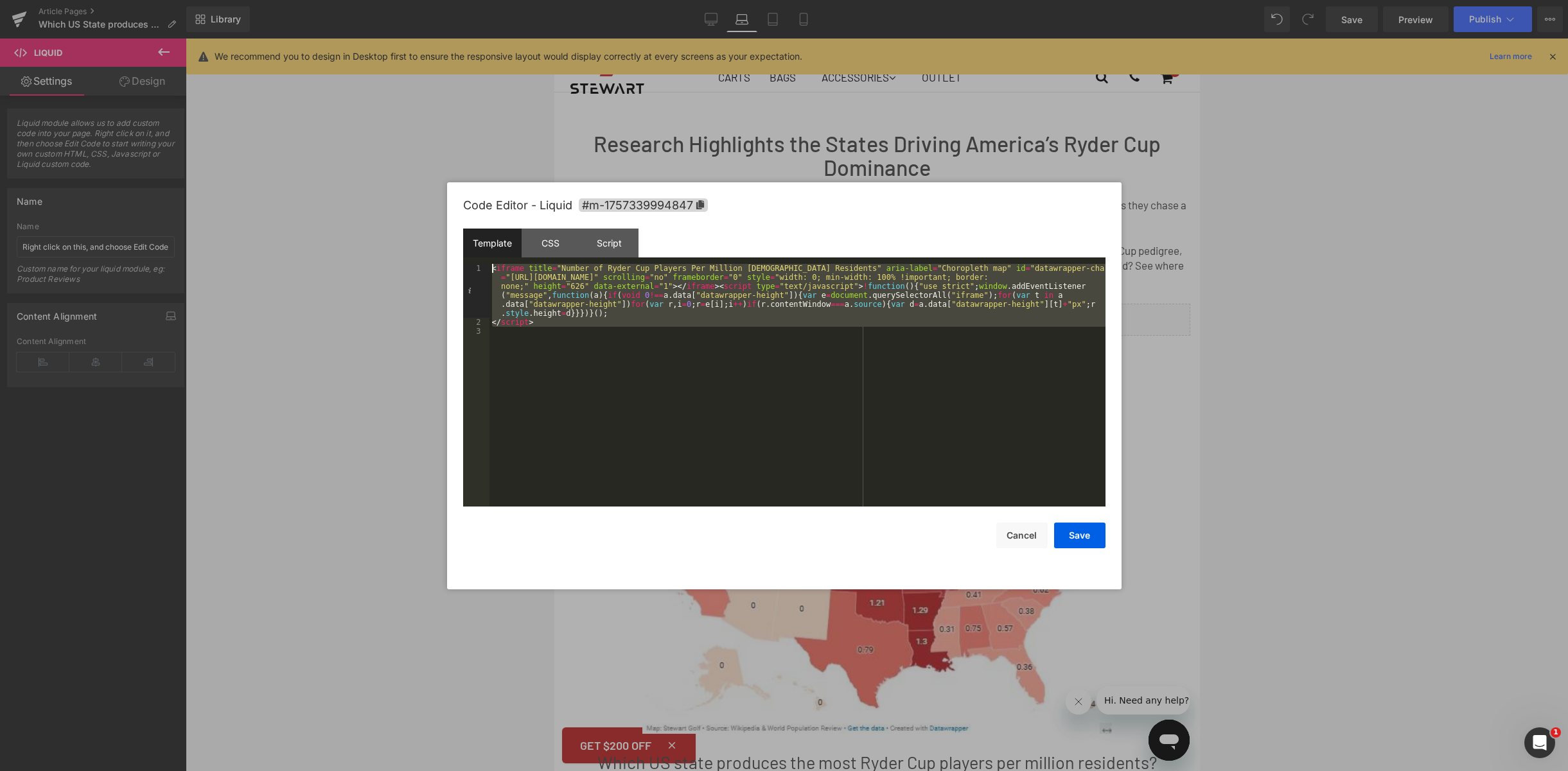
drag, startPoint x: 587, startPoint y: 338, endPoint x: 456, endPoint y: 231, distance: 169.1
click at [456, 231] on div "Code Editor - Liquid #m-1757339994847 Template CSS Script Data 1 2 3 < iframe t…" at bounding box center [784, 385] width 675 height 407
click at [536, 369] on div "< iframe title = "Number of Ryder Cup Players Per Million [DEMOGRAPHIC_DATA] Re…" at bounding box center [798, 416] width 616 height 305
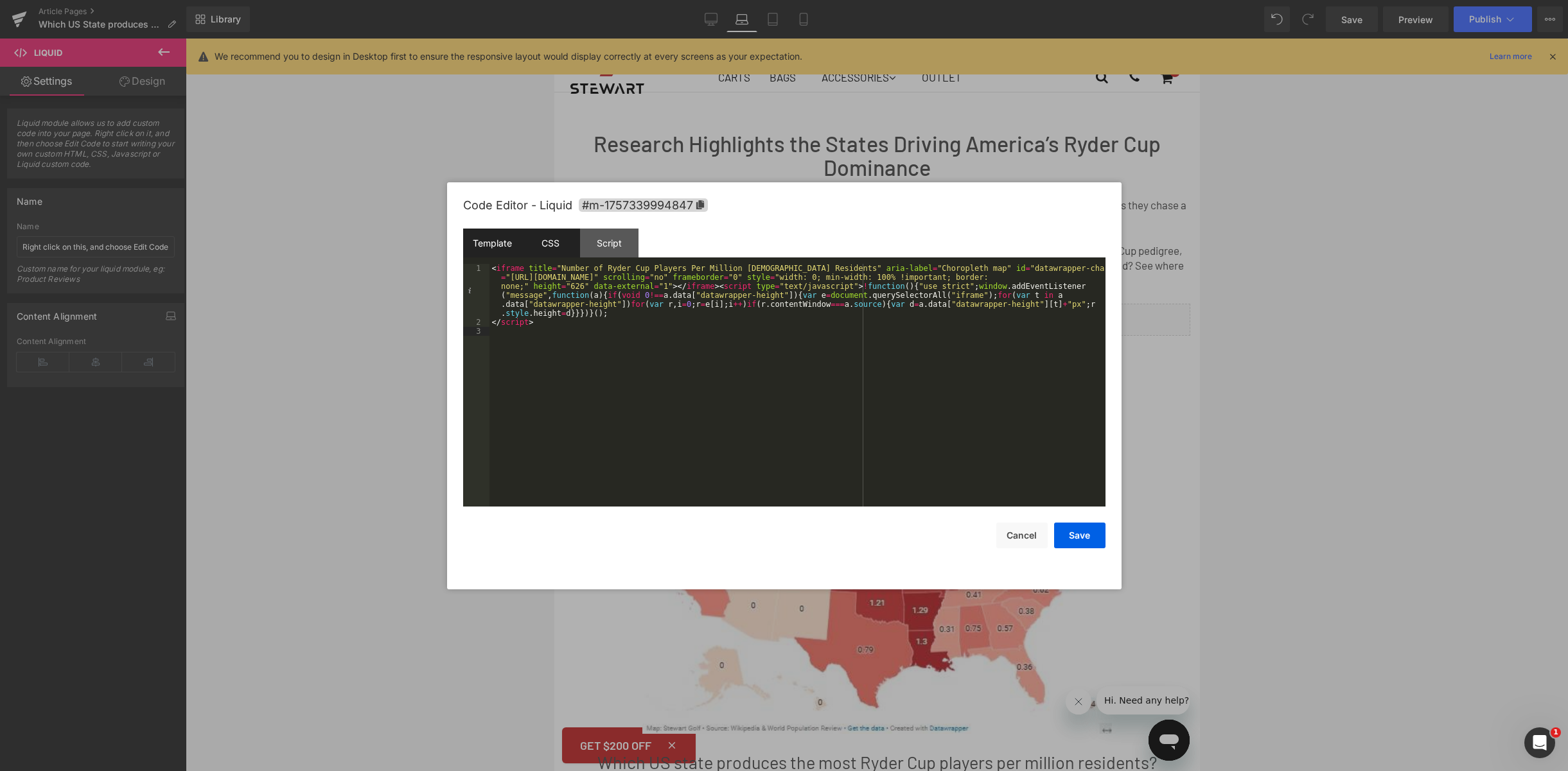
click at [559, 241] on div "CSS" at bounding box center [551, 242] width 58 height 29
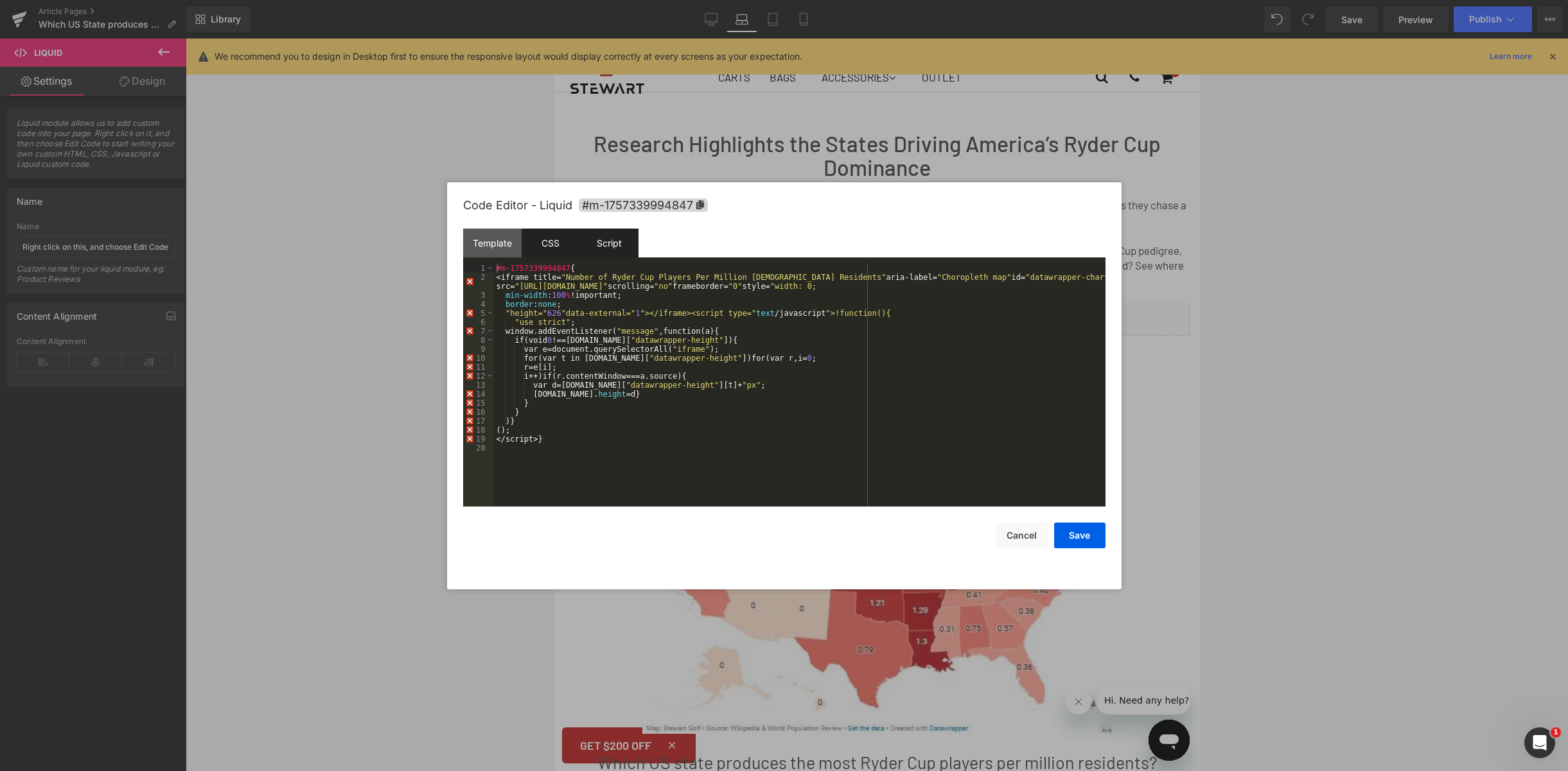
click at [612, 253] on div "Script" at bounding box center [609, 242] width 58 height 29
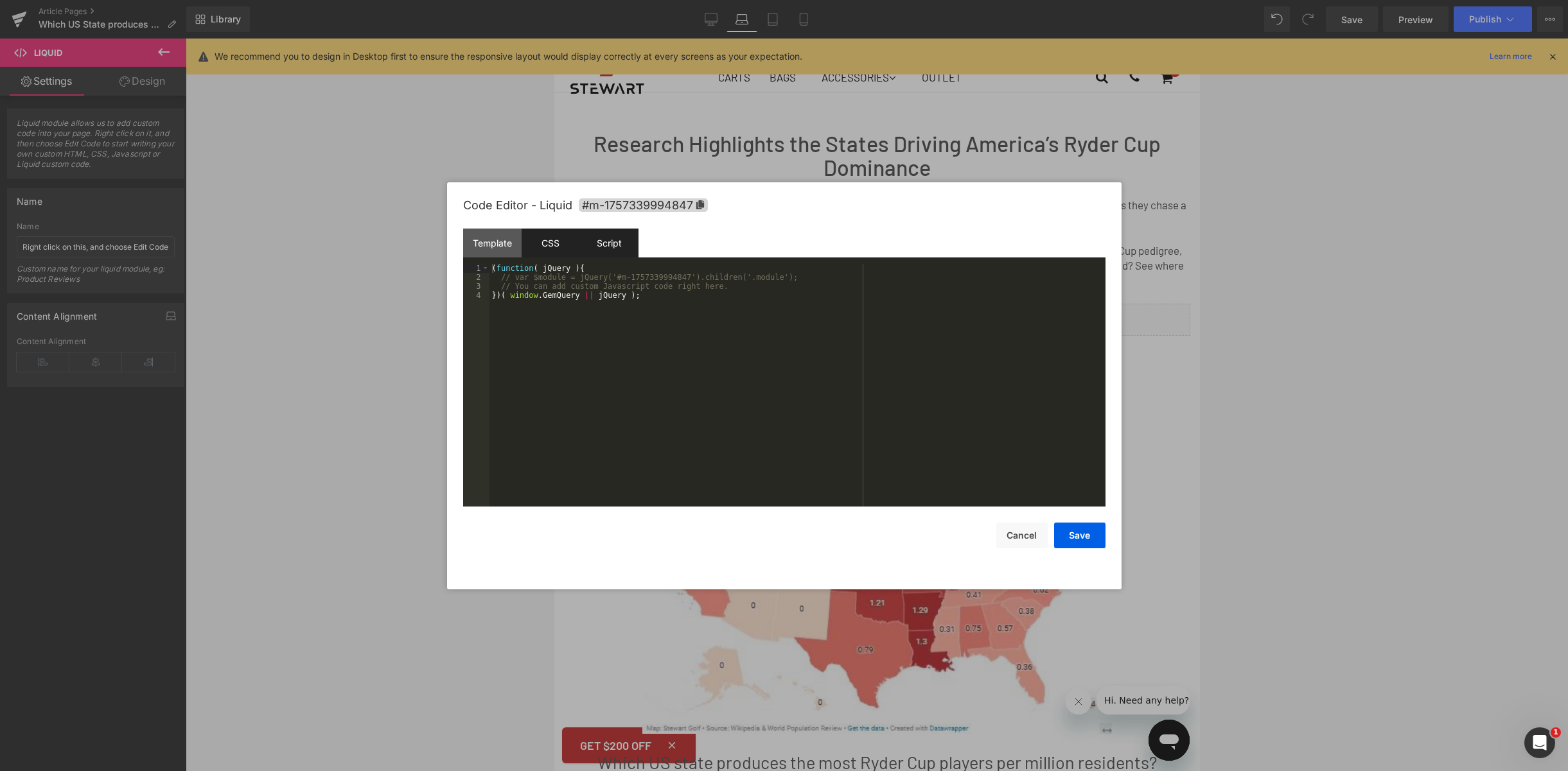
click at [560, 248] on div "CSS" at bounding box center [551, 242] width 58 height 29
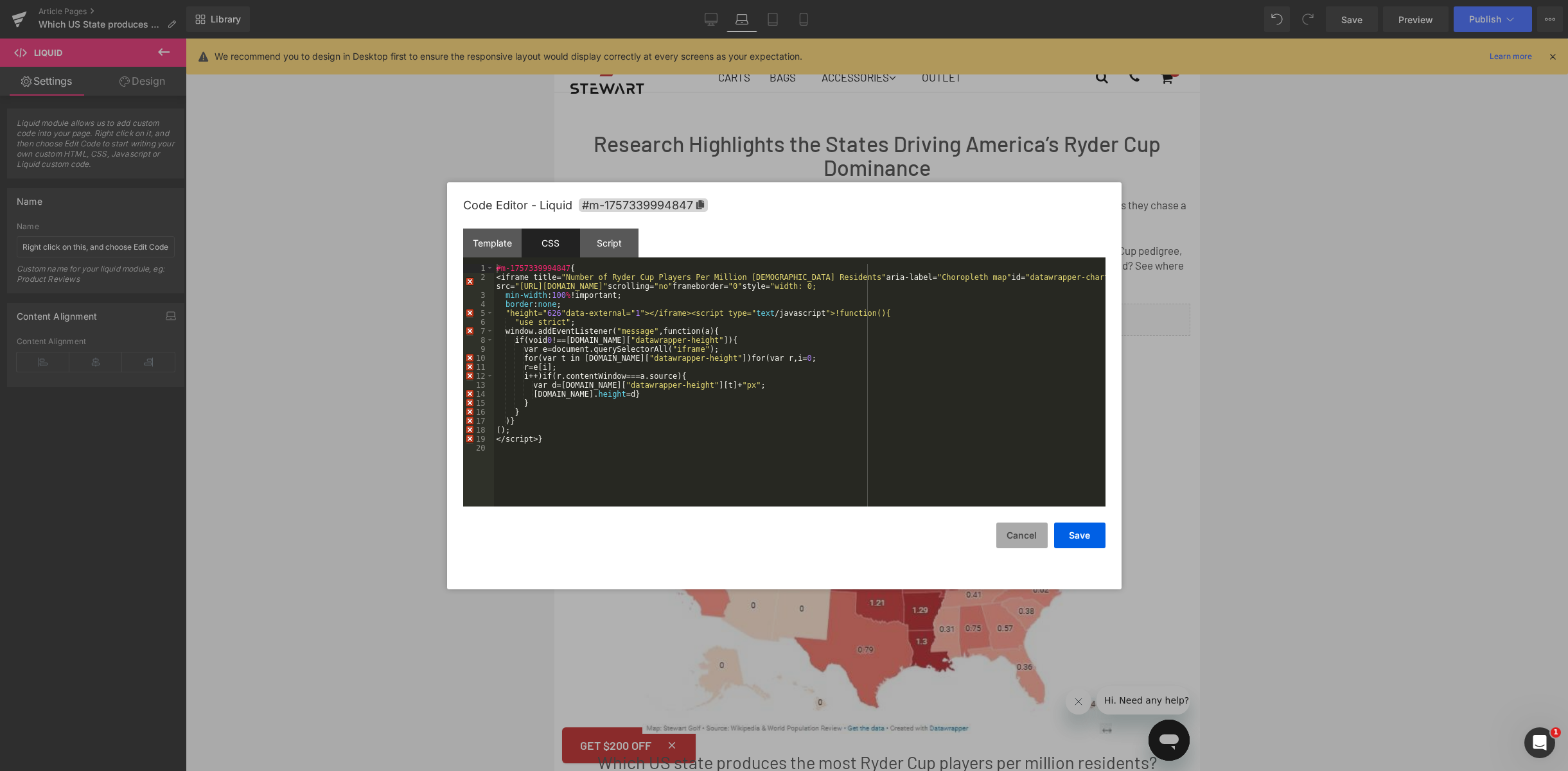
click at [1016, 544] on button "Cancel" at bounding box center [1021, 535] width 52 height 25
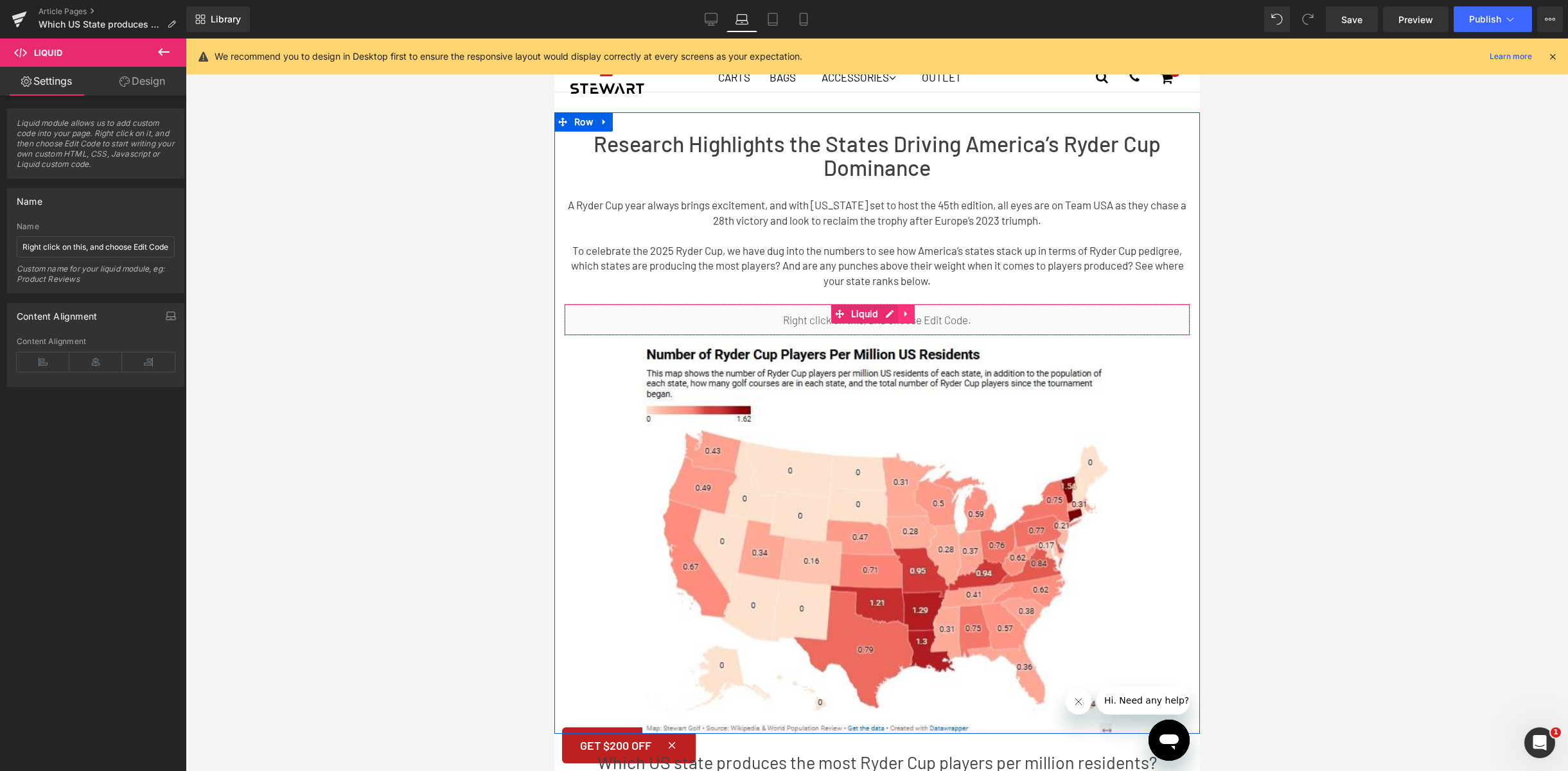
click at [910, 317] on link at bounding box center [906, 314] width 17 height 20
click at [917, 318] on link at bounding box center [914, 314] width 17 height 20
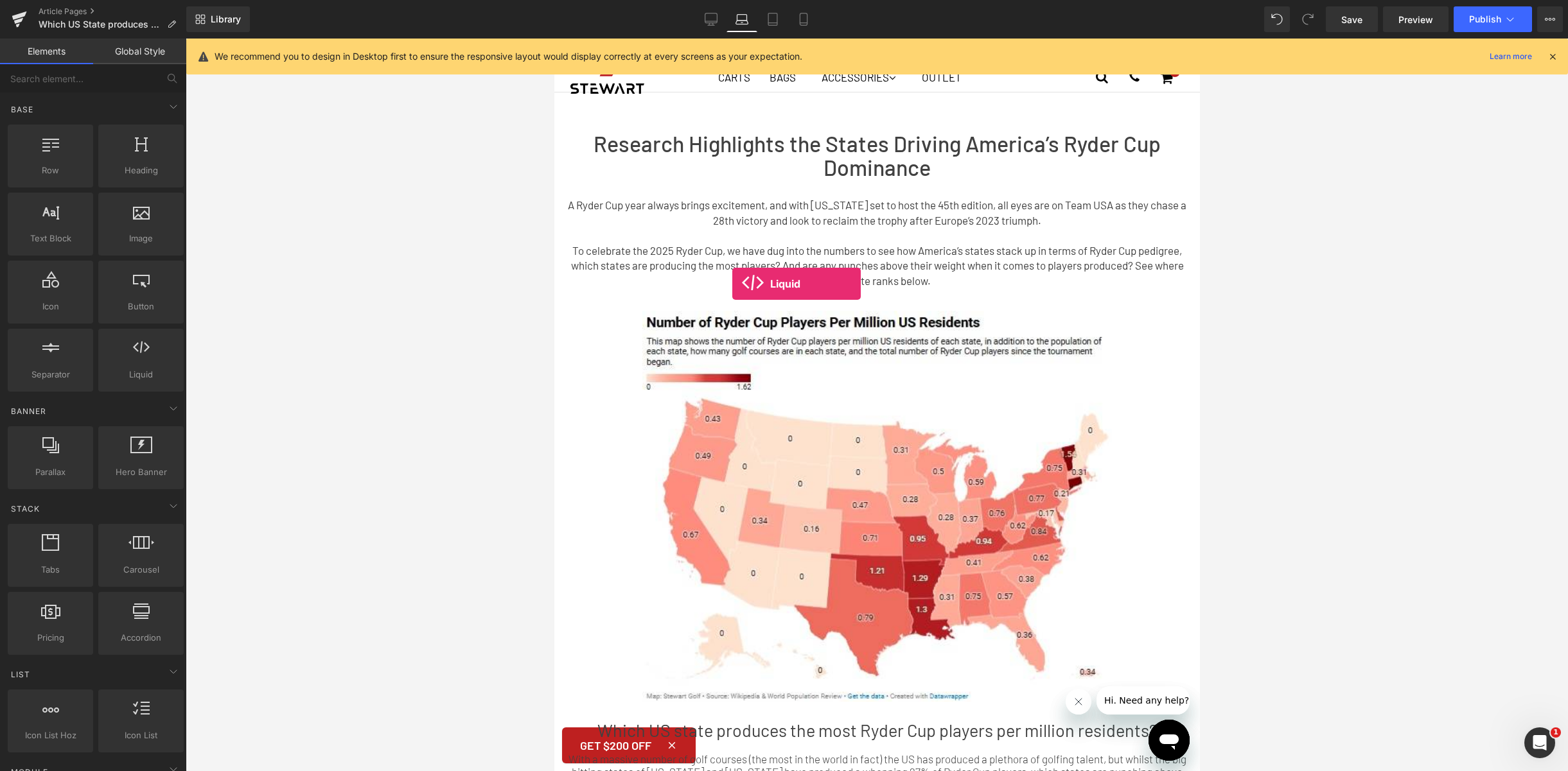
drag, startPoint x: 702, startPoint y: 407, endPoint x: 733, endPoint y: 300, distance: 111.4
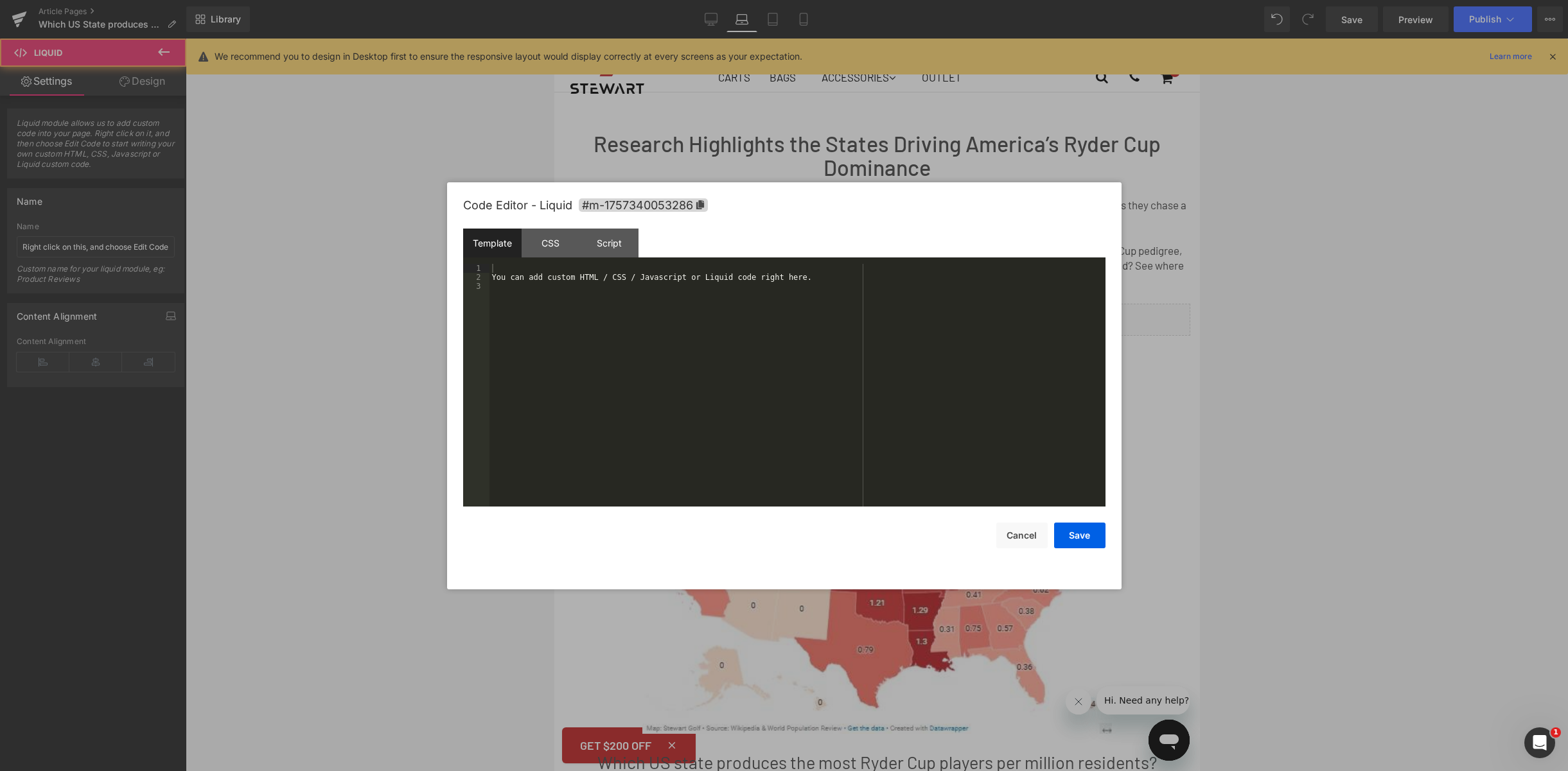
click at [786, 0] on div "Liquid You are previewing how the will restyle your page. You can not edit Elem…" at bounding box center [784, 0] width 1568 height 0
click at [773, 344] on div "You can add custom HTML / CSS / Javascript or Liquid code right here." at bounding box center [798, 394] width 616 height 261
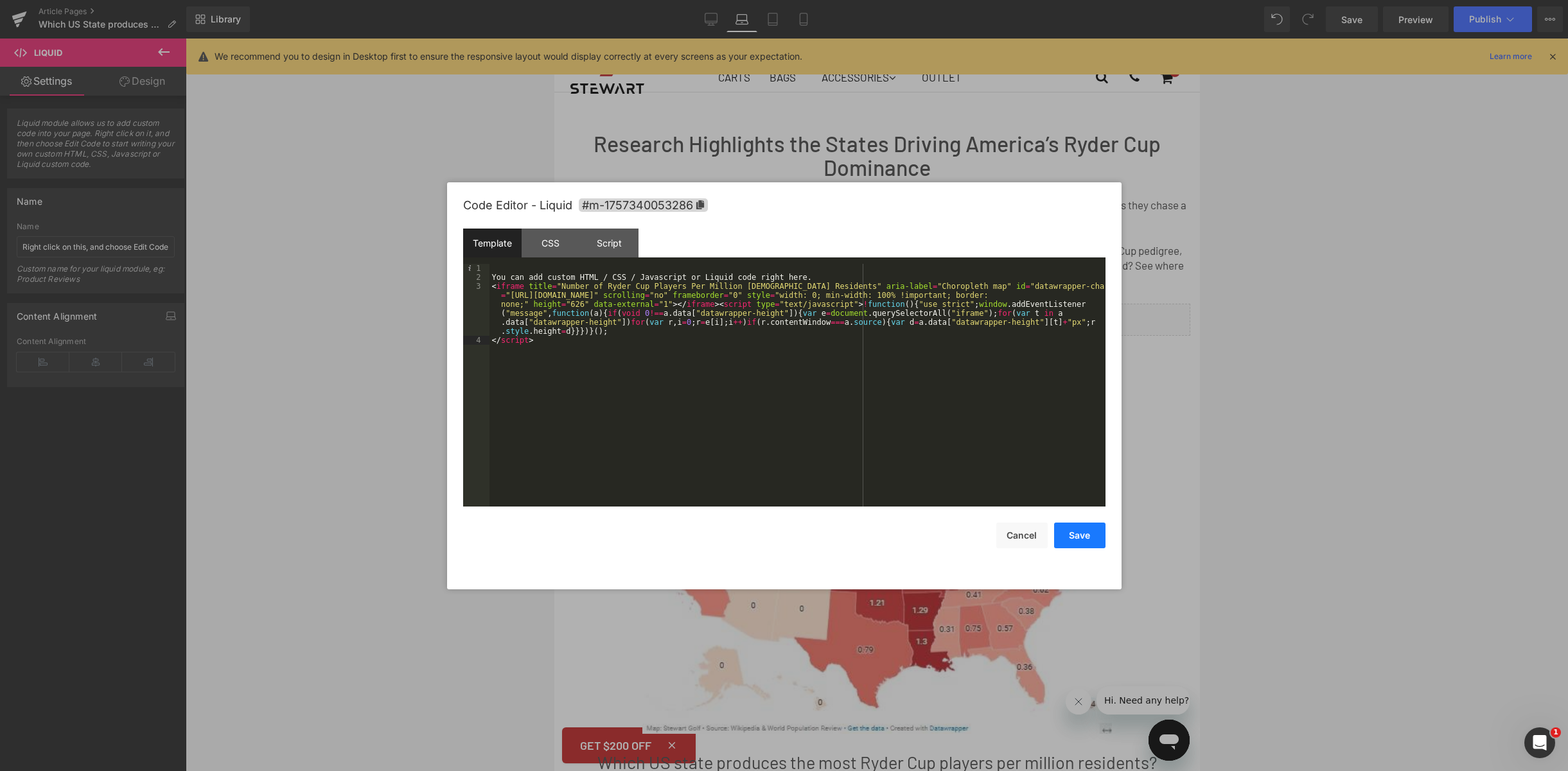
click at [1082, 533] on button "Save" at bounding box center [1079, 535] width 52 height 25
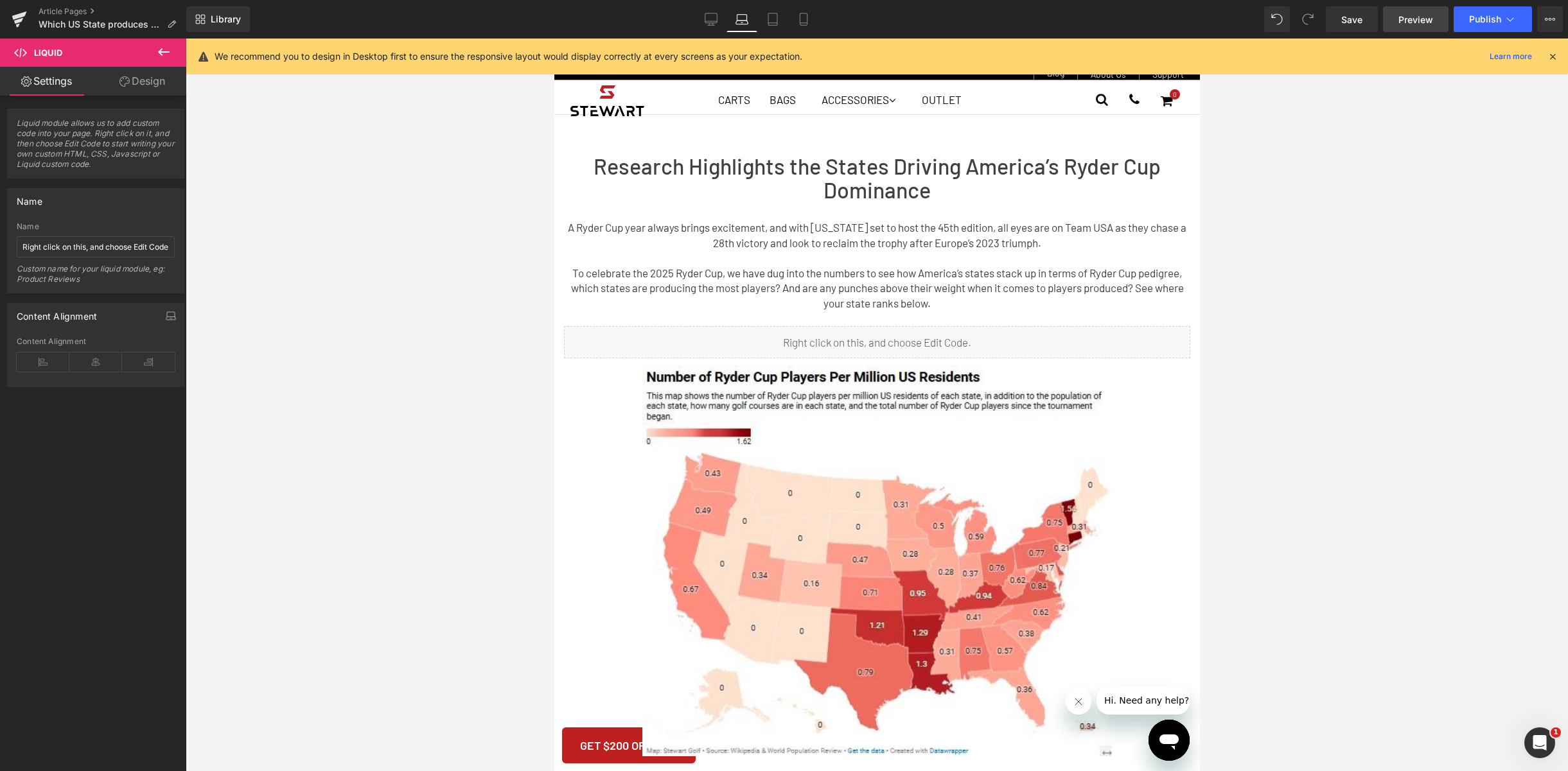
click at [1427, 13] on span "Preview" at bounding box center [1415, 20] width 35 height 13
click at [1347, 28] on link "Save" at bounding box center [1351, 19] width 52 height 25
click at [1424, 23] on span "Preview" at bounding box center [1415, 20] width 35 height 13
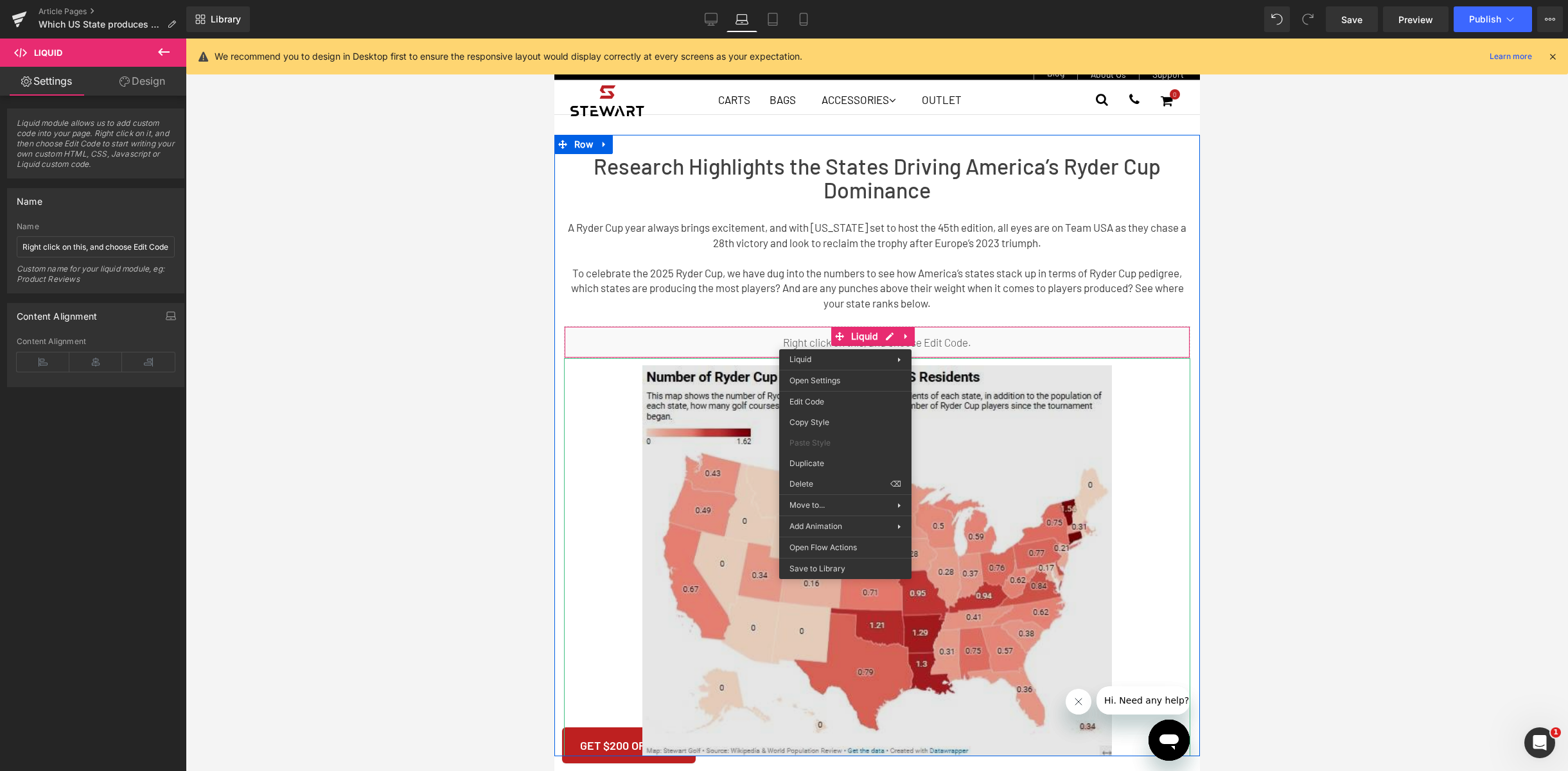
click at [1013, 431] on img at bounding box center [877, 558] width 470 height 398
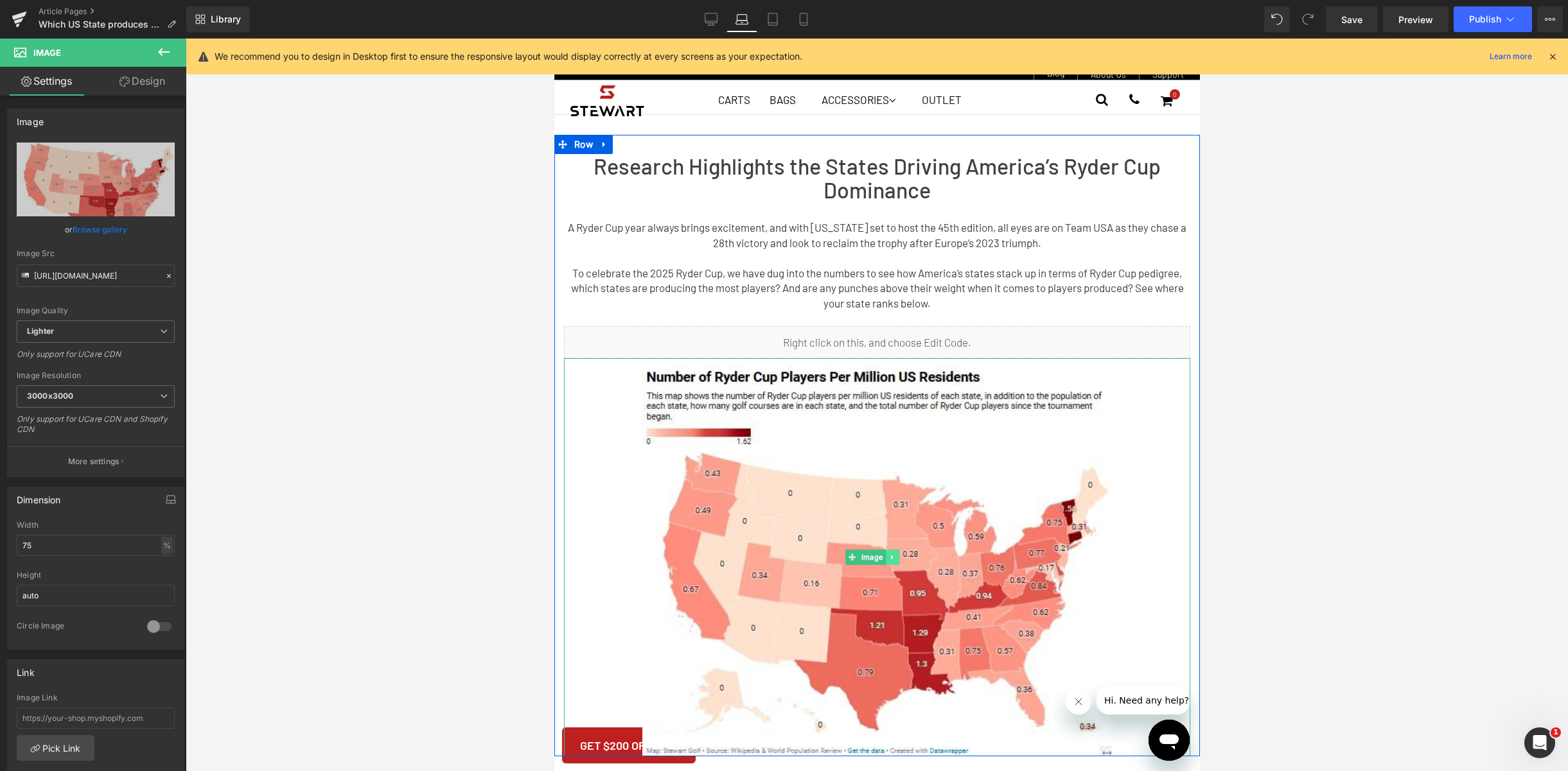
click at [895, 553] on link at bounding box center [892, 557] width 13 height 15
click at [902, 551] on link at bounding box center [898, 557] width 13 height 15
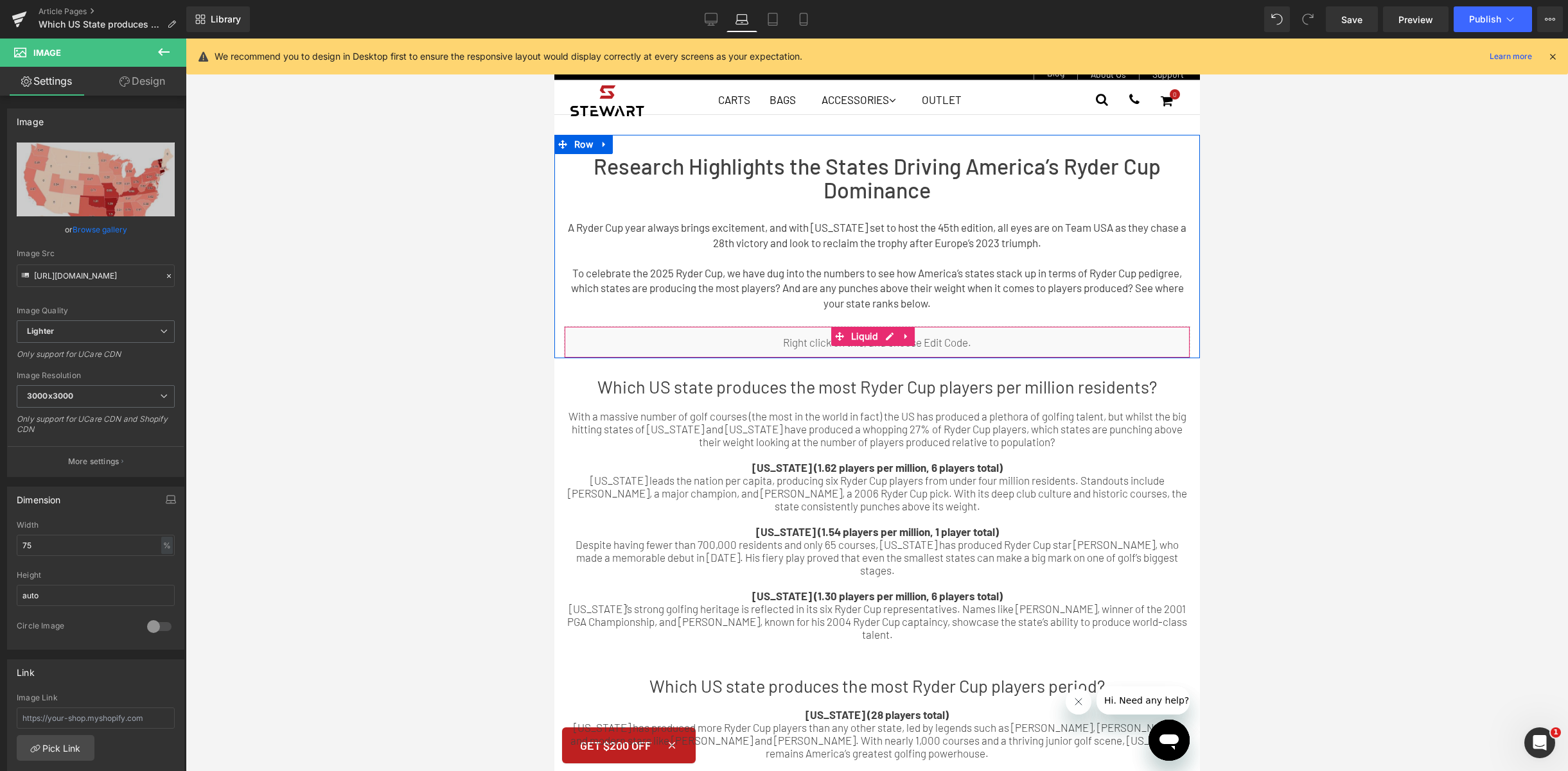
click at [879, 0] on div "Liquid You are previewing how the will restyle your page. You can not edit Elem…" at bounding box center [784, 0] width 1568 height 0
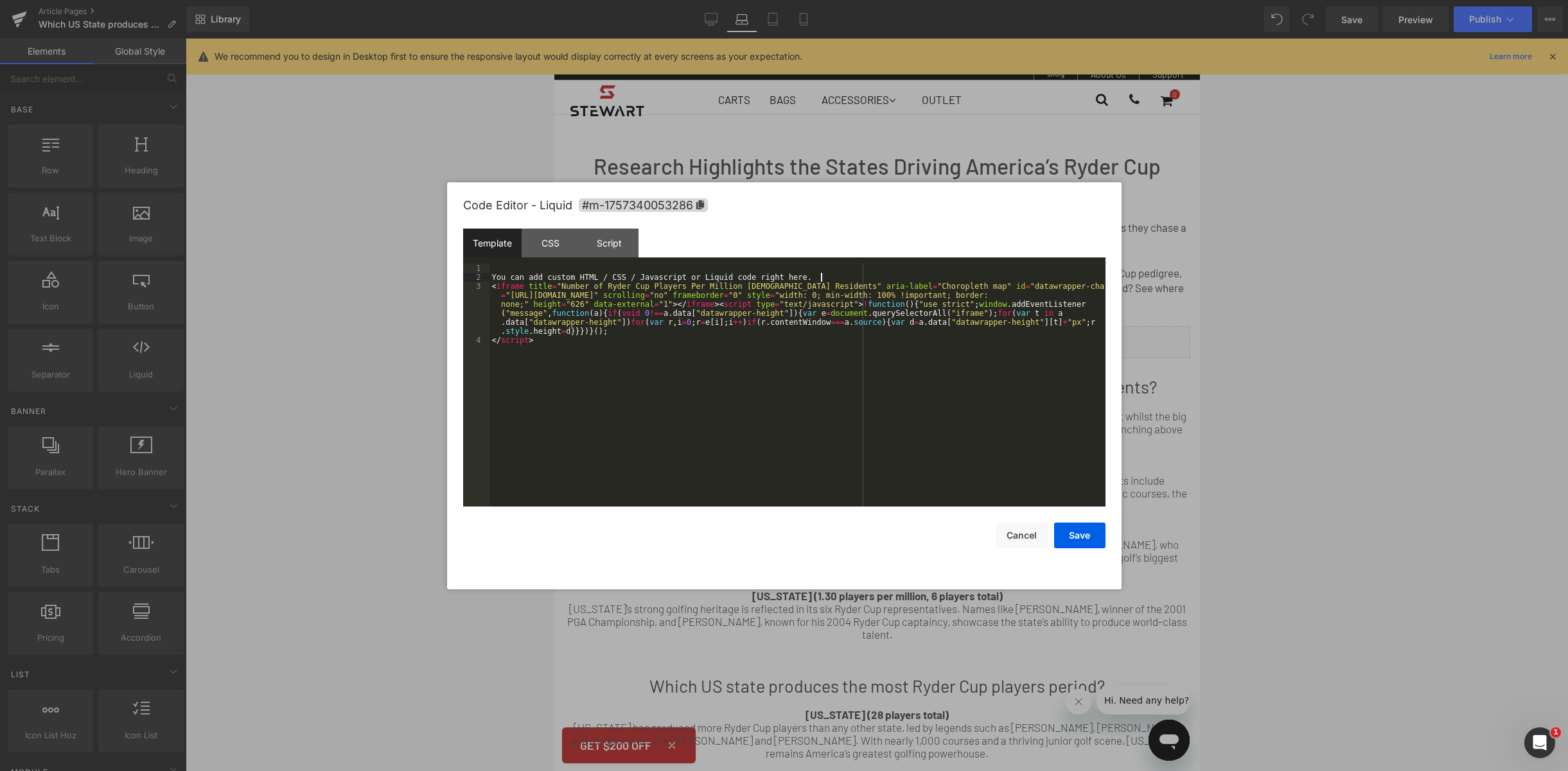
drag, startPoint x: 825, startPoint y: 277, endPoint x: 508, endPoint y: 273, distance: 317.0
click at [508, 273] on div "You can add custom HTML / CSS / Javascript or Liquid code right here. < iframe …" at bounding box center [798, 394] width 616 height 261
click at [1082, 537] on button "Save" at bounding box center [1079, 535] width 52 height 25
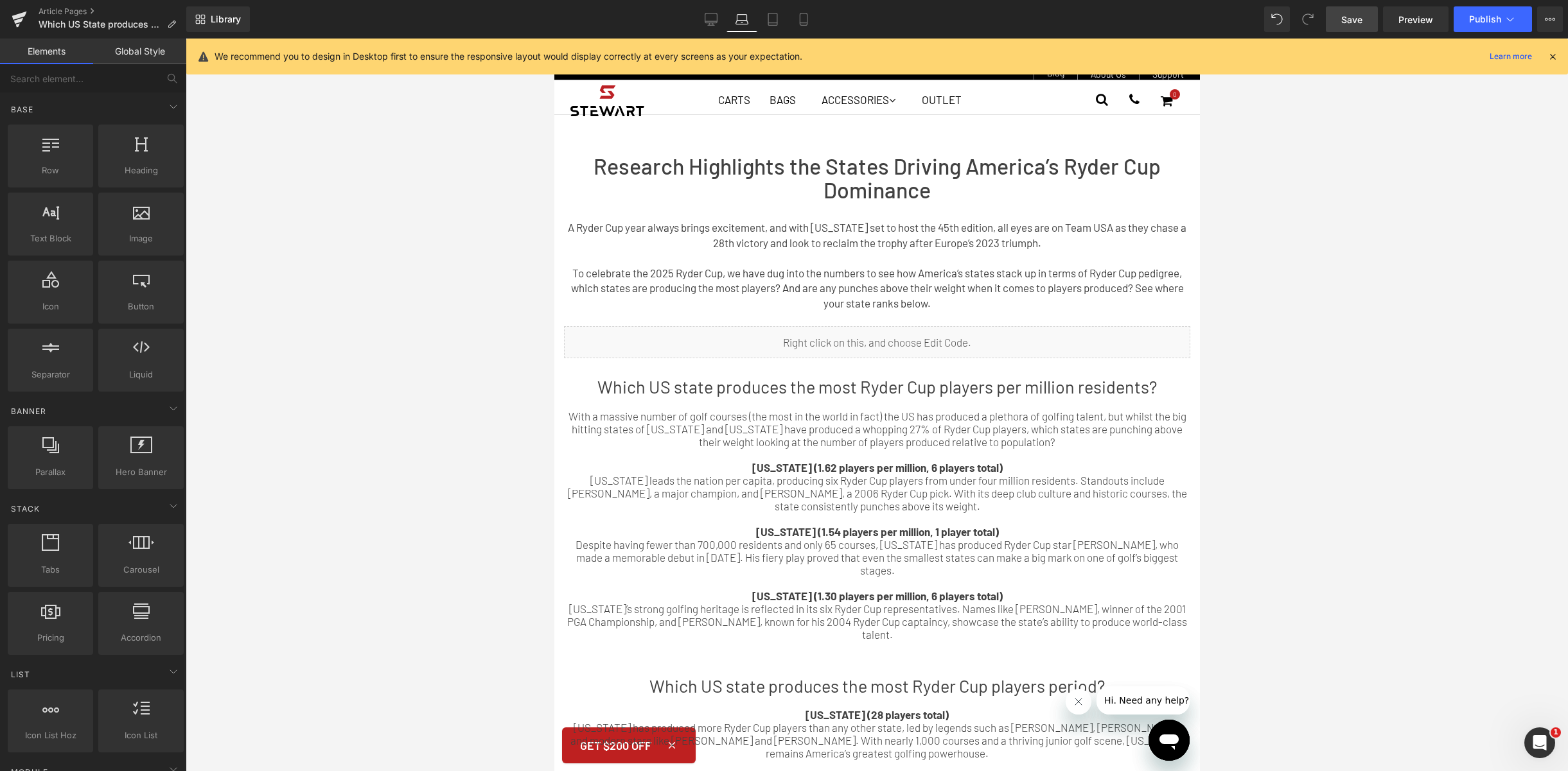
click at [1350, 19] on span "Save" at bounding box center [1352, 20] width 22 height 13
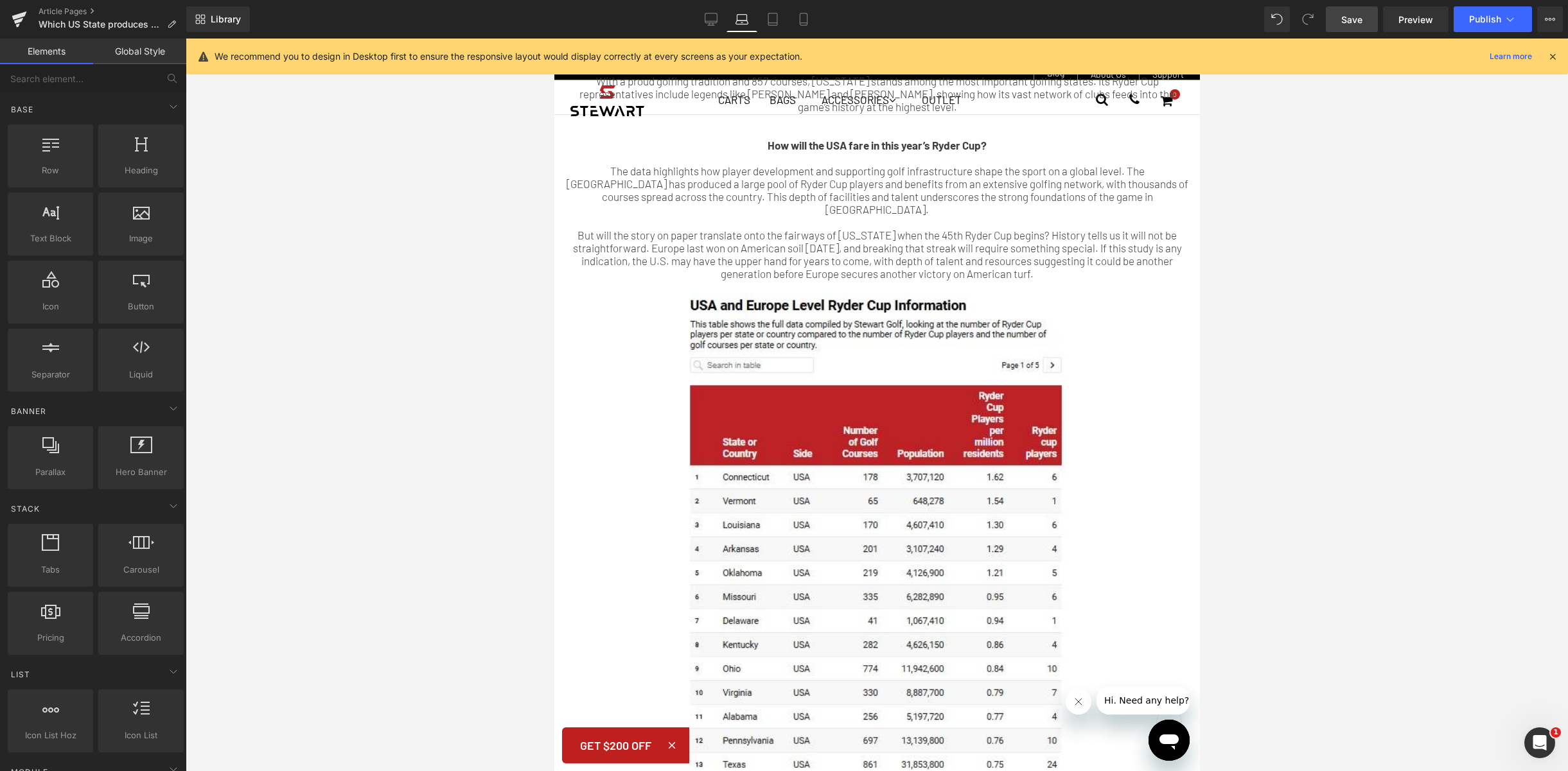
scroll to position [950, 0]
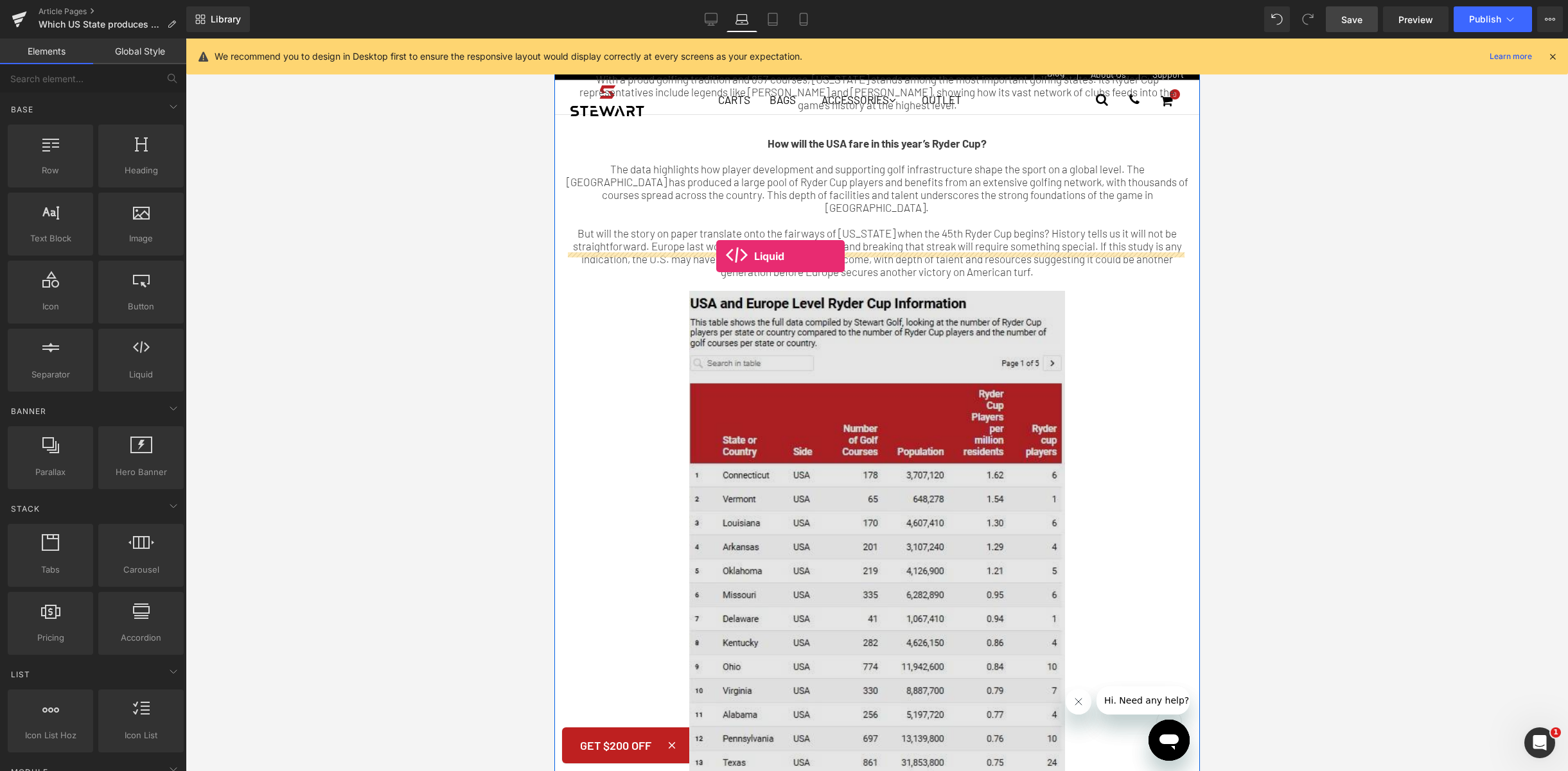
drag, startPoint x: 676, startPoint y: 411, endPoint x: 716, endPoint y: 257, distance: 159.1
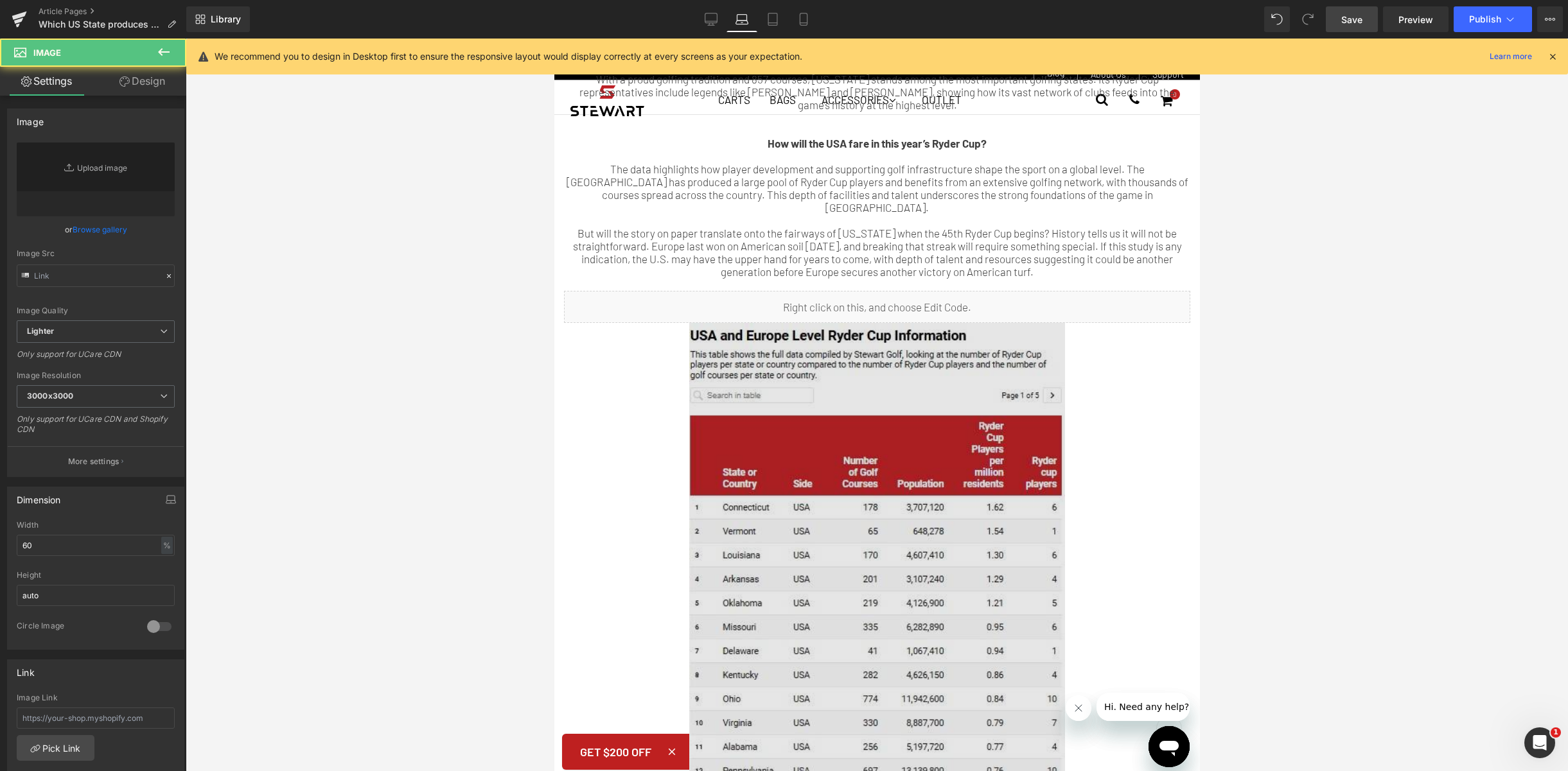
click at [900, 361] on img at bounding box center [877, 653] width 376 height 659
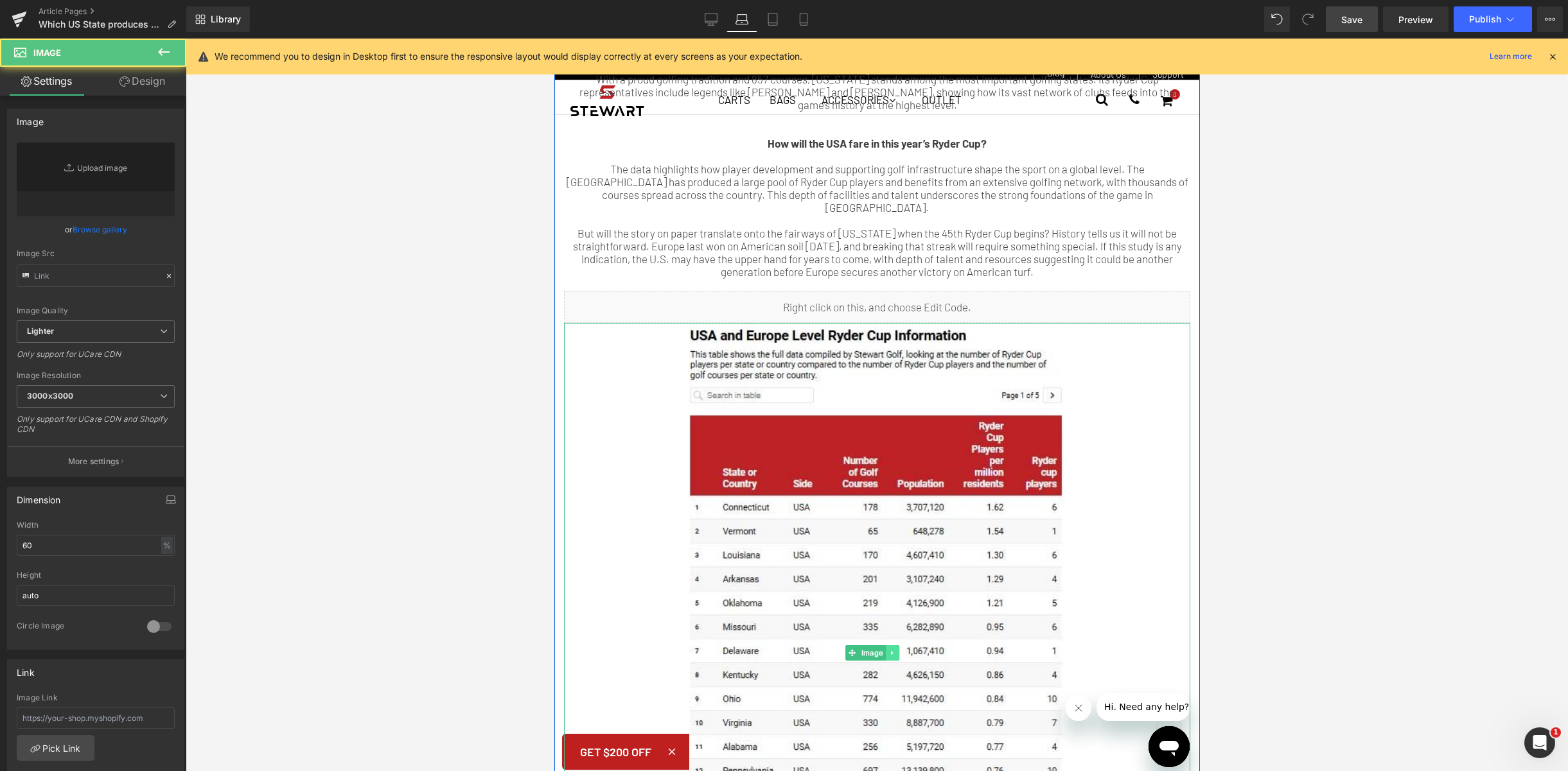
click at [889, 649] on icon at bounding box center [893, 653] width 8 height 8
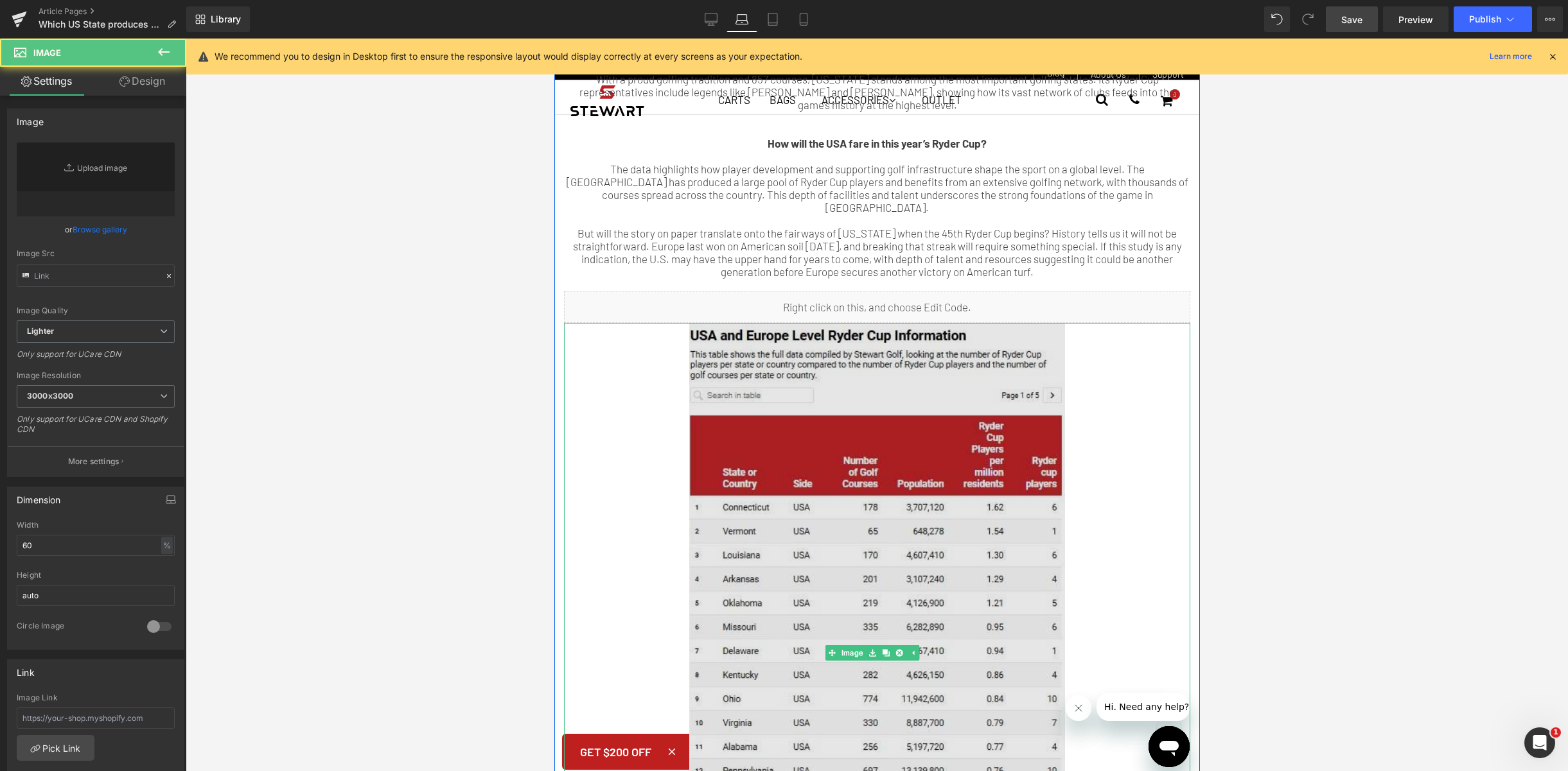
click at [898, 649] on icon at bounding box center [898, 653] width 8 height 8
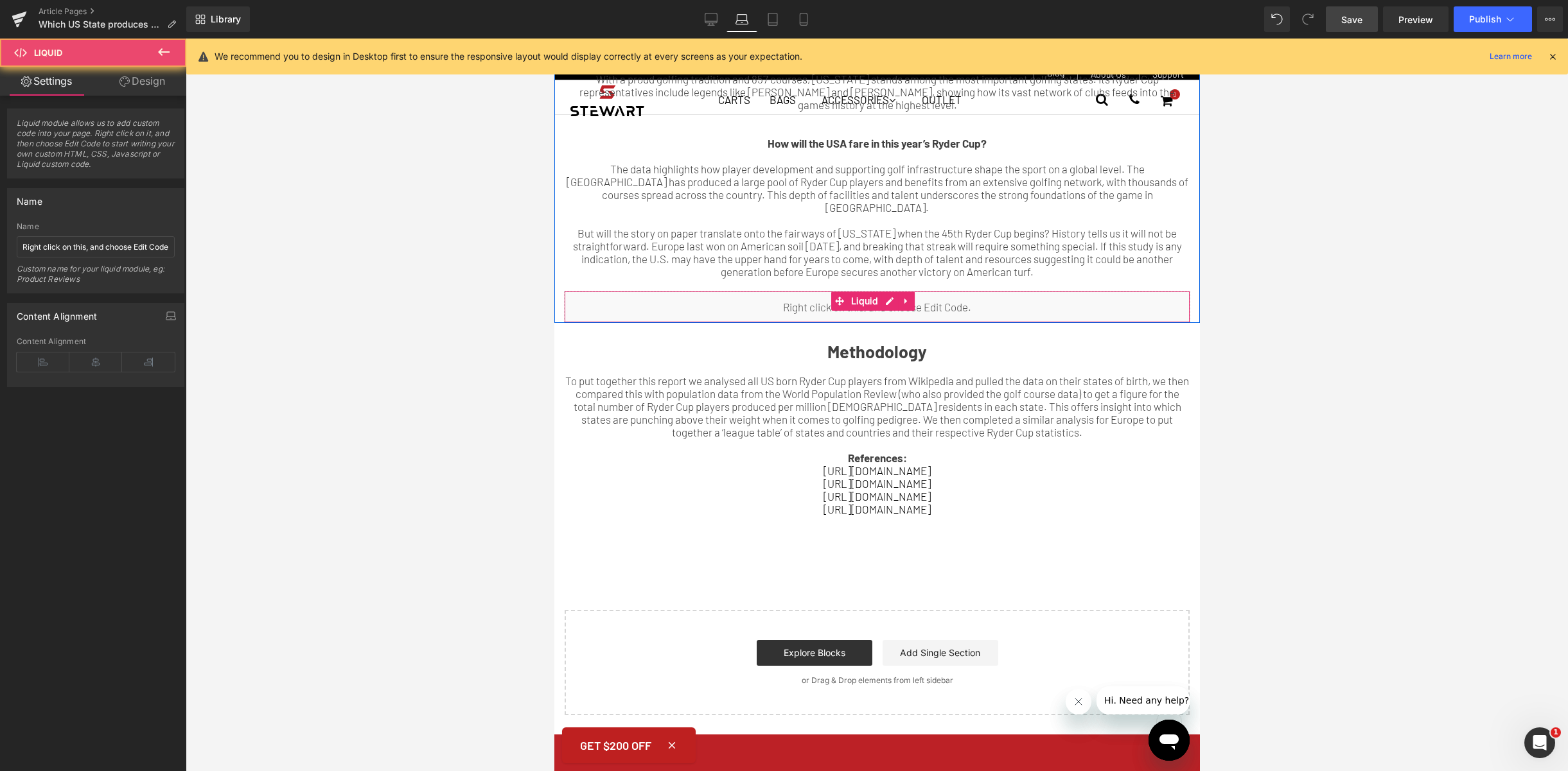
click at [831, 0] on div "Liquid You are previewing how the will restyle your page. You can not edit Elem…" at bounding box center [784, 0] width 1568 height 0
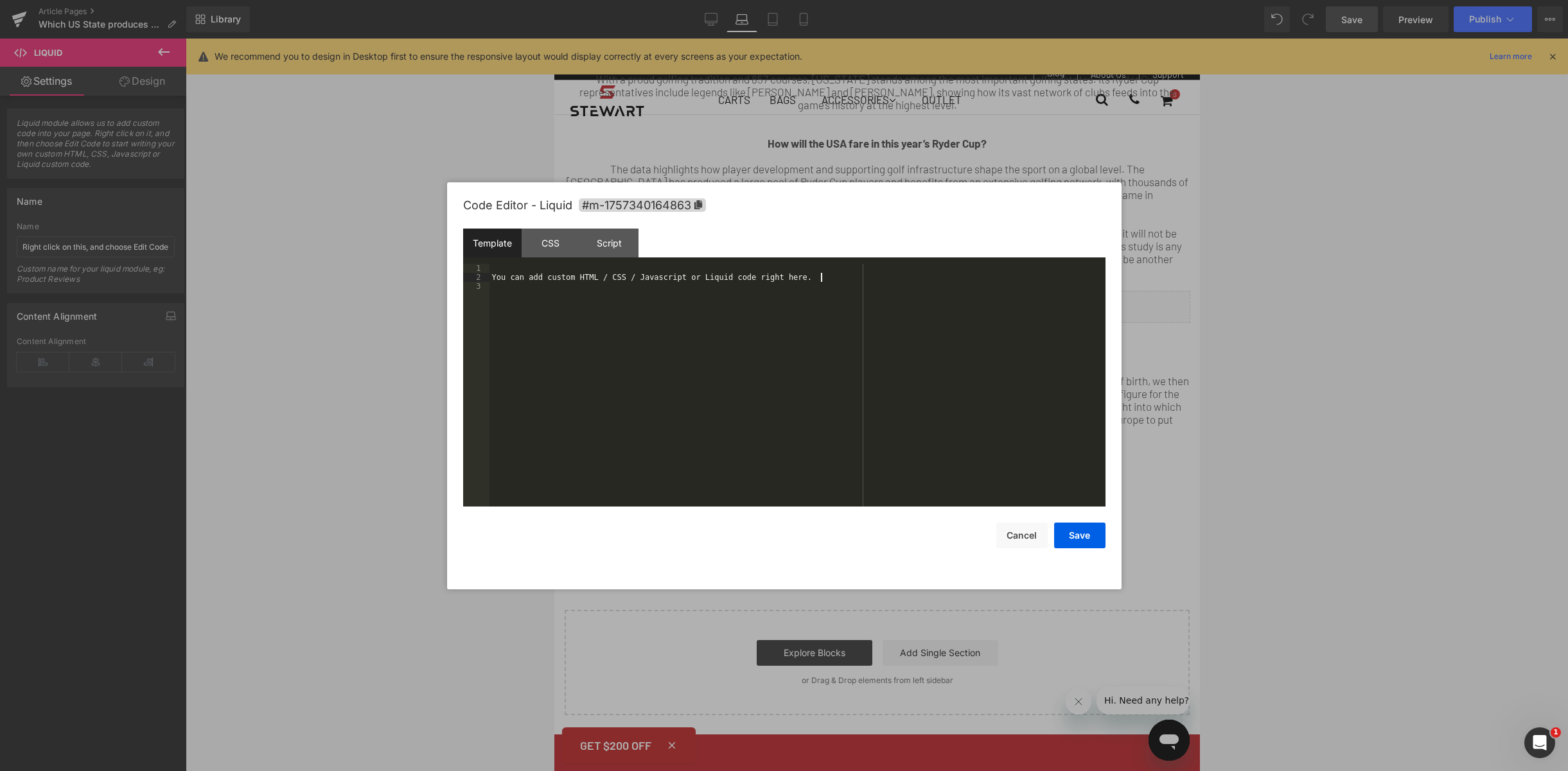
click at [476, 269] on pre "1 2 3 You can add custom HTML / CSS / Javascript or Liquid code right here. XXX…" at bounding box center [784, 385] width 643 height 242
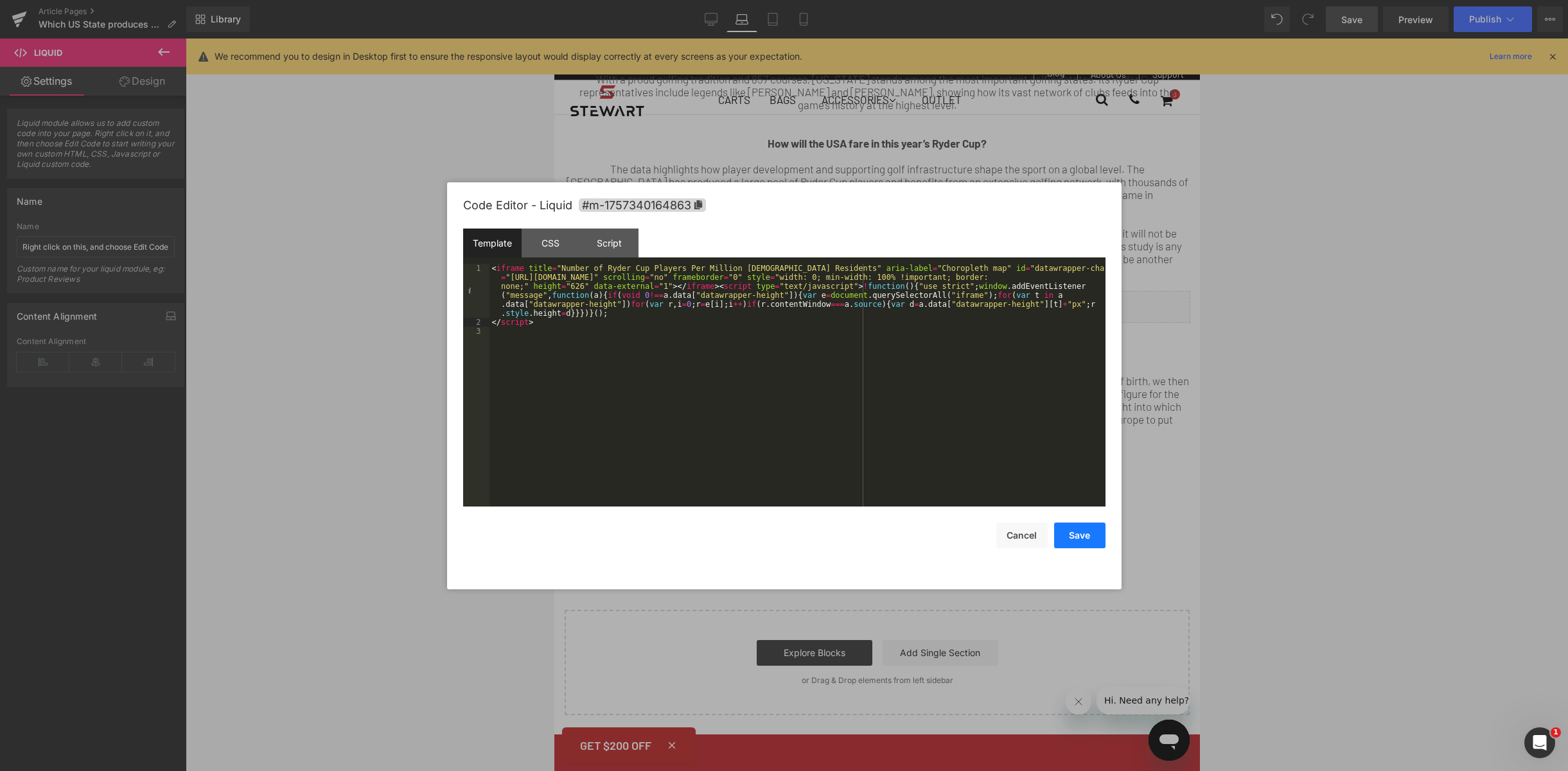
click at [1076, 542] on button "Save" at bounding box center [1079, 535] width 52 height 25
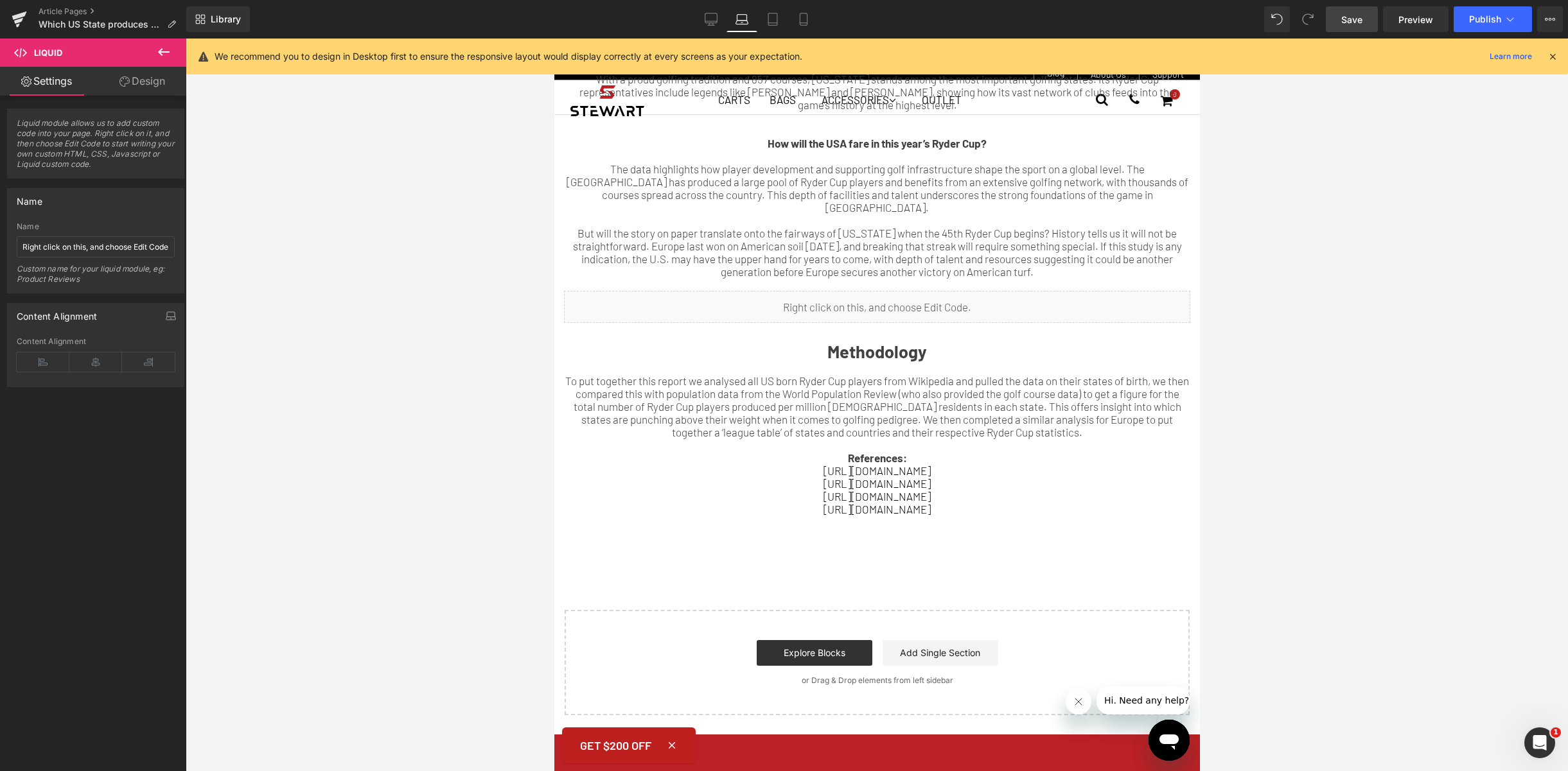
click at [1340, 22] on link "Save" at bounding box center [1351, 19] width 52 height 25
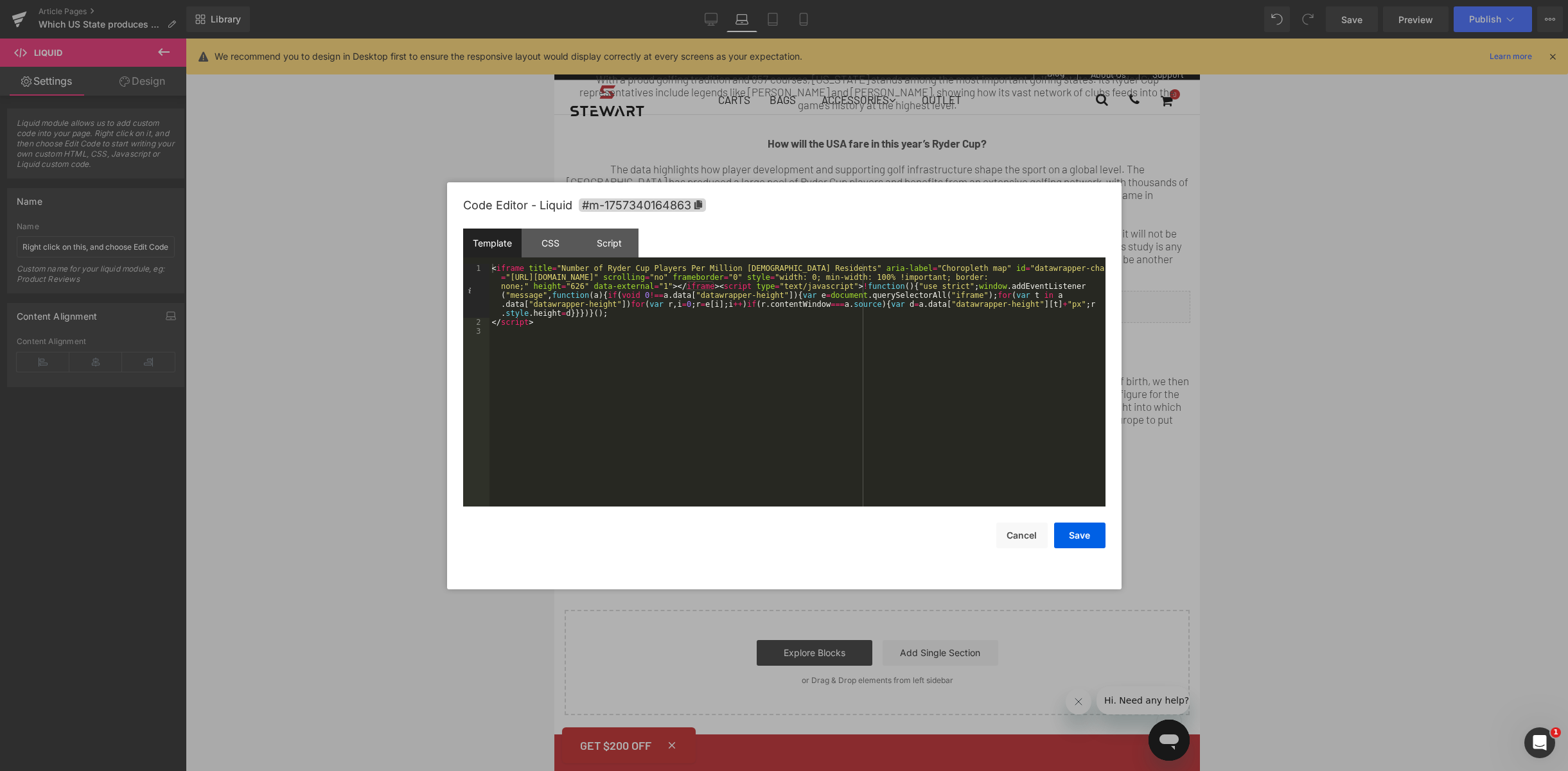
click at [738, 317] on div "< iframe title = "Number of Ryder Cup Players Per Million [DEMOGRAPHIC_DATA] Re…" at bounding box center [798, 416] width 616 height 305
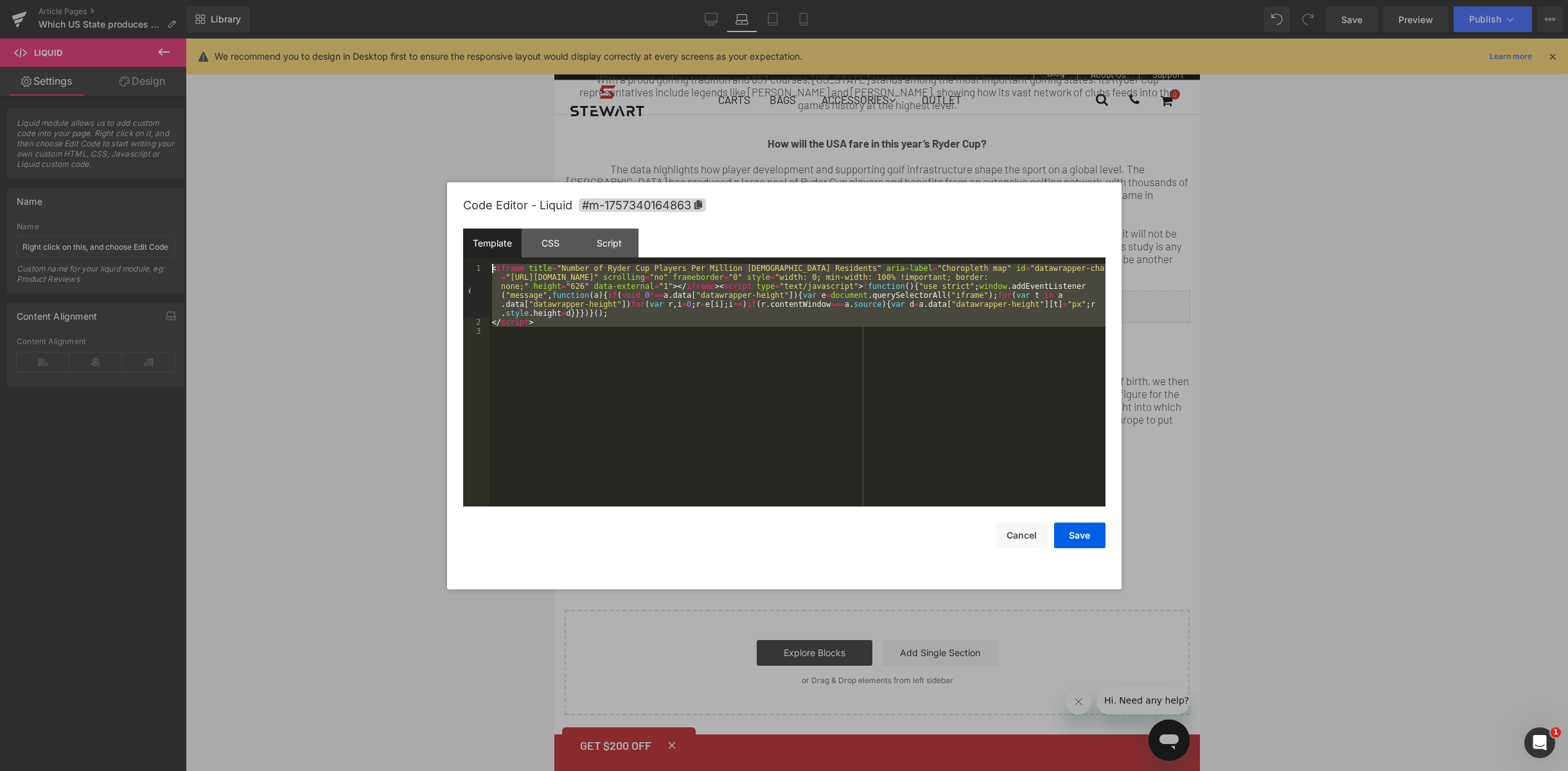
drag, startPoint x: 565, startPoint y: 335, endPoint x: 482, endPoint y: 269, distance: 106.0
click at [482, 269] on pre "1 2 3 < iframe title = "Number of Ryder Cup Players Per Million [DEMOGRAPHIC_DA…" at bounding box center [784, 385] width 643 height 242
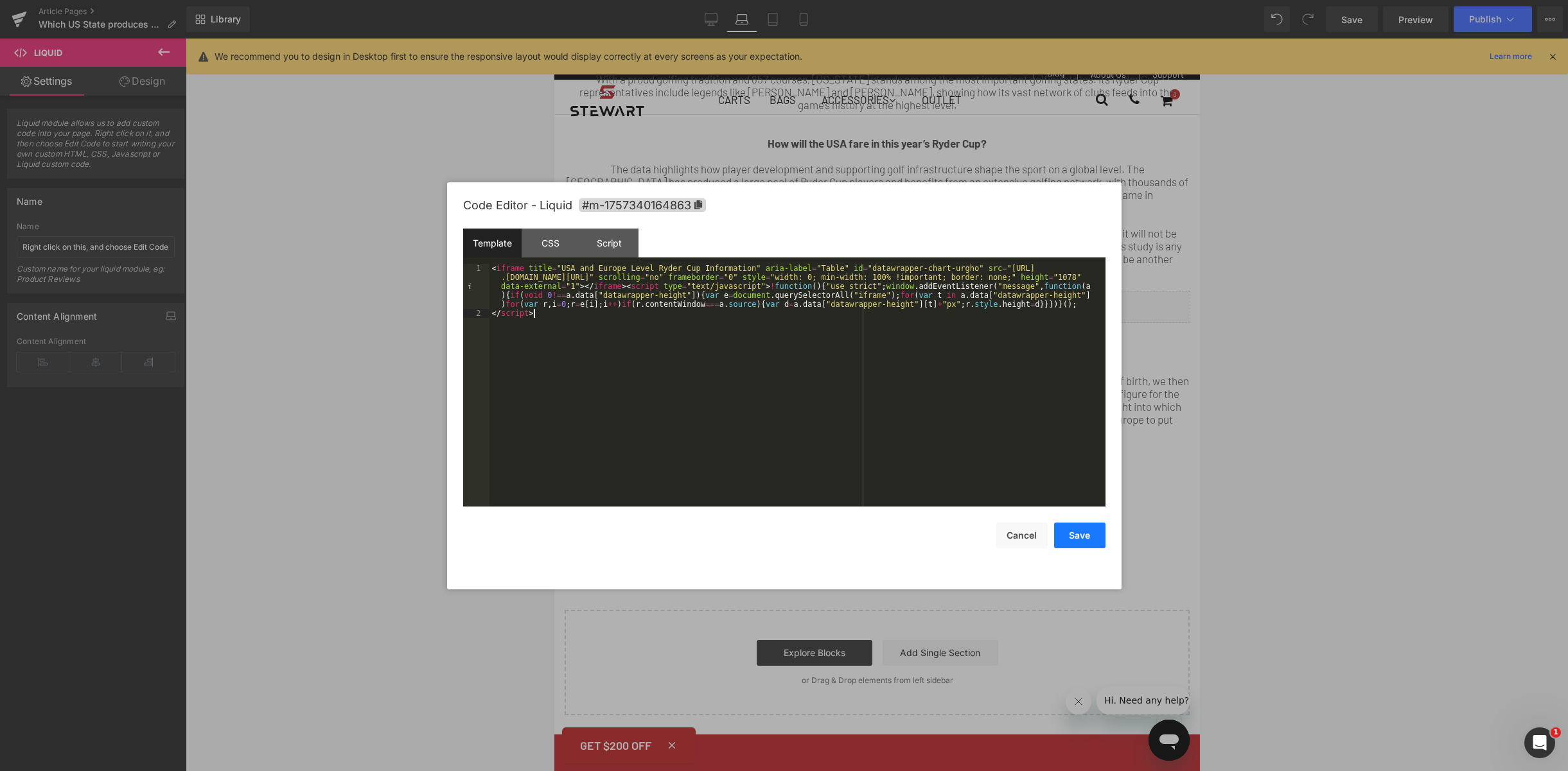
click at [1067, 543] on button "Save" at bounding box center [1079, 535] width 52 height 25
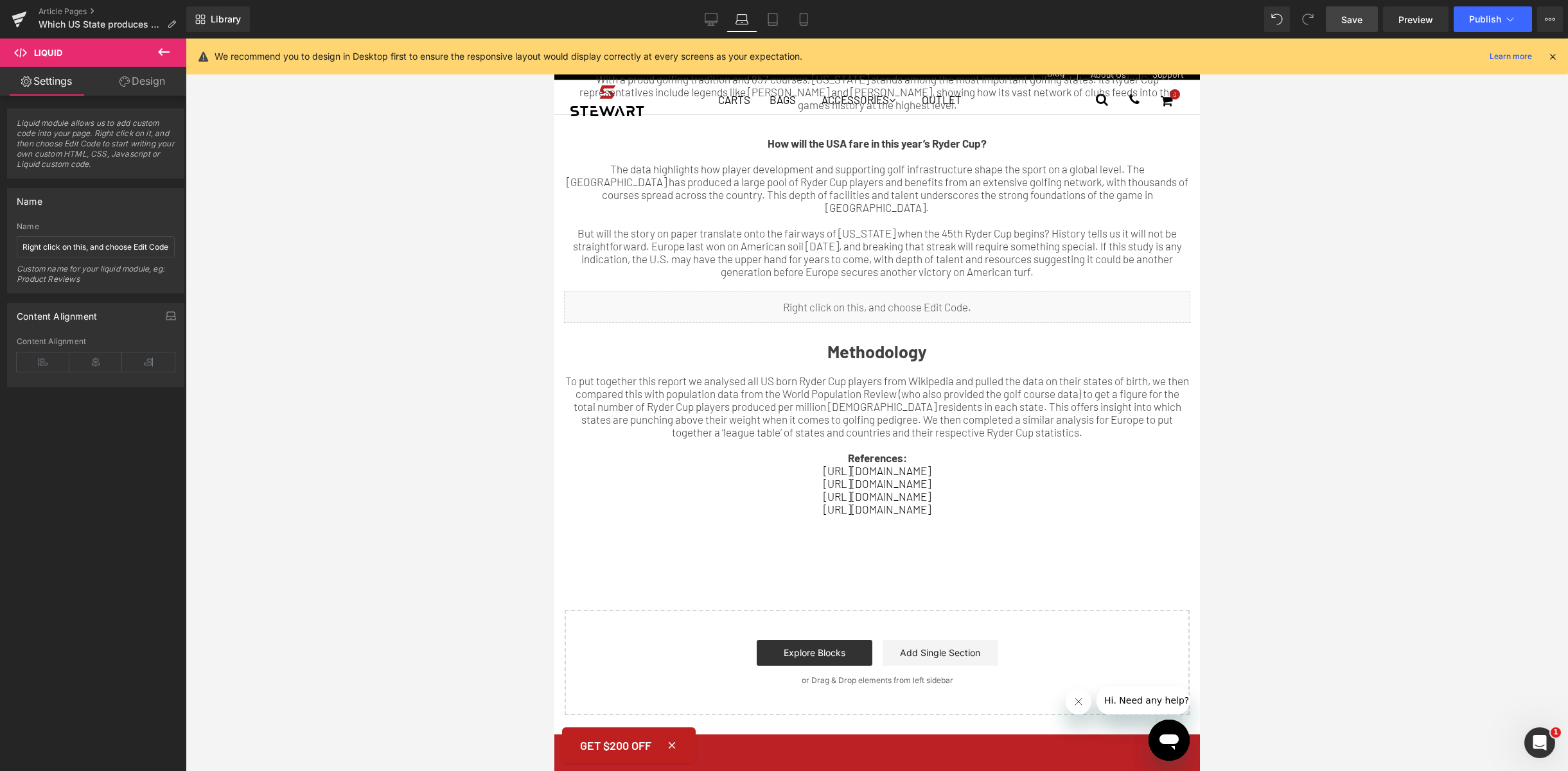
click at [1370, 23] on link "Save" at bounding box center [1351, 19] width 52 height 25
click at [1509, 23] on icon at bounding box center [1511, 20] width 13 height 13
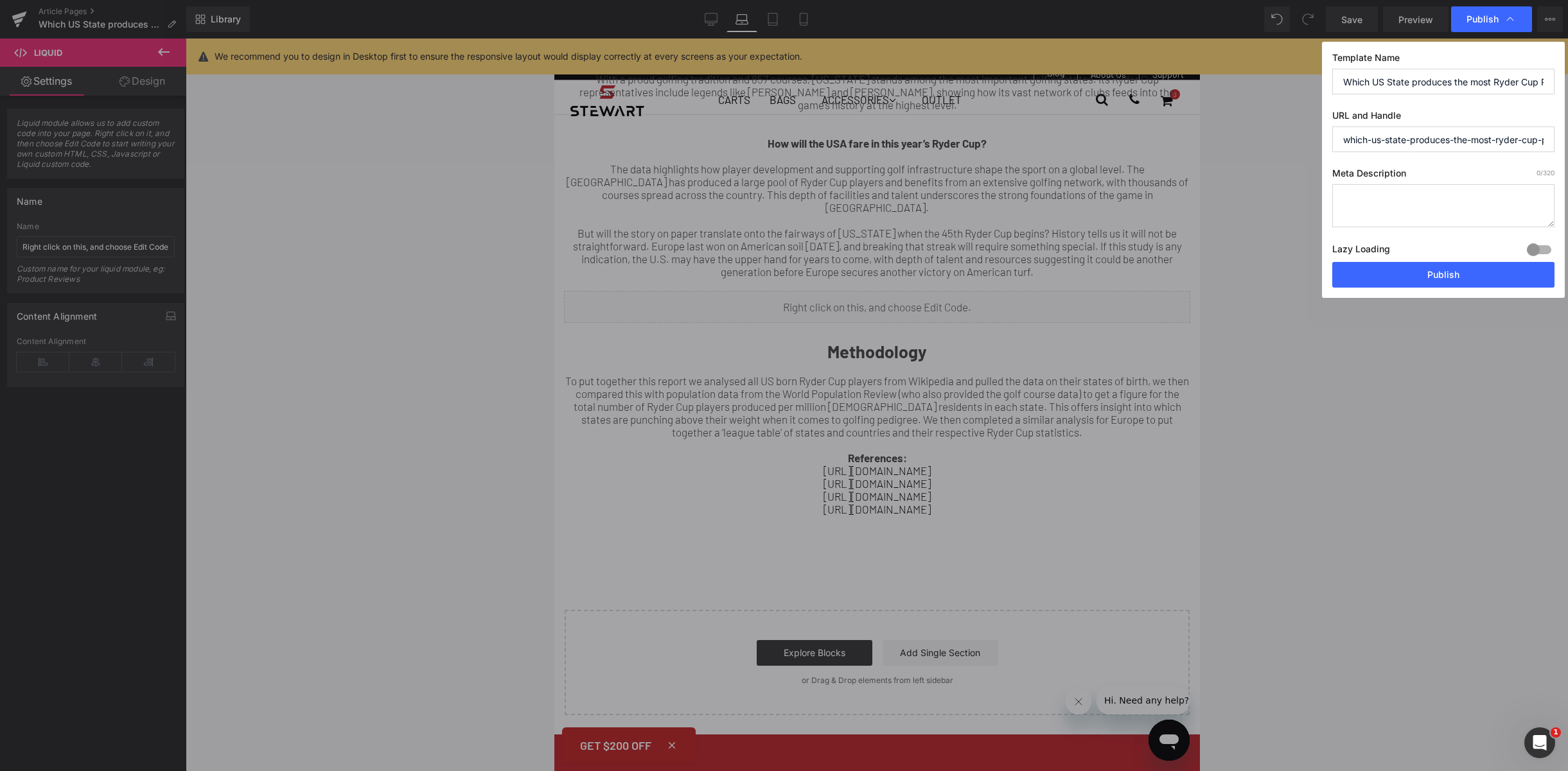
click at [1434, 213] on textarea at bounding box center [1443, 206] width 223 height 43
paste textarea "Discover which states have historically helped drive US dominance in the Ryder …"
click at [1335, 193] on textarea "Discover which states have historically helped drive US dominance in the Ryder …" at bounding box center [1443, 206] width 223 height 43
type textarea "Discover which states have historically helped drive US dominance in the Ryder …"
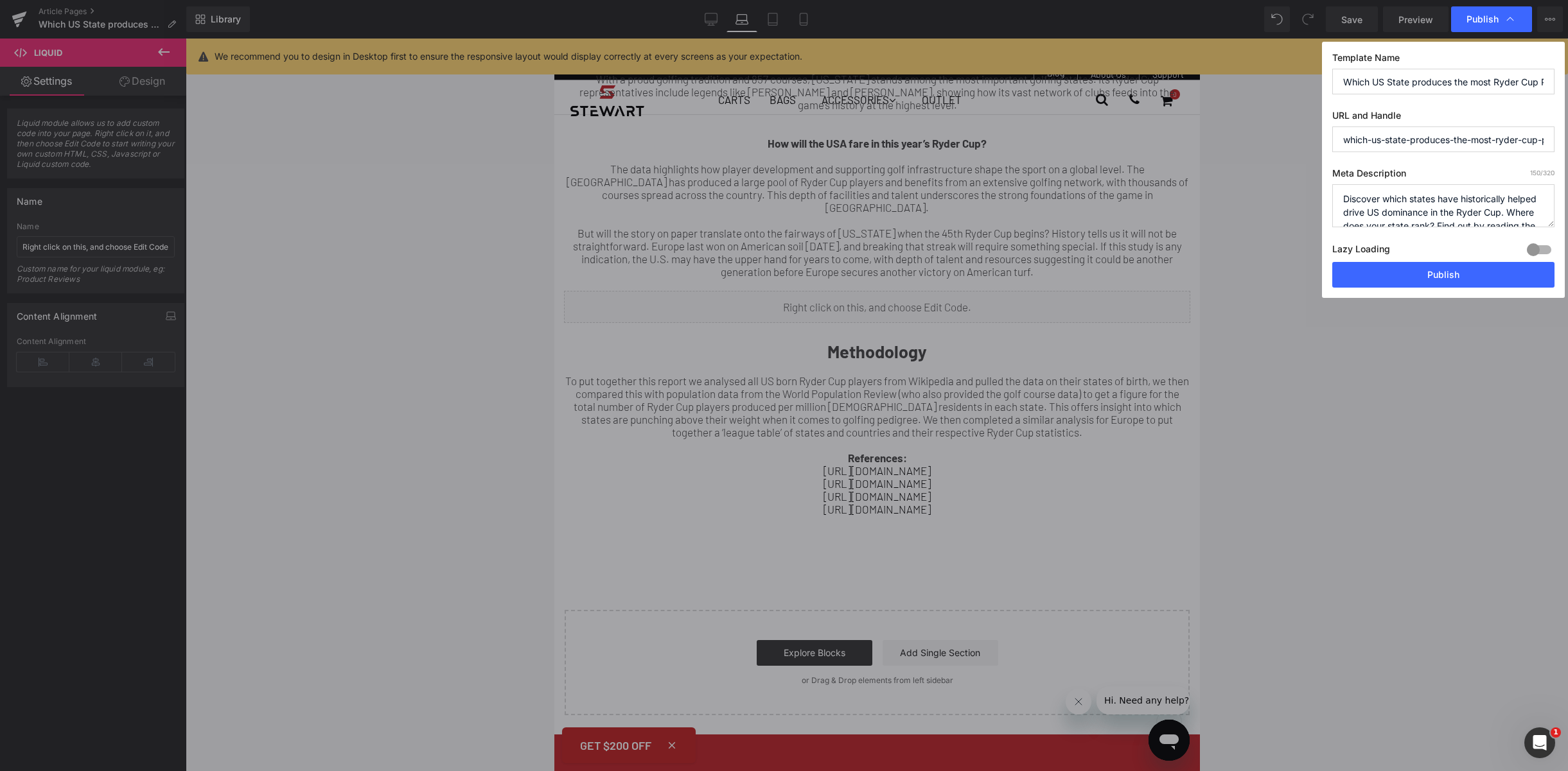
click at [1432, 143] on input "which-us-state-produces-the-most-ryder-cup-players" at bounding box center [1443, 139] width 223 height 25
paste input "/us-golf-ryder-cup-players-per-state/"
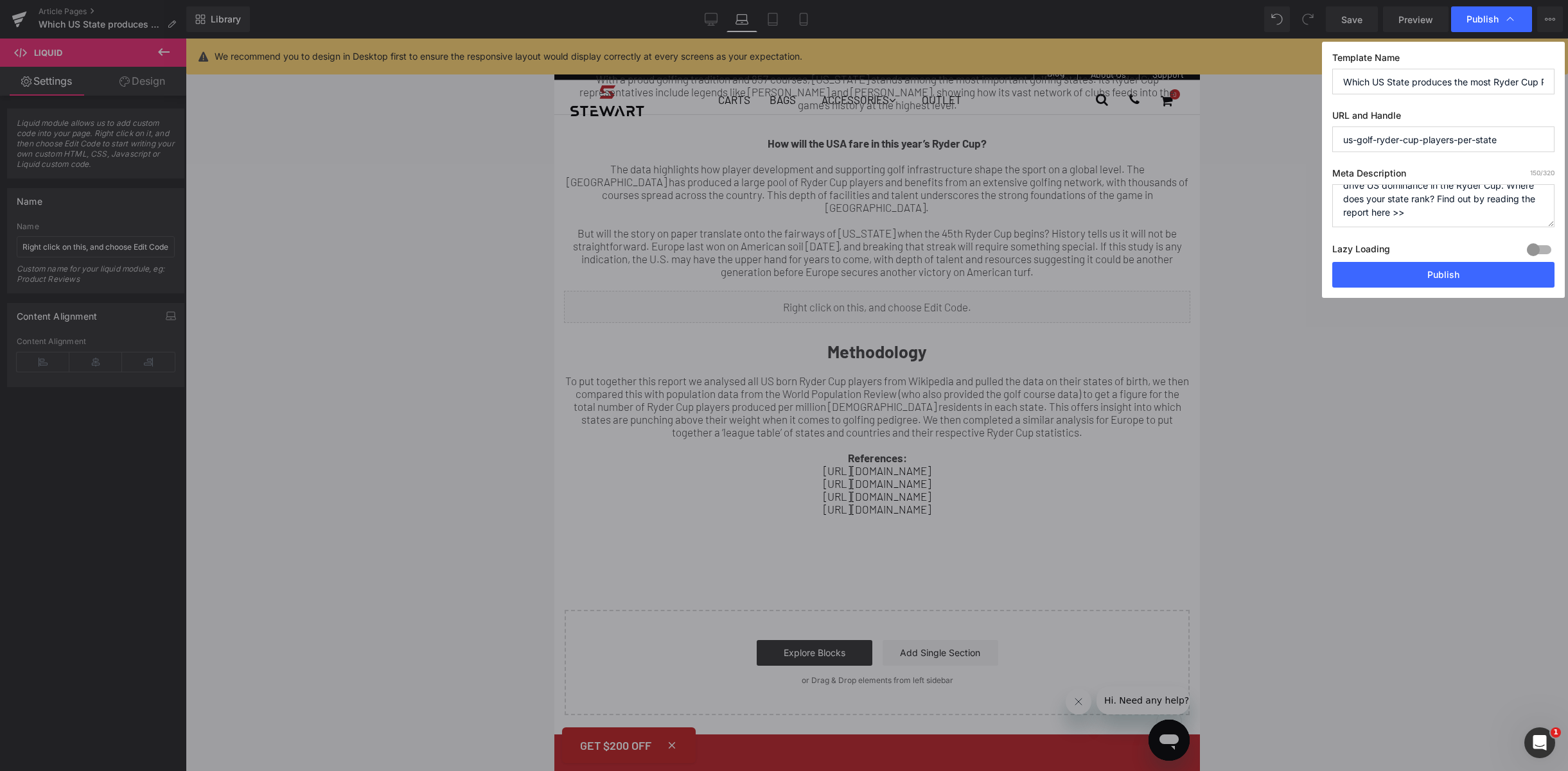
type input "us-golf-ryder-cup-players-per-state"
click at [1381, 275] on button "Publish" at bounding box center [1443, 274] width 223 height 25
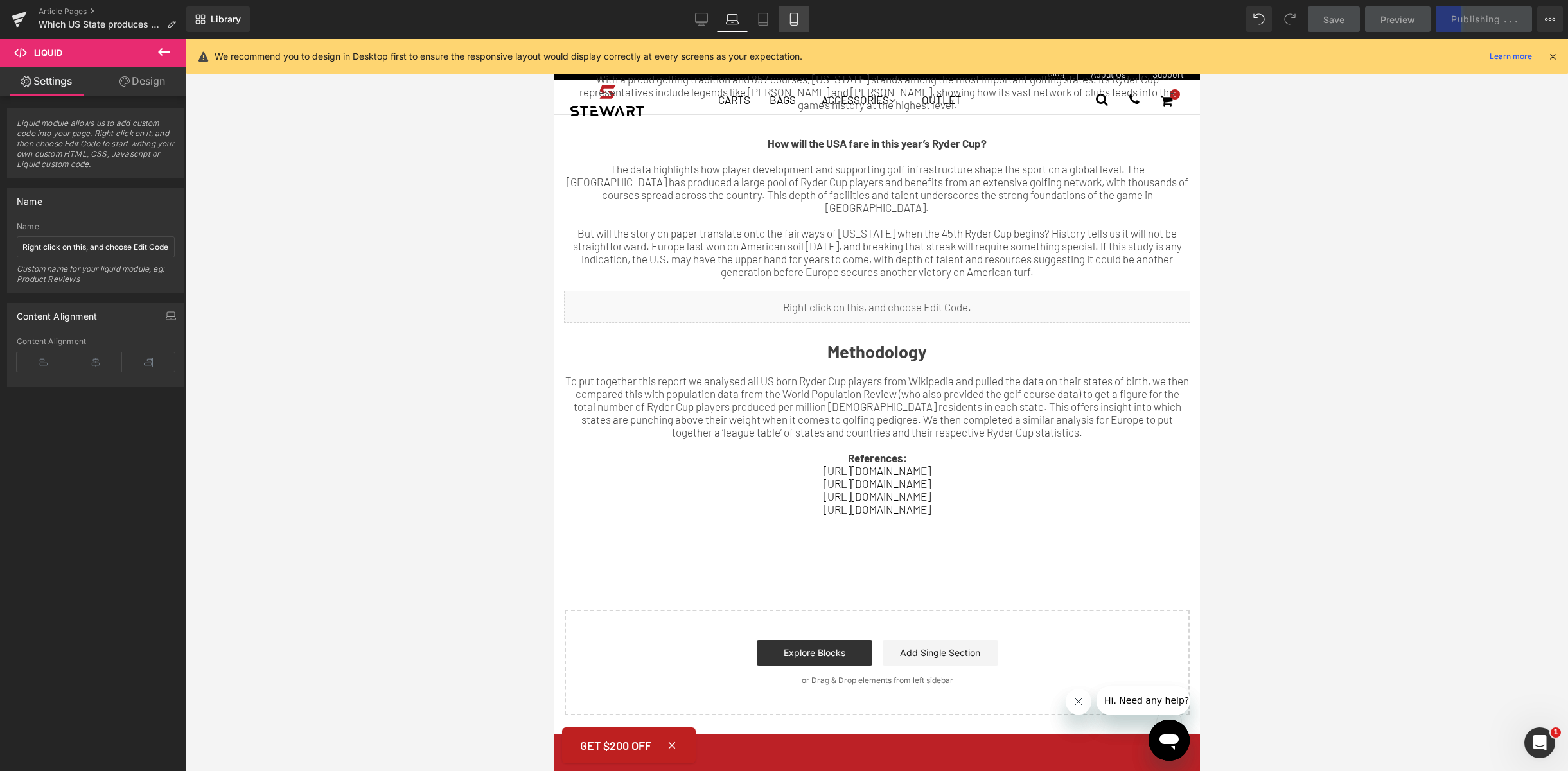
click at [797, 23] on icon at bounding box center [795, 23] width 8 height 0
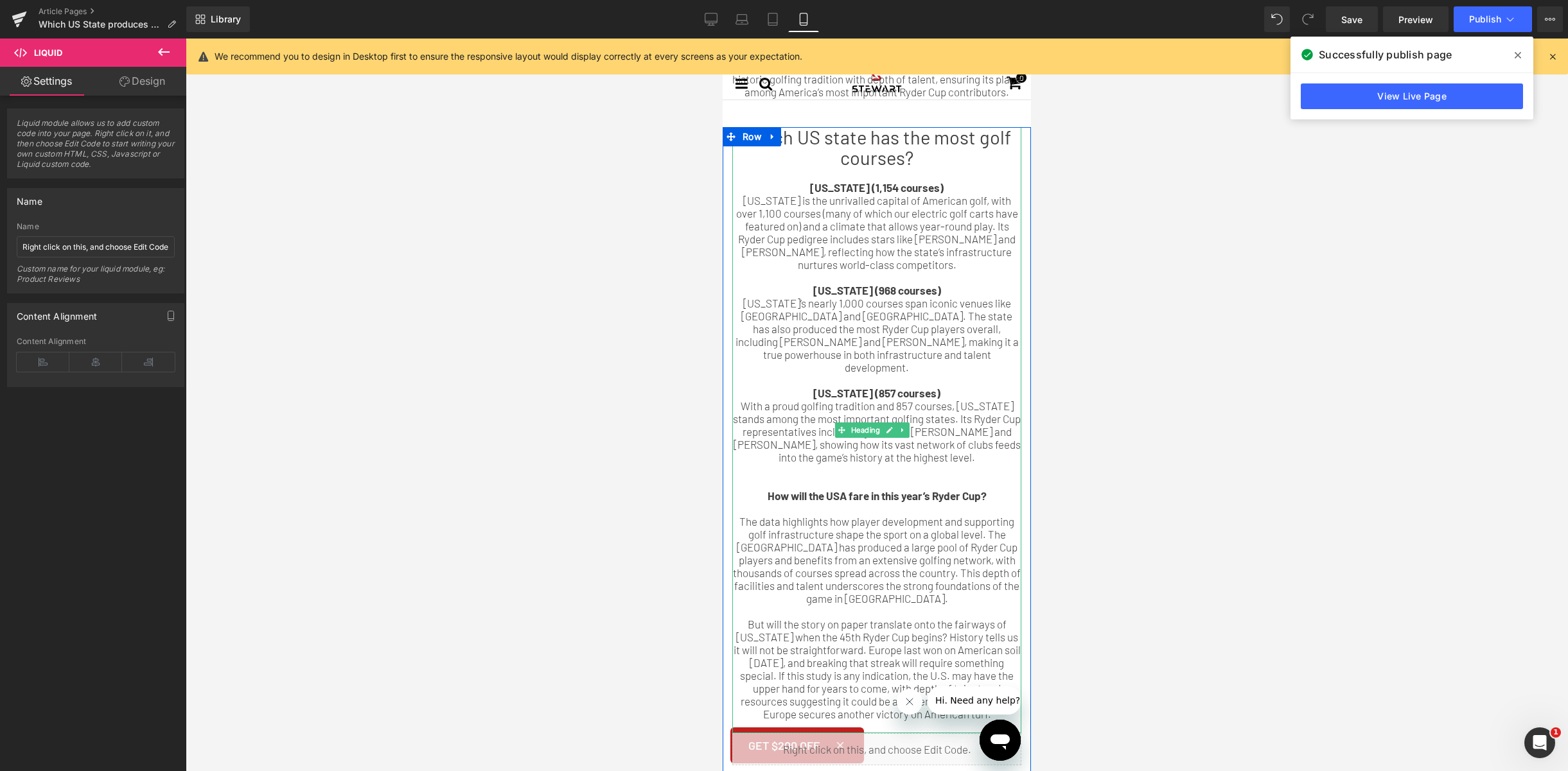
scroll to position [671, 0]
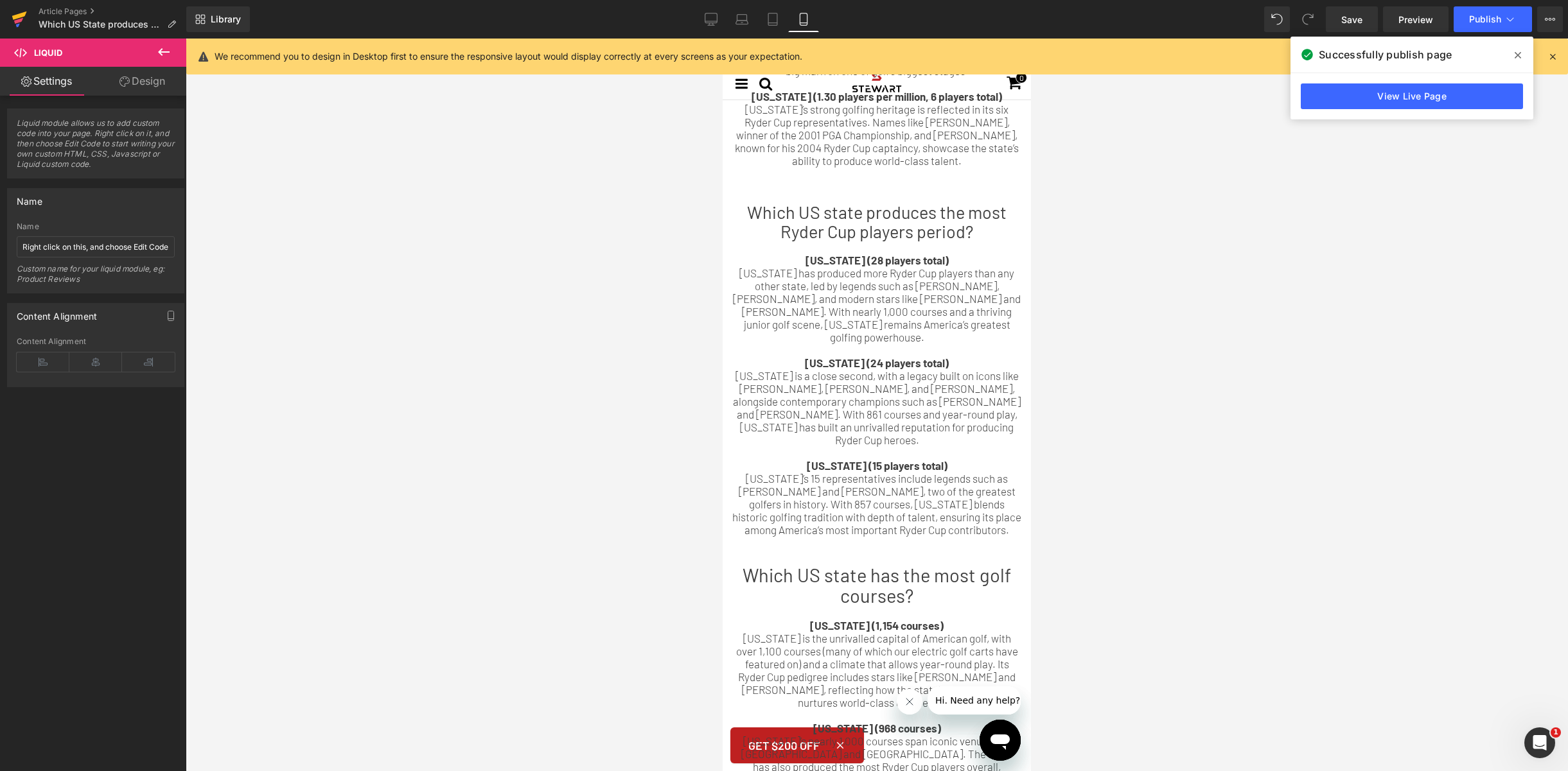
click at [25, 15] on icon at bounding box center [19, 19] width 15 height 32
